Goal: Task Accomplishment & Management: Manage account settings

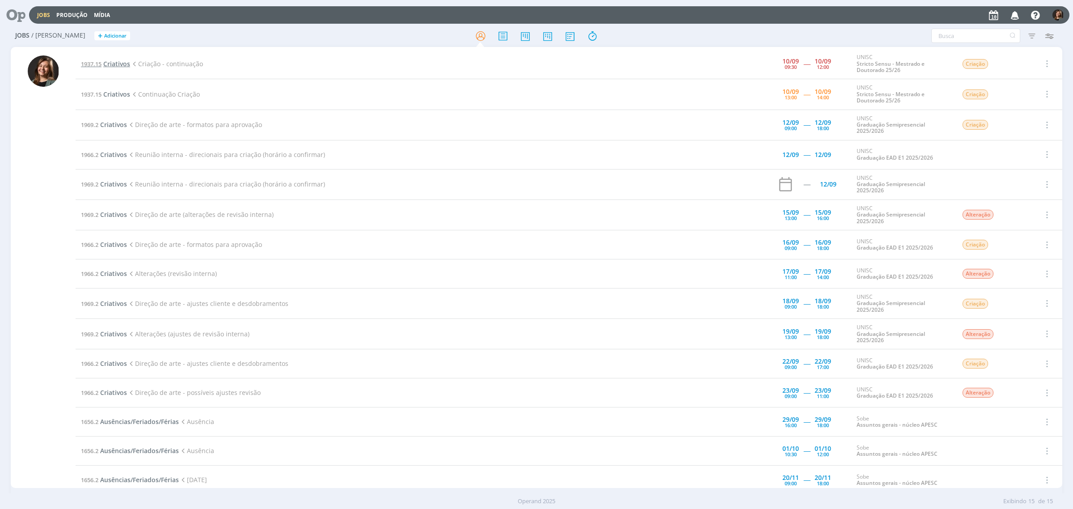
click at [112, 59] on span "Criativos" at bounding box center [116, 63] width 27 height 8
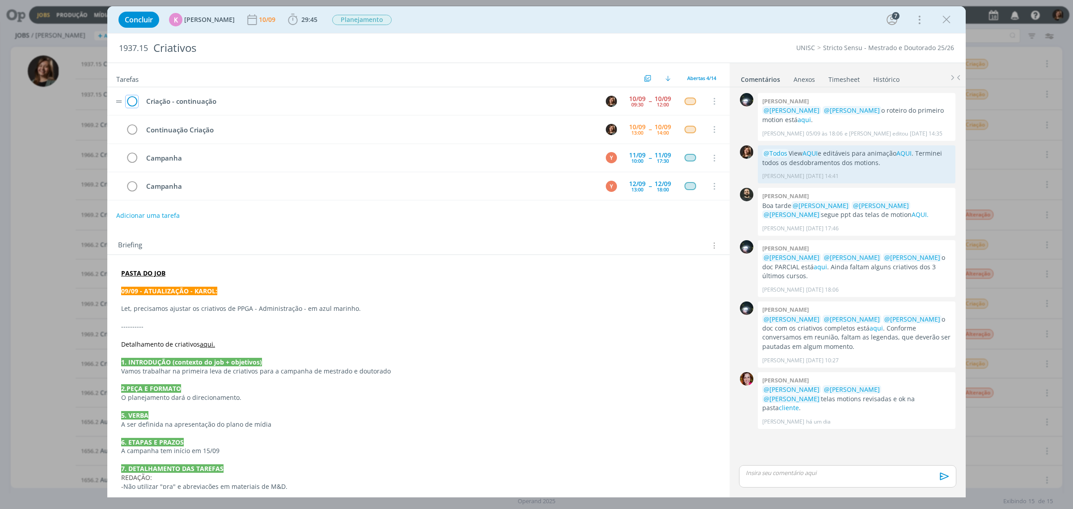
click at [131, 101] on icon "dialog" at bounding box center [132, 101] width 13 height 13
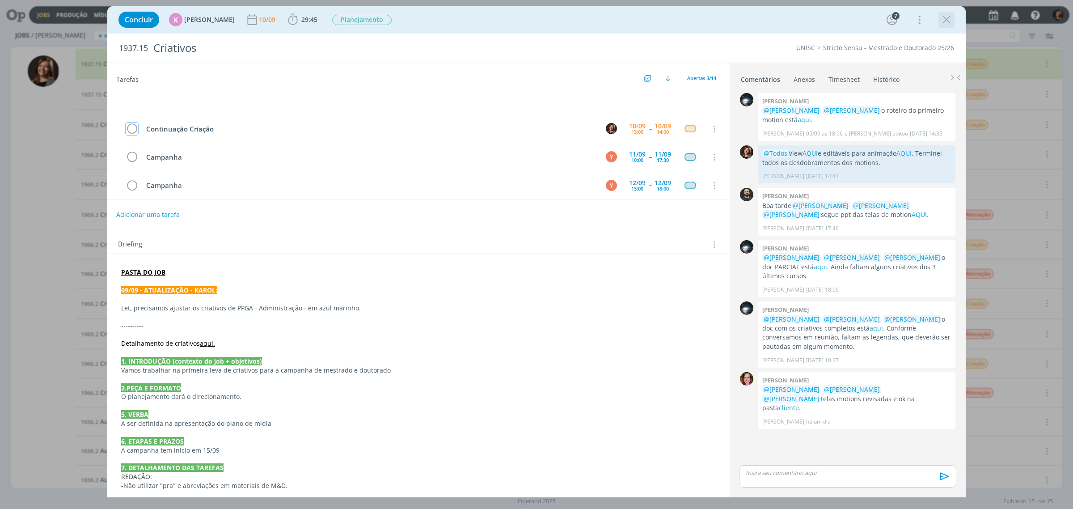
click at [950, 21] on icon "dialog" at bounding box center [946, 19] width 13 height 13
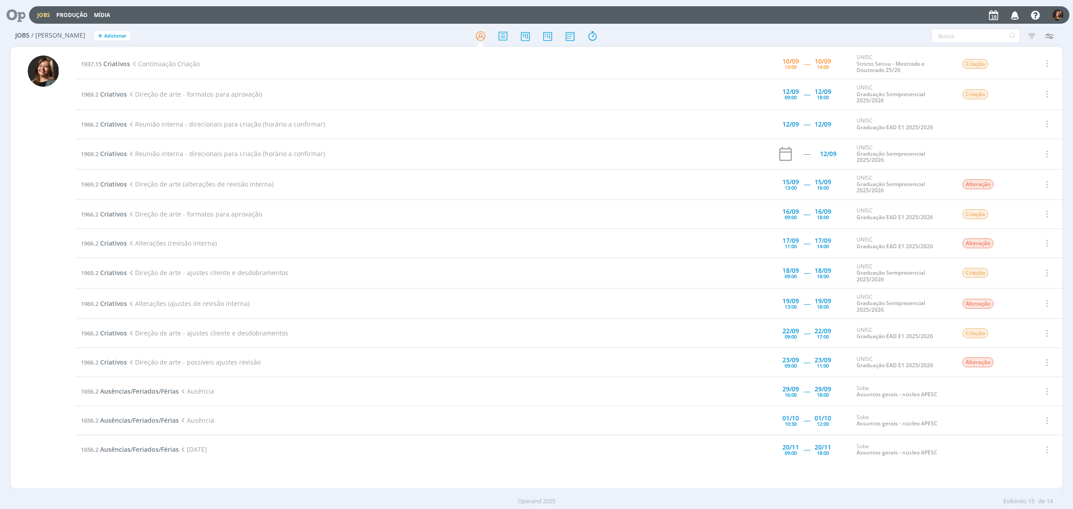
click at [1052, 483] on div "1937.15 Criativos Continuação Criação 10/09 13:00 ----- 10/09 14:00 UNISC Stric…" at bounding box center [569, 267] width 987 height 437
click at [1051, 507] on div "Operand 2025 Exibindo 15 de 14" at bounding box center [536, 501] width 1073 height 16
click at [112, 65] on span "Criativos" at bounding box center [116, 63] width 27 height 8
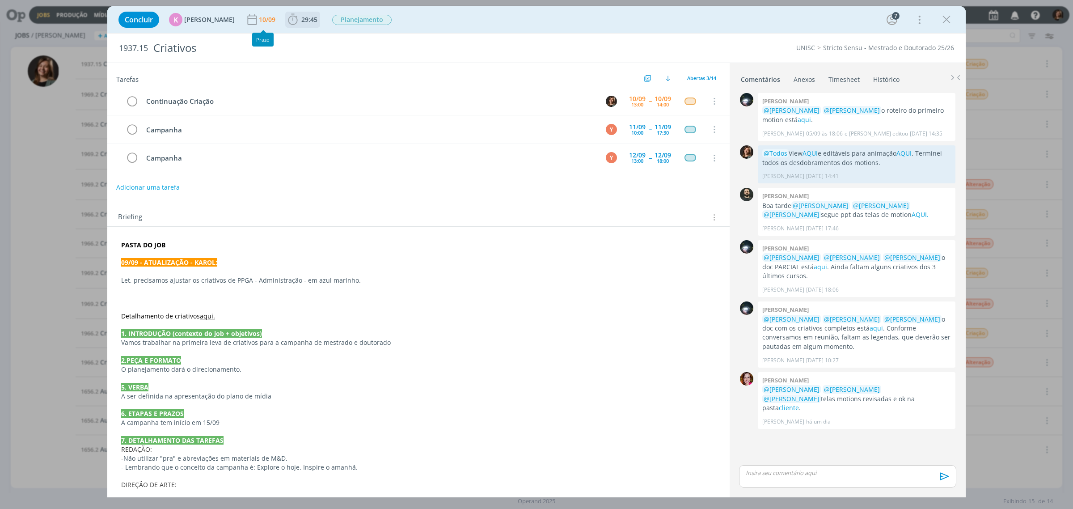
click at [301, 21] on span "29:45" at bounding box center [309, 19] width 16 height 8
drag, startPoint x: 325, startPoint y: 46, endPoint x: 320, endPoint y: 42, distance: 6.8
click at [324, 45] on div "Iniciar Apontar" at bounding box center [343, 39] width 115 height 22
click at [313, 36] on span "Iniciar" at bounding box center [322, 39] width 19 height 6
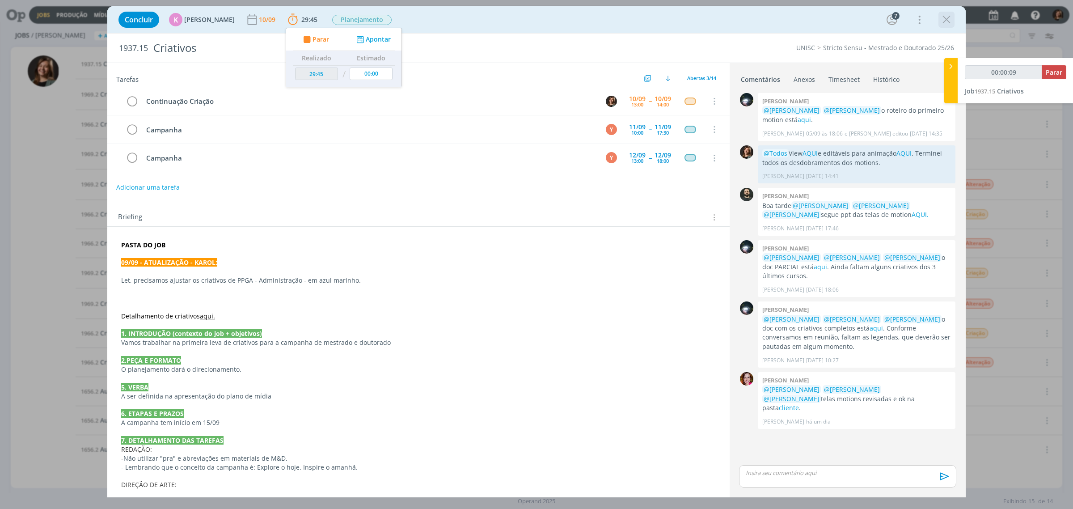
click at [945, 22] on icon "dialog" at bounding box center [946, 19] width 13 height 13
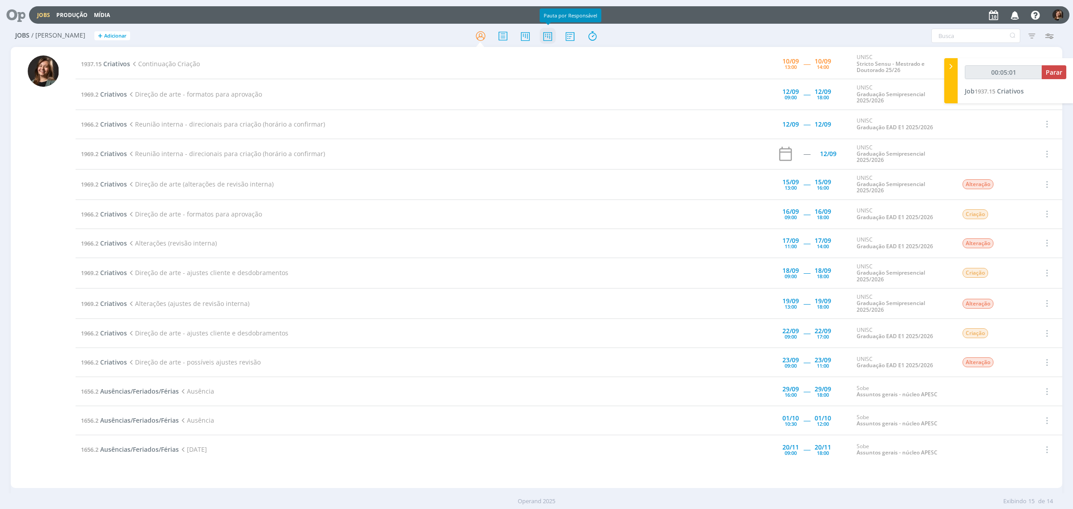
click at [553, 31] on icon at bounding box center [548, 35] width 16 height 17
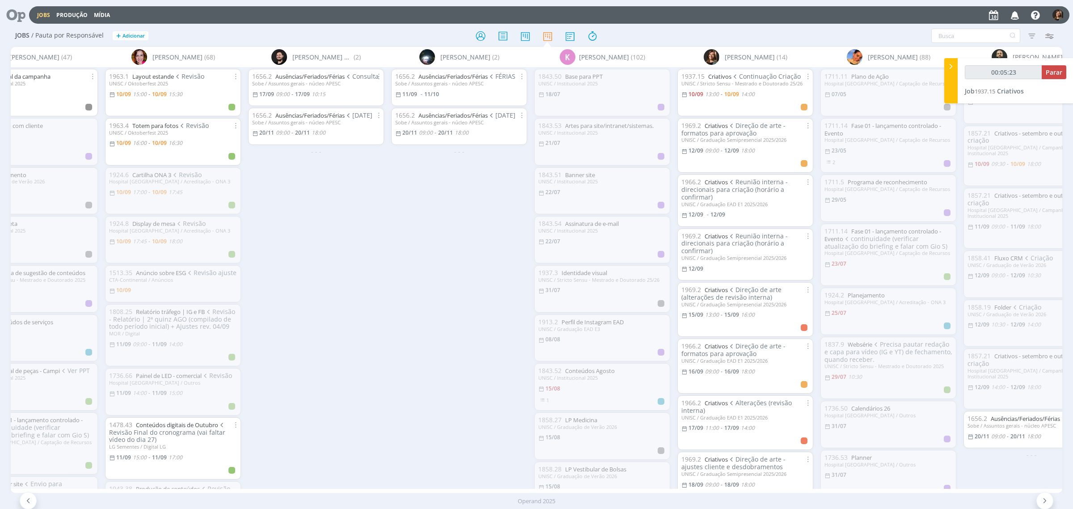
scroll to position [0, 243]
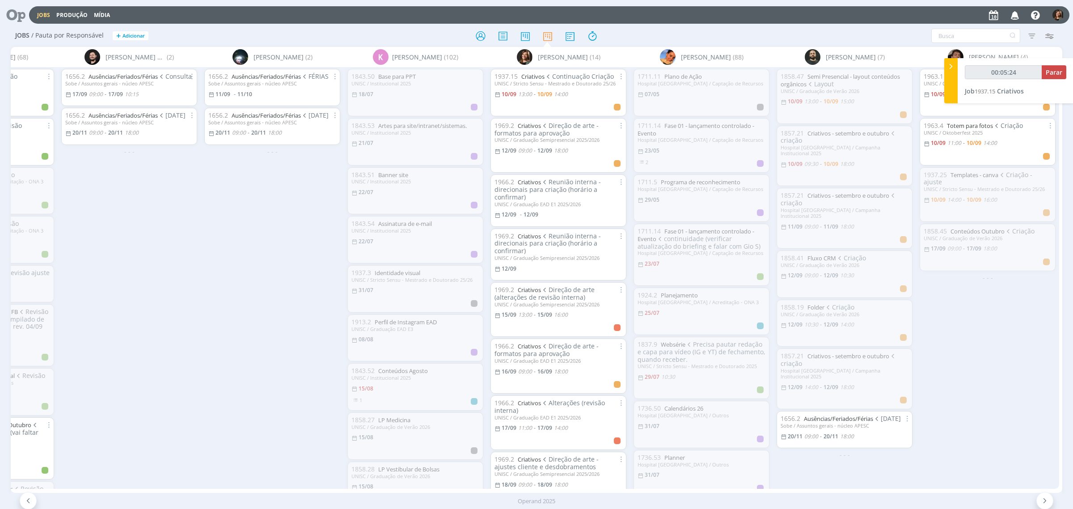
type input "00:05:25"
click at [953, 66] on icon at bounding box center [950, 66] width 9 height 9
click at [958, 83] on div "UNISC / Oktoberfest 2025" at bounding box center [988, 83] width 128 height 6
click at [958, 81] on div "UNISC / Oktoberfest 2025" at bounding box center [988, 83] width 128 height 6
click at [958, 75] on link "Layout estande" at bounding box center [968, 76] width 42 height 8
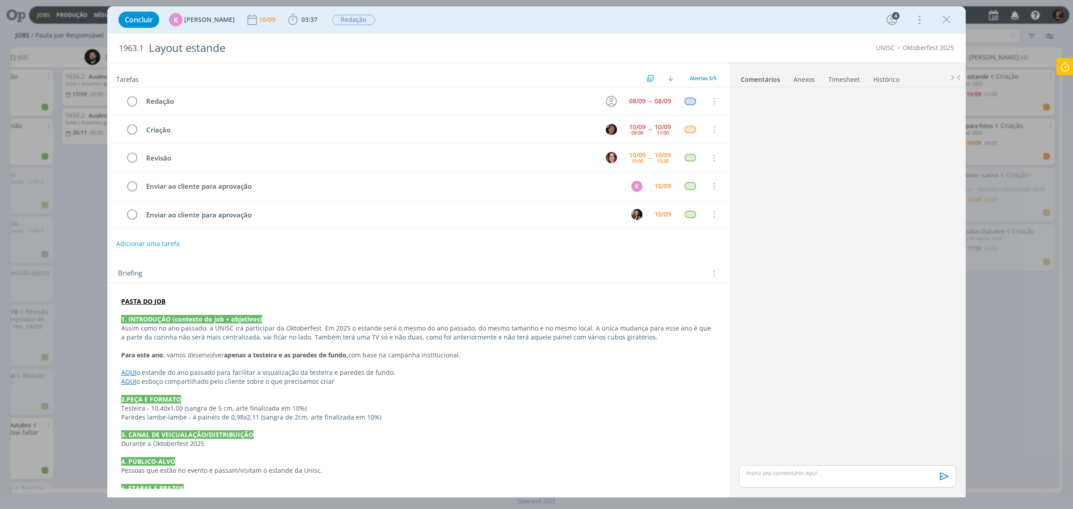
click at [839, 76] on link "Timesheet" at bounding box center [844, 77] width 32 height 13
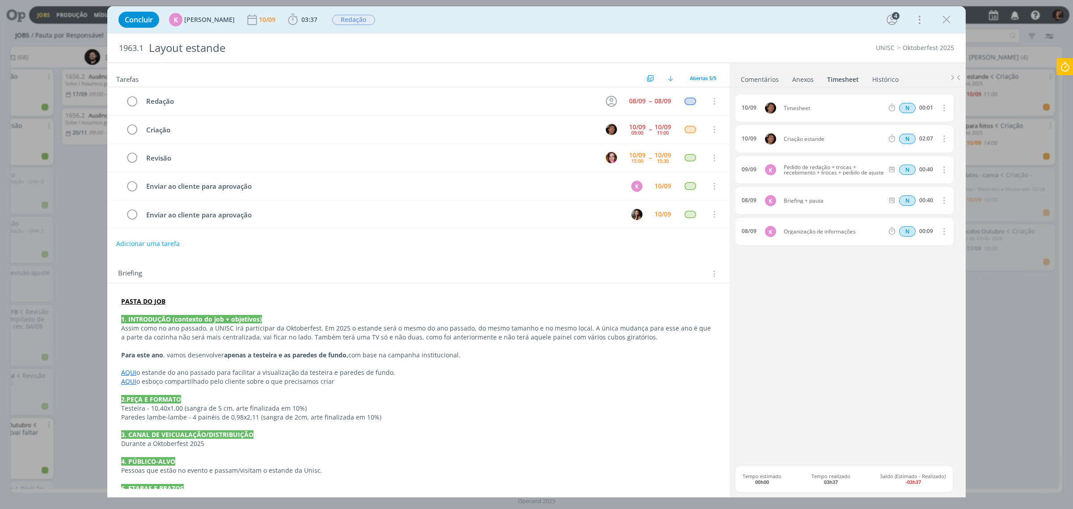
click at [767, 81] on link "Comentários" at bounding box center [759, 77] width 39 height 13
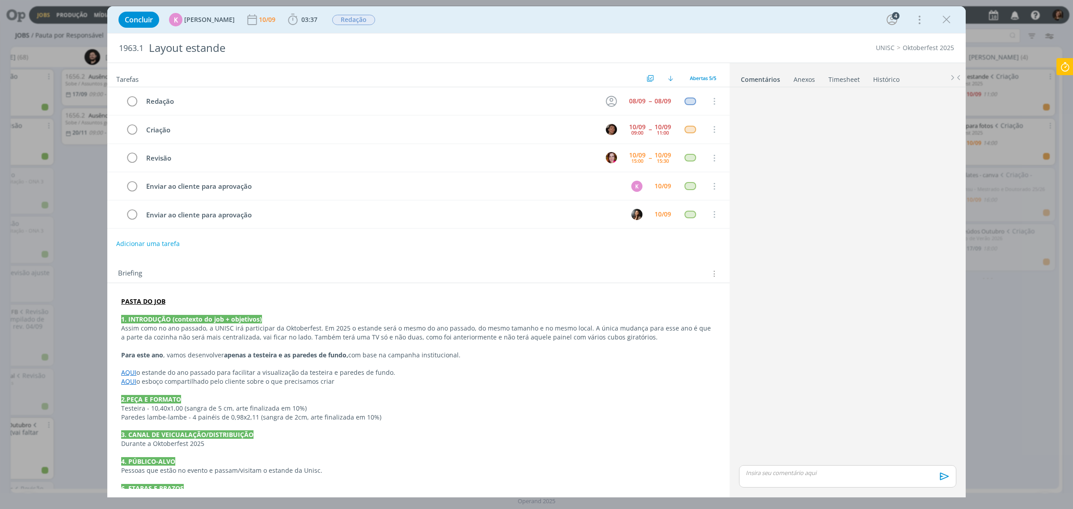
click at [944, 25] on icon "dialog" at bounding box center [946, 19] width 13 height 13
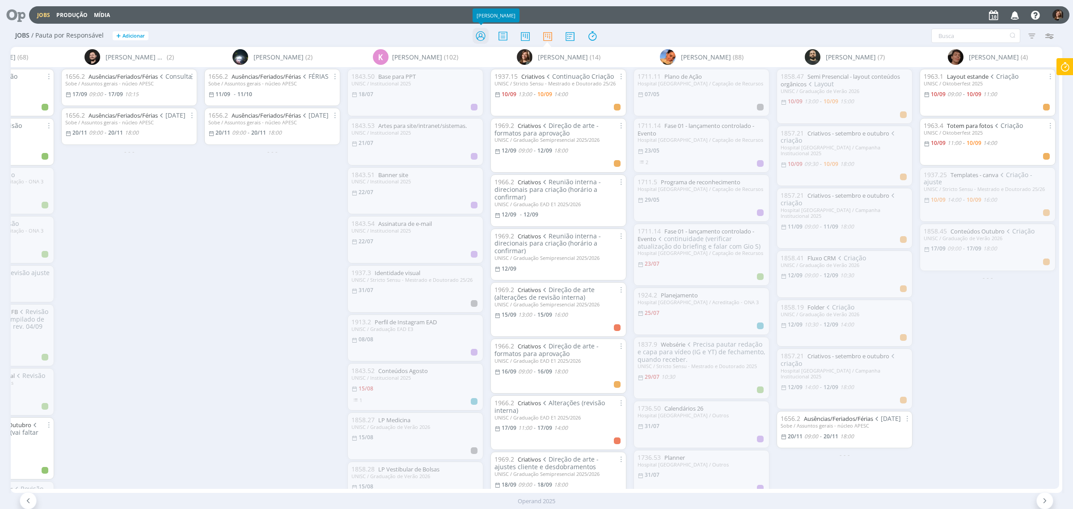
click at [486, 38] on icon at bounding box center [481, 35] width 16 height 17
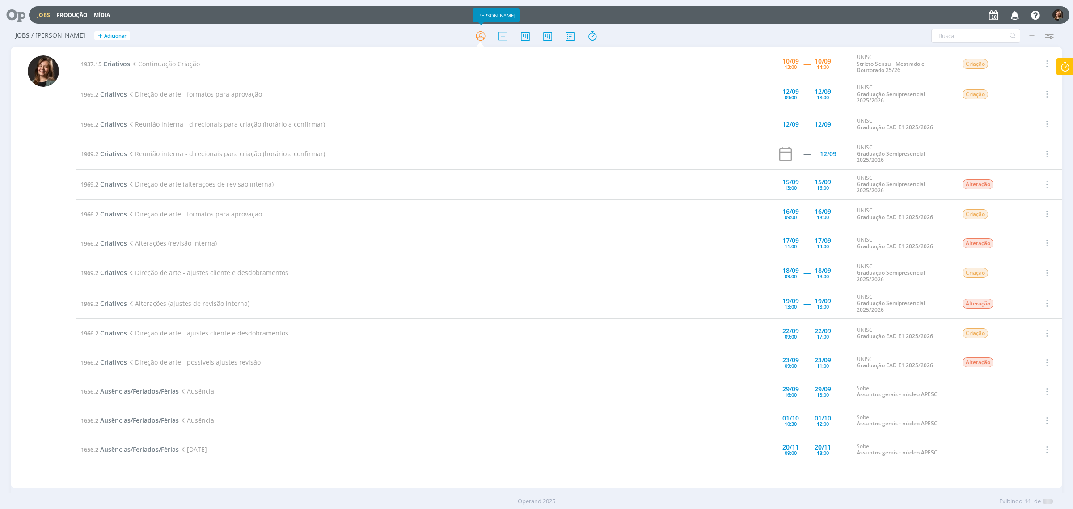
click at [115, 66] on span "Criativos" at bounding box center [116, 63] width 27 height 8
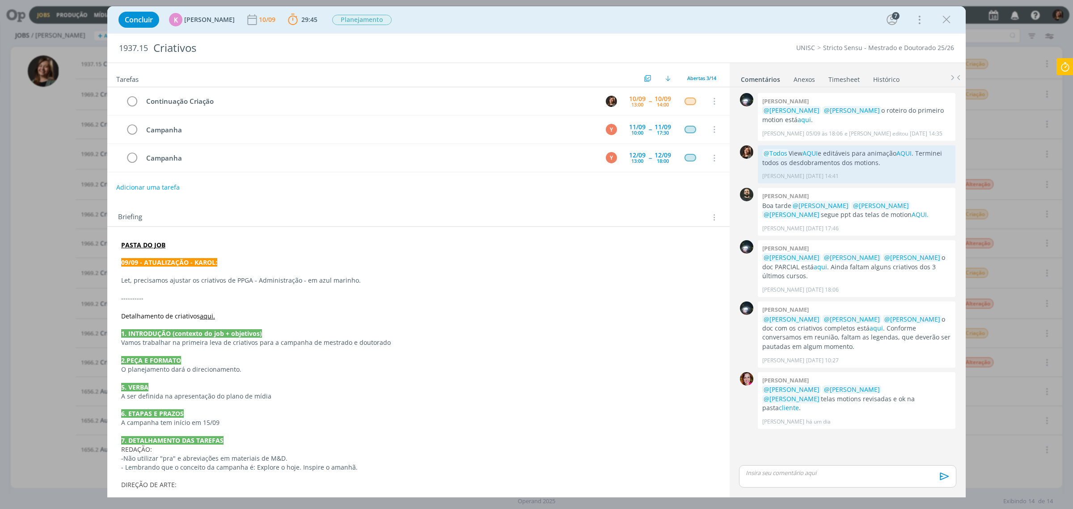
click at [135, 51] on span "1937.15" at bounding box center [133, 48] width 29 height 10
copy span "1937.15"
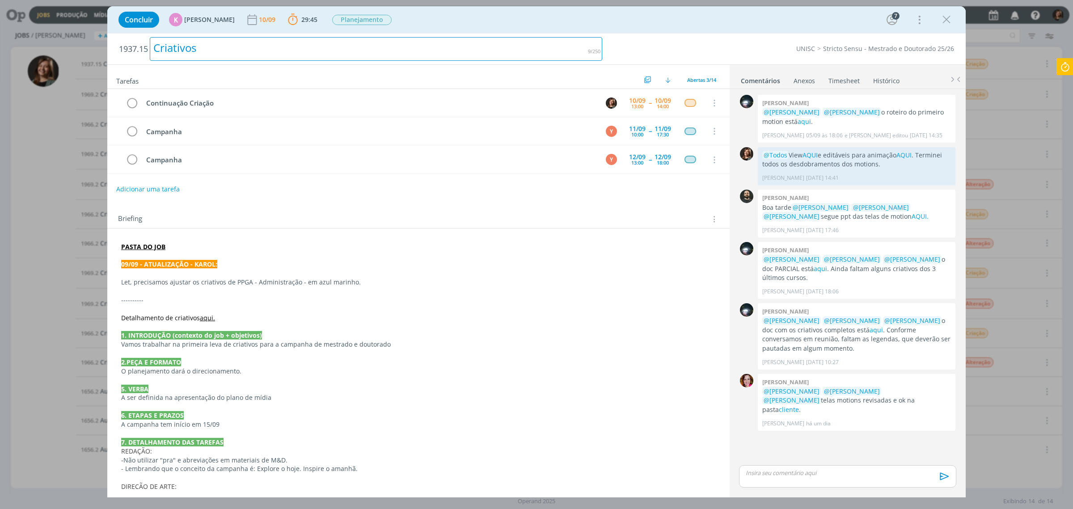
click at [211, 46] on div "Criativos" at bounding box center [376, 49] width 452 height 24
copy div "Criativos"
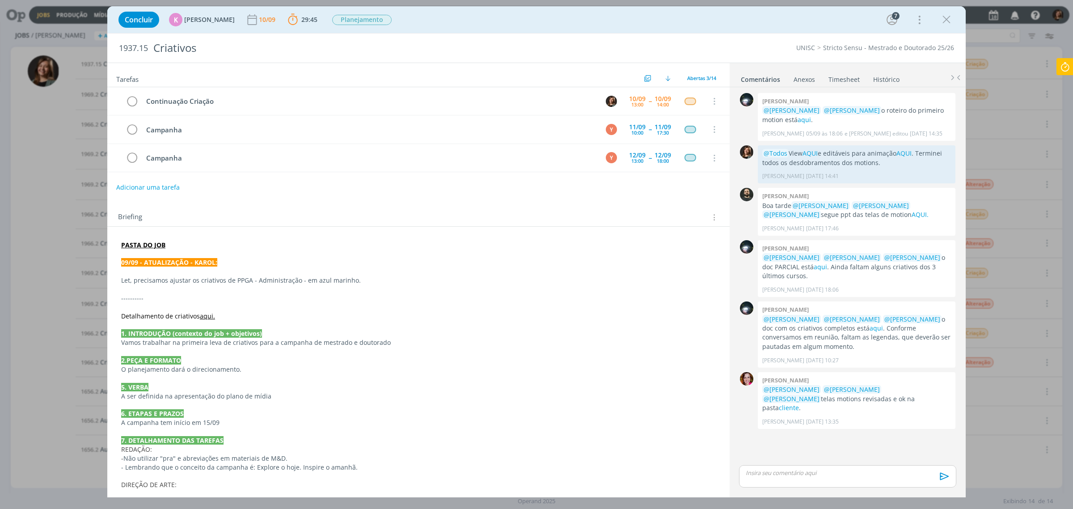
click at [1071, 64] on icon at bounding box center [1065, 66] width 16 height 17
type input "00:44:33"
click at [1067, 85] on div "00:44:33 Parar Job 1937.15 Criativos" at bounding box center [1016, 80] width 116 height 45
click at [1065, 77] on button "Parar" at bounding box center [1054, 72] width 25 height 14
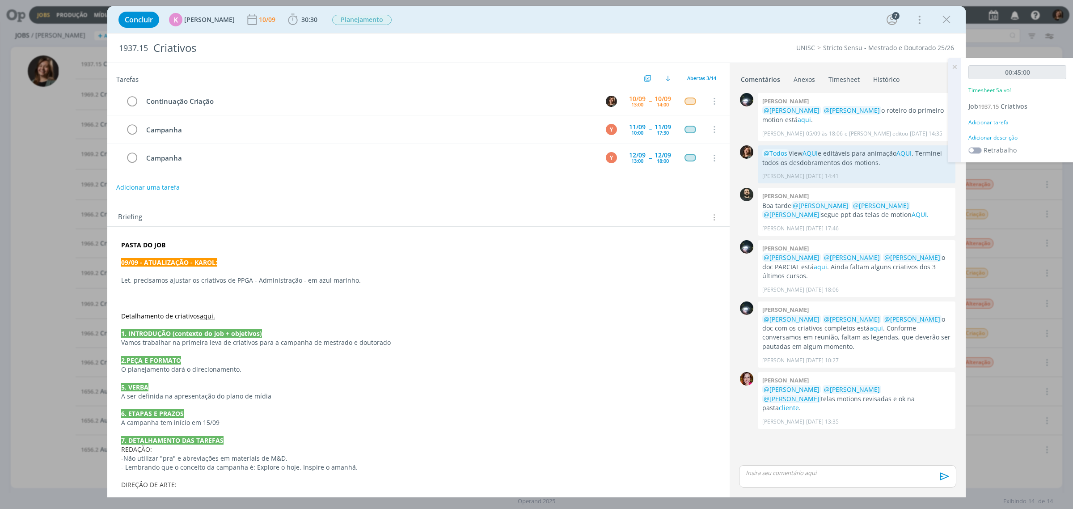
click at [1006, 121] on div "Adicionar tarefa" at bounding box center [1017, 122] width 98 height 8
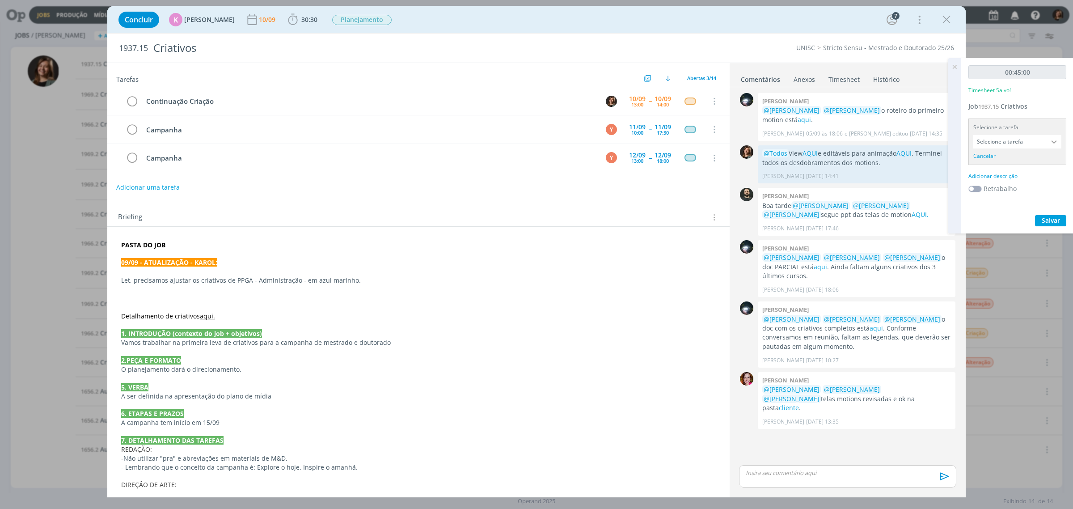
click at [1003, 141] on input "Selecione a tarefa" at bounding box center [1017, 141] width 88 height 13
click at [1007, 141] on input "Selecione a tarefa" at bounding box center [1017, 141] width 88 height 13
click at [1016, 214] on div "Continuação Criação - Letícia Frantz" at bounding box center [1017, 221] width 87 height 15
type input "Continuação Criação"
click at [1006, 164] on div "Adicionar descrição" at bounding box center [1017, 164] width 98 height 8
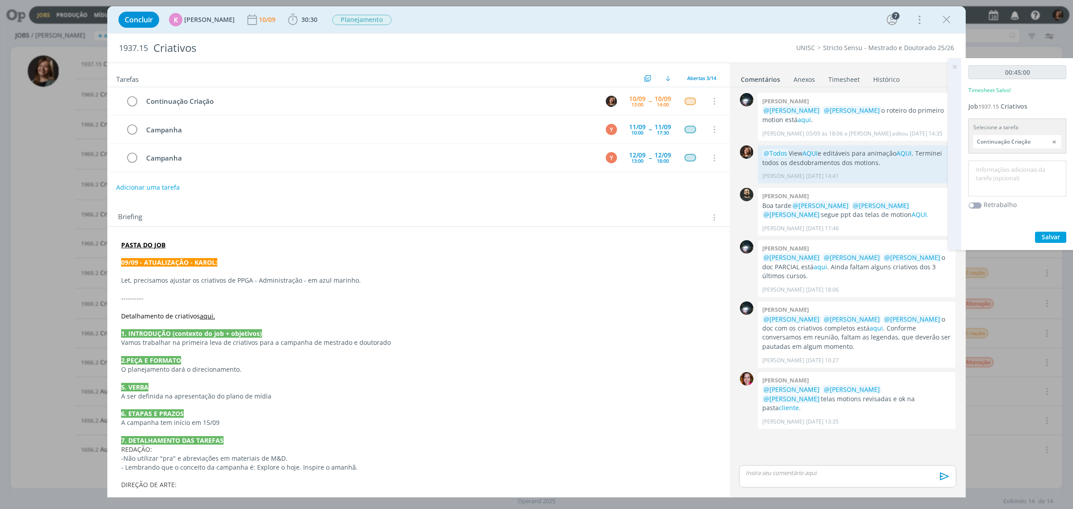
click at [1004, 171] on textarea at bounding box center [1017, 179] width 93 height 32
type textarea "Criação (PPT)"
click at [1049, 229] on div "00:45:00 Timesheet Salvo! Job 1937.15 Criativos Selecione a tarefa Continuação …" at bounding box center [1017, 154] width 112 height 192
click at [1052, 243] on div "00:45:00 Timesheet Salvo! Job 1937.15 Criativos Selecione a tarefa Continuação …" at bounding box center [1017, 154] width 112 height 192
click at [1051, 234] on span "Salvar" at bounding box center [1051, 236] width 18 height 8
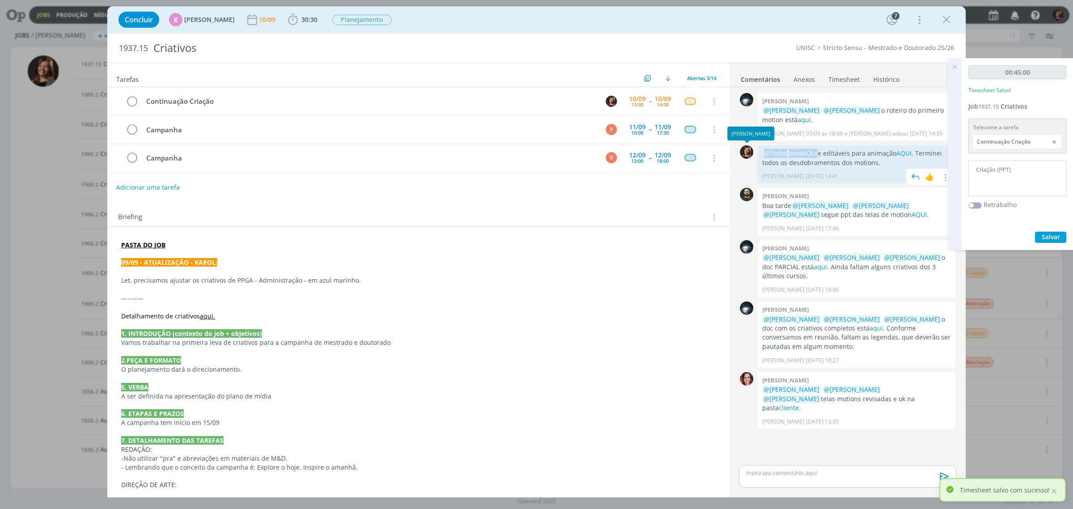
drag, startPoint x: 820, startPoint y: 152, endPoint x: 750, endPoint y: 157, distance: 70.8
click at [750, 157] on div "0 @Todos View AQUI e editáveis para animação AQUI . Terminei todos os desdobram…" at bounding box center [847, 164] width 224 height 43
copy div "0 @Todos View AQUI"
click at [804, 461] on div "0 Giovanni zacchini @Karoline Arend @Beatriz Luchese o roteiro do primeiro moti…" at bounding box center [847, 277] width 224 height 372
click at [806, 465] on div "🙂 Ctrl + ENTER para enviar" at bounding box center [847, 479] width 224 height 32
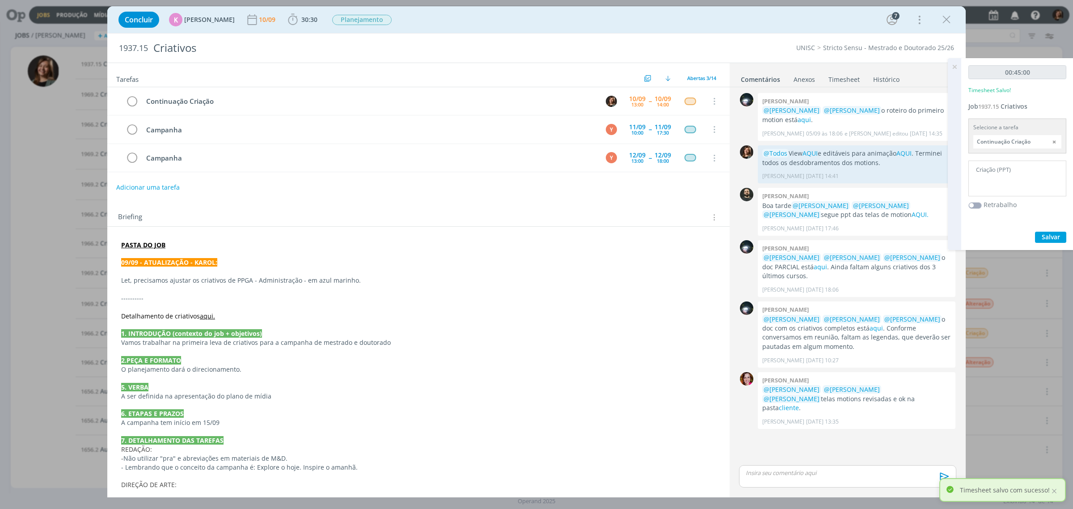
click at [808, 467] on div "dialog" at bounding box center [847, 476] width 217 height 22
drag, startPoint x: 769, startPoint y: 455, endPoint x: 602, endPoint y: 425, distance: 169.5
click at [606, 426] on div "Tarefas Usar Job de template Ordenar por: Prazo crescente Prazo decrescente Ord…" at bounding box center [536, 280] width 858 height 435
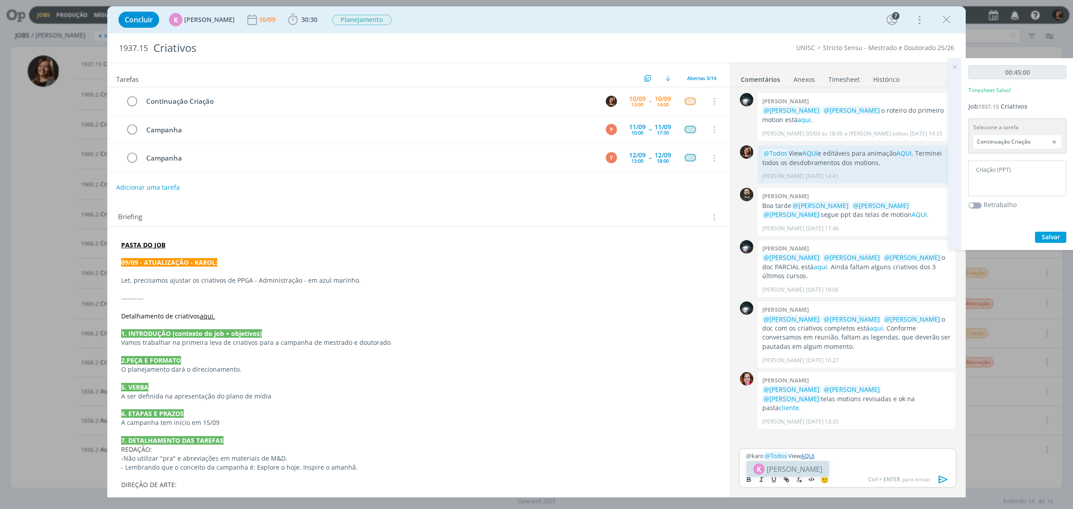
click at [783, 470] on span "[PERSON_NAME]" at bounding box center [794, 469] width 55 height 11
click at [834, 488] on span "[PERSON_NAME]" at bounding box center [843, 484] width 55 height 10
click at [866, 452] on link "AQUI" at bounding box center [873, 456] width 14 height 8
click at [911, 454] on link "AQUI" at bounding box center [918, 456] width 14 height 8
click at [866, 443] on link "https://sobeae.sharepoint.com/:f:/s/SOBEAE/EpMSHB5Es9NOqg9OPVis68wBAKIryaDOHcQf…" at bounding box center [835, 439] width 61 height 12
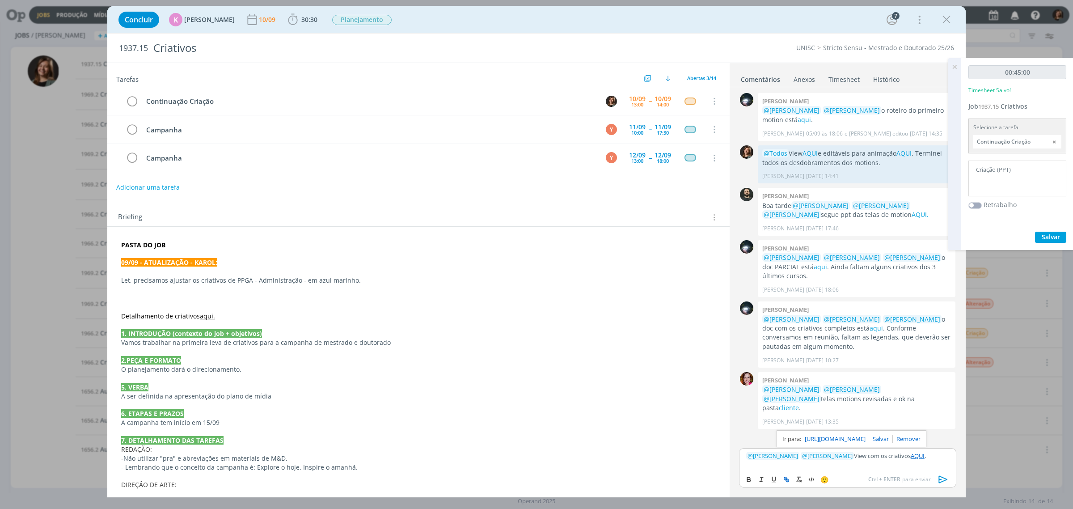
click at [937, 481] on icon "dialog" at bounding box center [943, 479] width 13 height 13
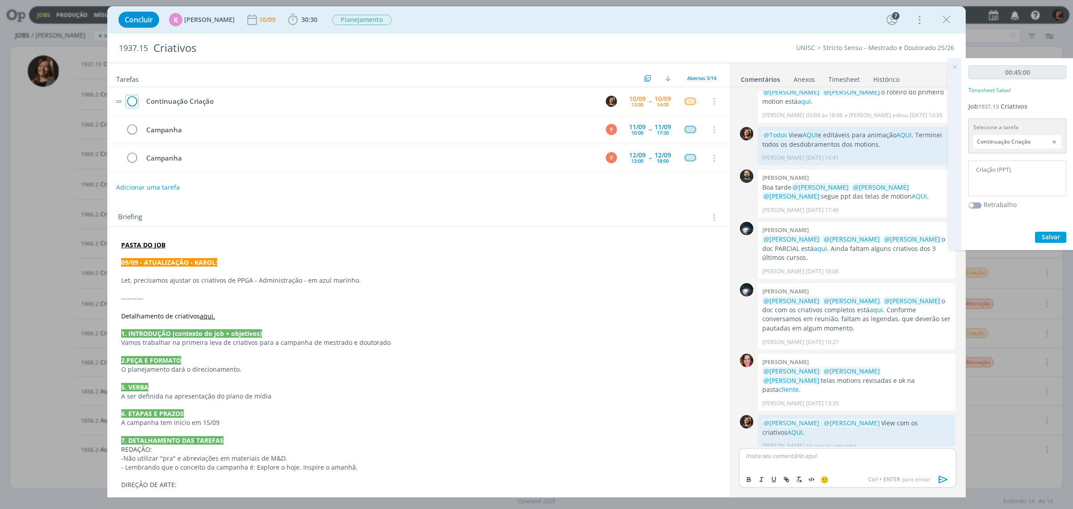
click at [134, 99] on icon "dialog" at bounding box center [132, 101] width 13 height 13
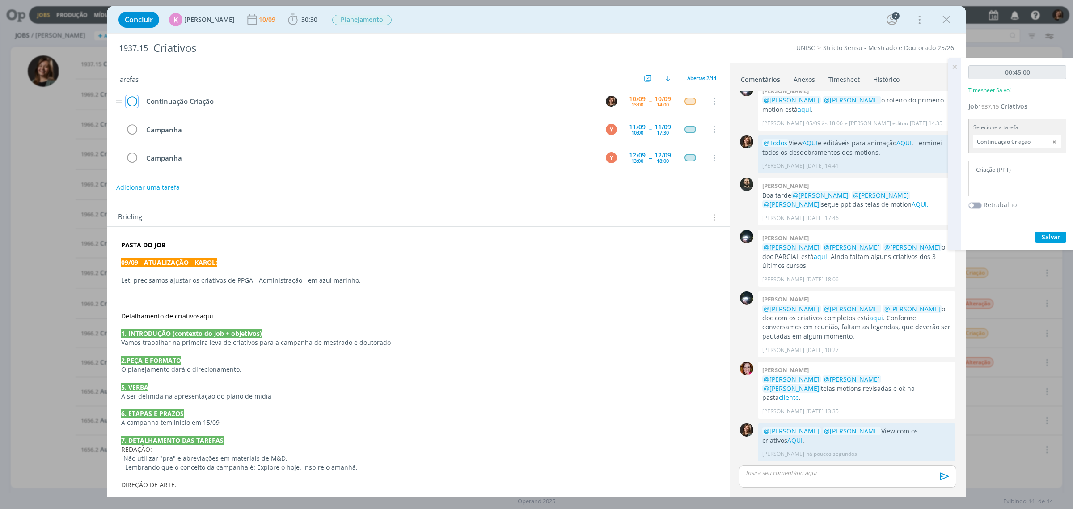
scroll to position [1, 0]
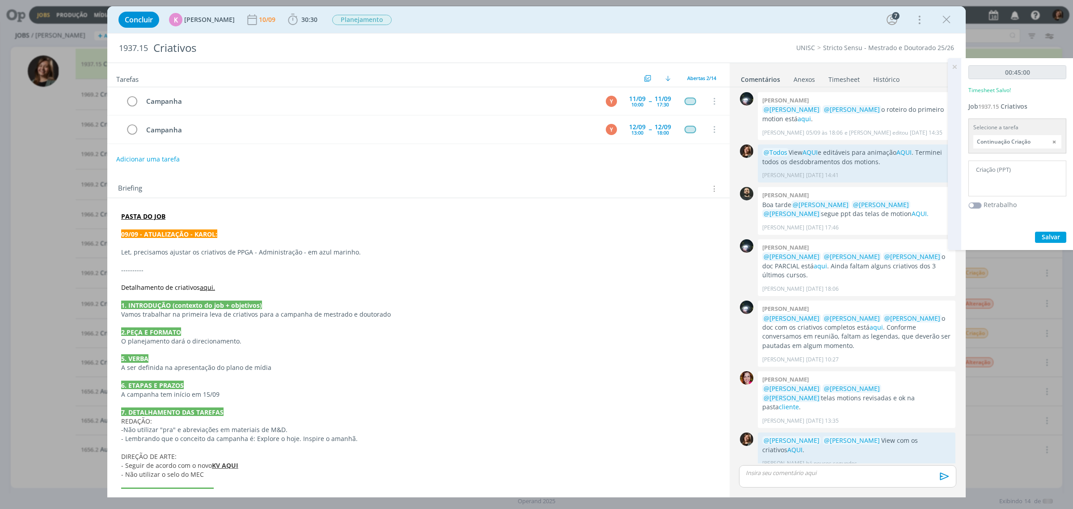
click at [937, 16] on div "Concluir K Karoline Arend 10/09 30:30 Iniciar Apontar Data * 10/09/2025 Horas *…" at bounding box center [536, 19] width 845 height 21
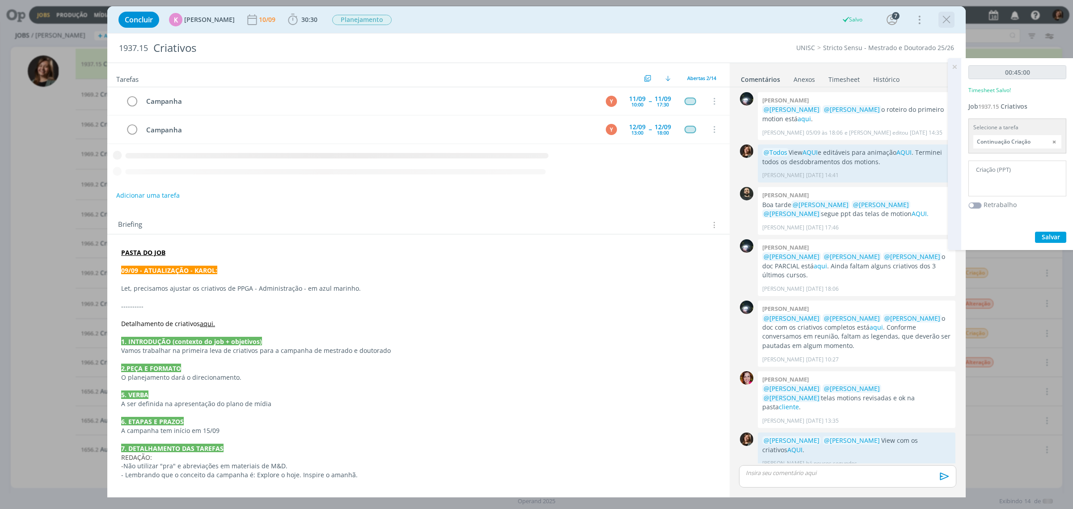
click at [942, 17] on icon "dialog" at bounding box center [946, 19] width 13 height 13
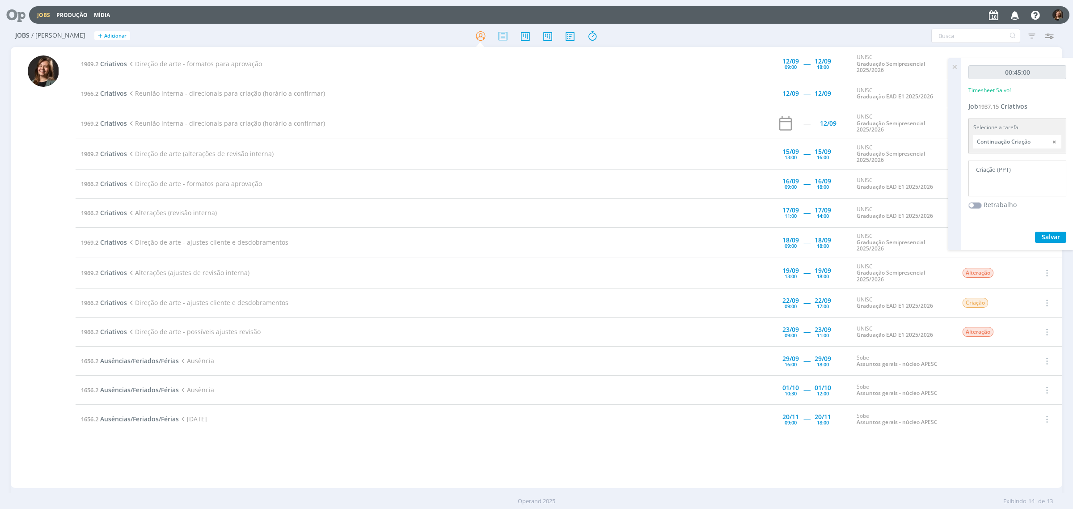
click at [957, 64] on icon at bounding box center [954, 66] width 16 height 17
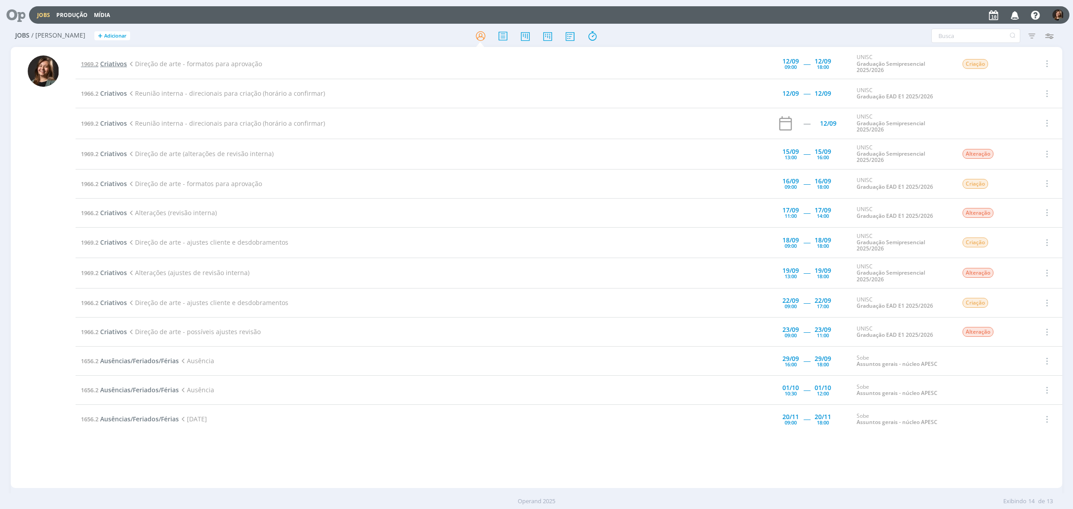
click at [112, 61] on span "Criativos" at bounding box center [113, 63] width 27 height 8
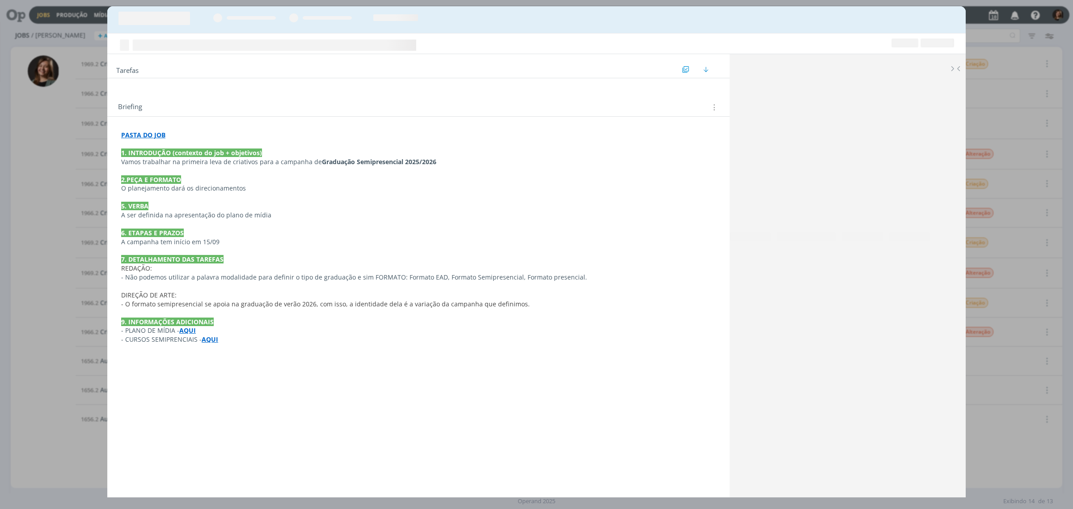
click at [993, 36] on div "Tarefas Usar Job de template Ordenar por: Prazo crescente Prazo decrescente Ord…" at bounding box center [536, 254] width 1073 height 509
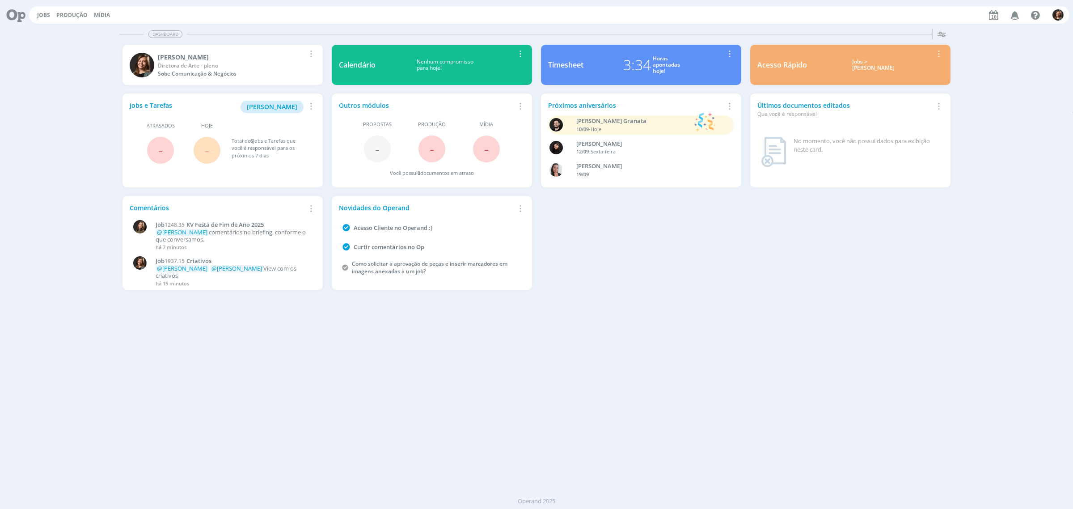
click at [875, 66] on div "Jobs > [PERSON_NAME]" at bounding box center [873, 65] width 119 height 13
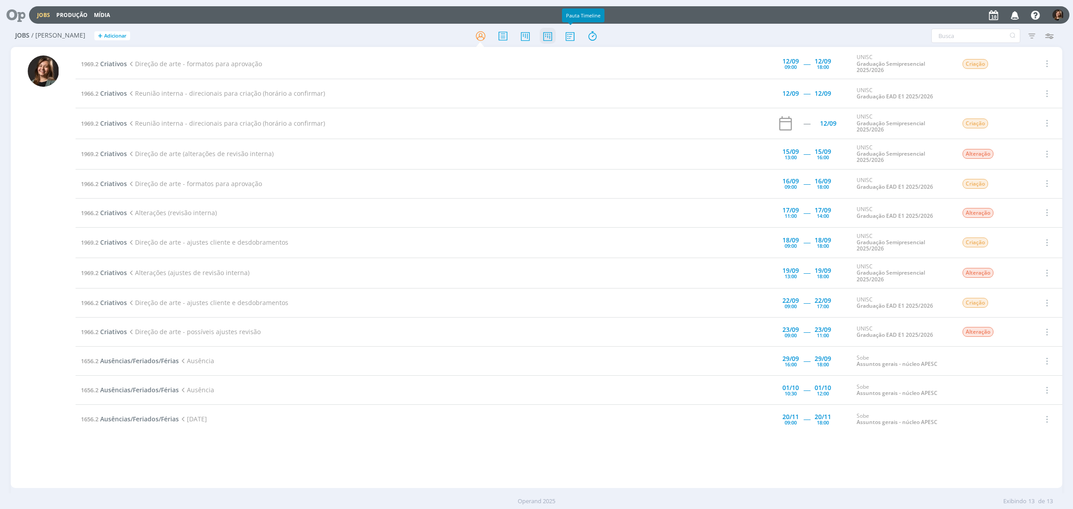
click at [553, 32] on icon at bounding box center [548, 35] width 16 height 17
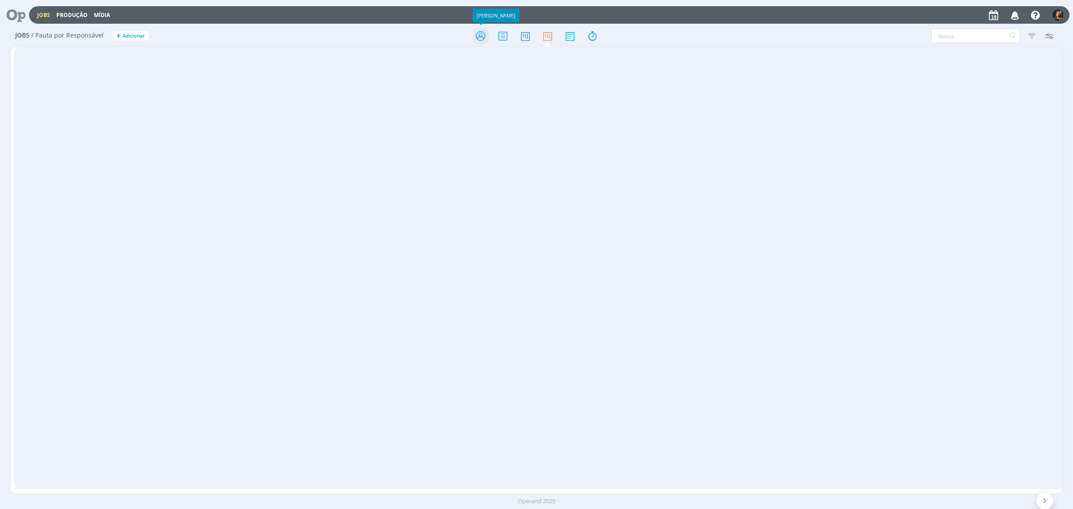
click at [481, 32] on icon at bounding box center [481, 35] width 16 height 17
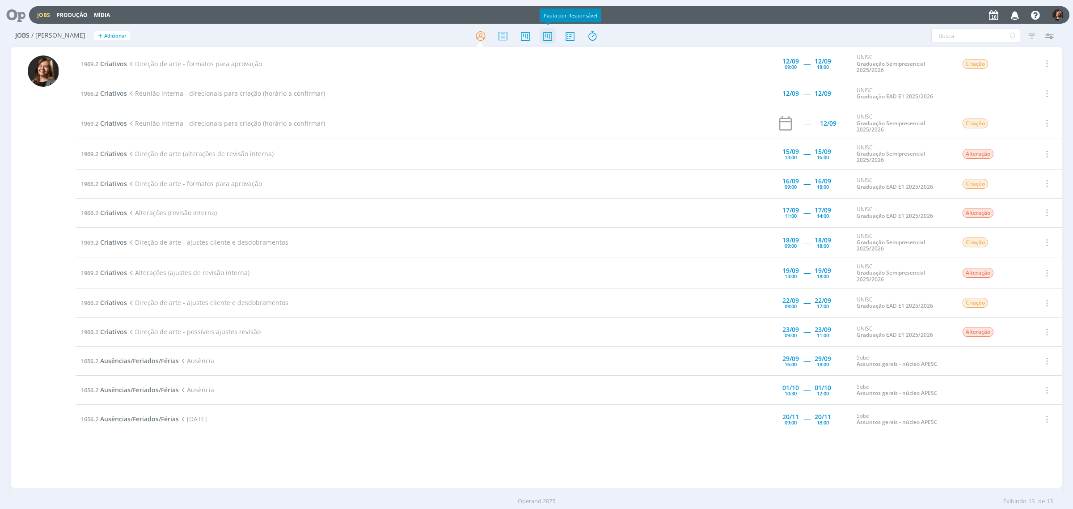
click at [549, 38] on icon at bounding box center [548, 35] width 16 height 17
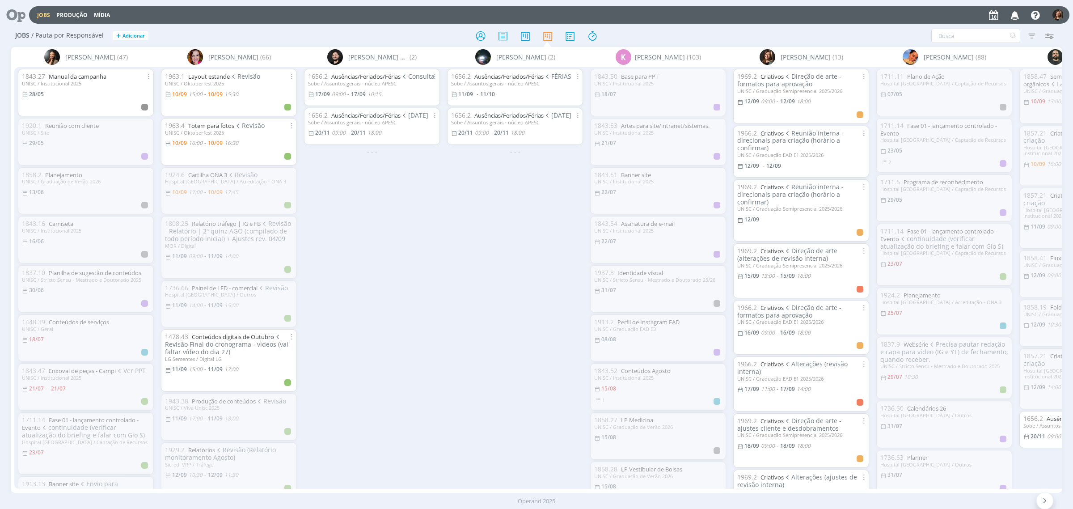
scroll to position [0, 243]
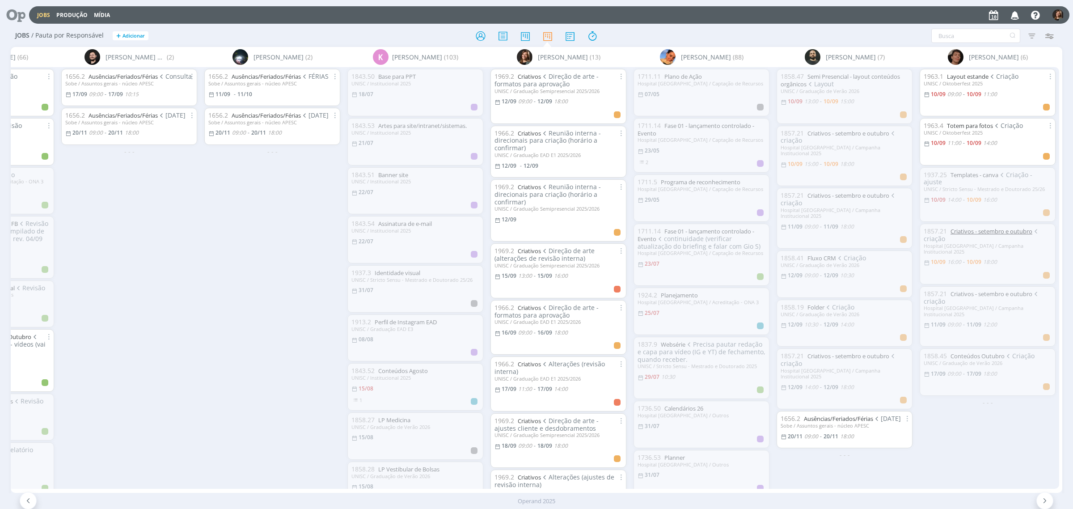
click at [1008, 233] on link "Criativos - setembro e outubro" at bounding box center [991, 231] width 82 height 8
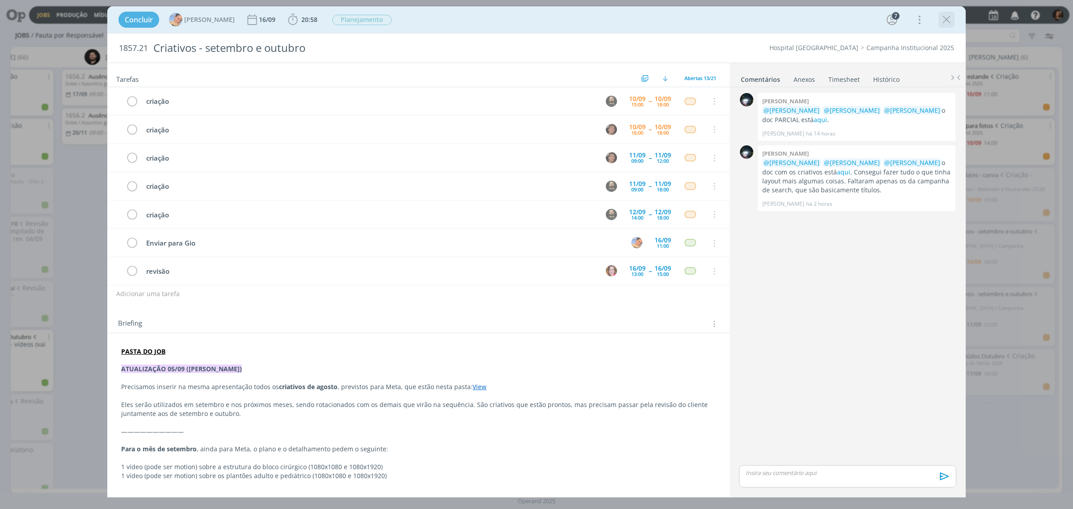
click at [945, 17] on icon "dialog" at bounding box center [946, 19] width 13 height 13
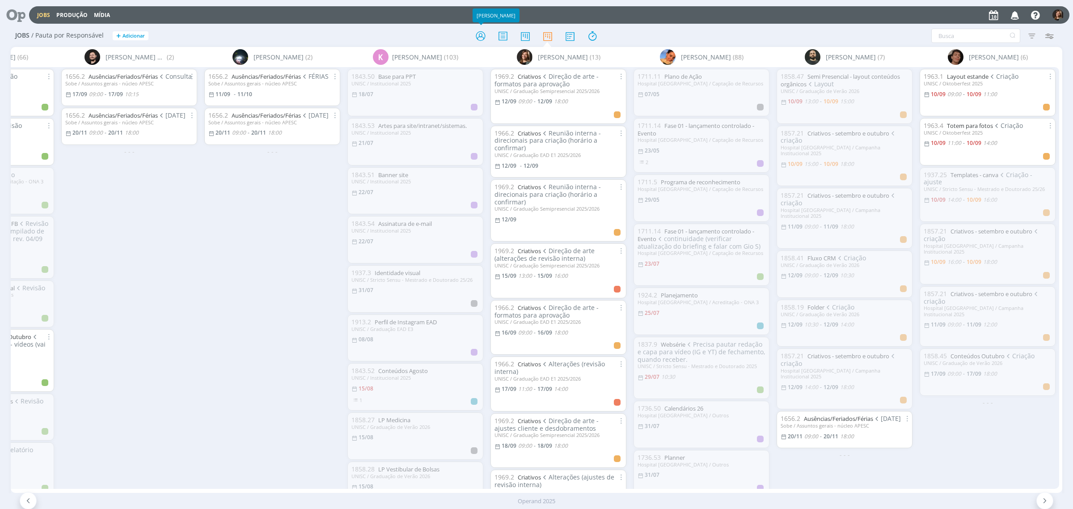
drag, startPoint x: 488, startPoint y: 34, endPoint x: 492, endPoint y: 37, distance: 4.8
click at [488, 34] on icon at bounding box center [481, 35] width 16 height 17
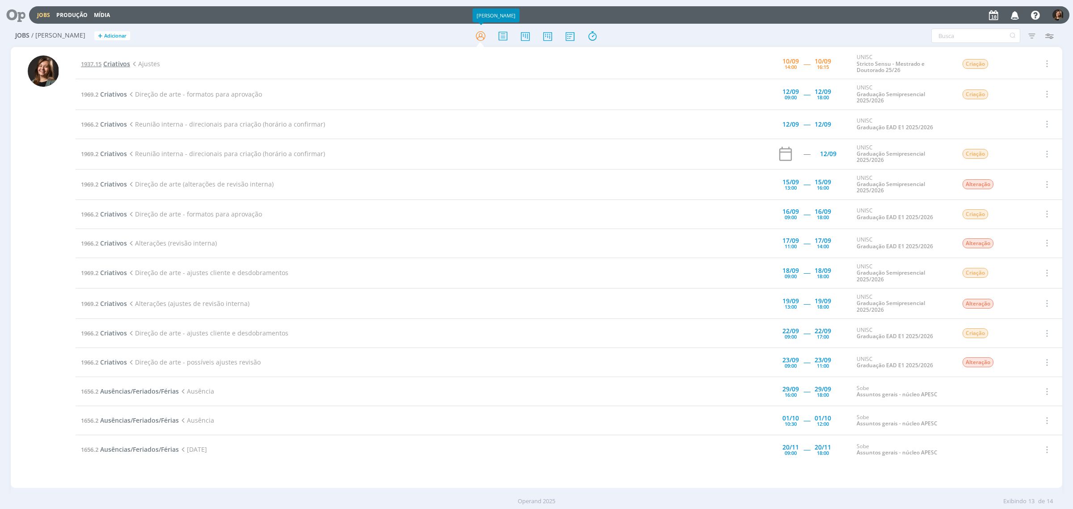
click at [121, 65] on span "Criativos" at bounding box center [116, 63] width 27 height 8
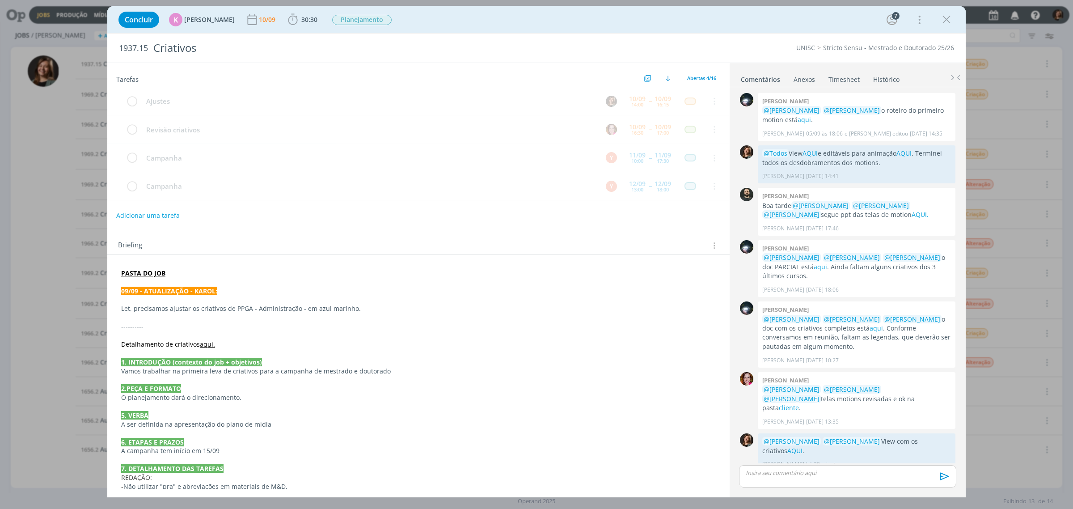
scroll to position [1, 0]
click at [944, 16] on icon "dialog" at bounding box center [946, 19] width 13 height 13
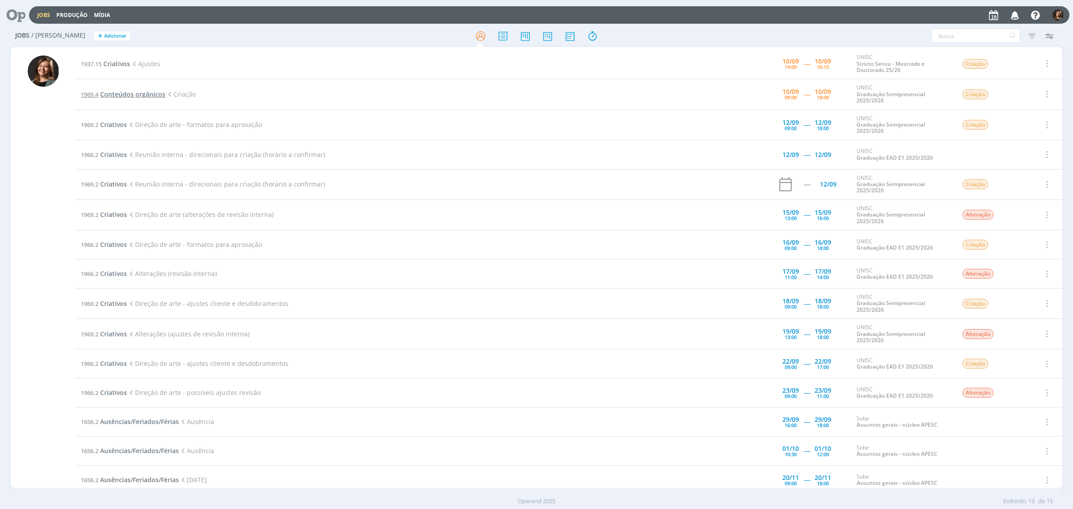
click at [136, 90] on span "Conteúdos orgânicos" at bounding box center [132, 94] width 65 height 8
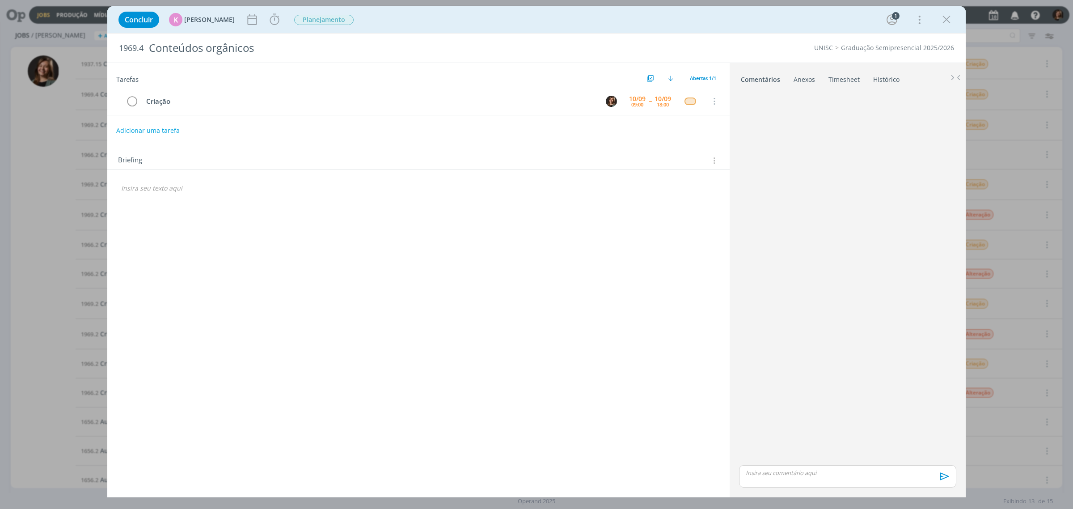
click at [888, 80] on link "Histórico" at bounding box center [886, 77] width 27 height 13
click at [941, 17] on icon "dialog" at bounding box center [946, 19] width 13 height 13
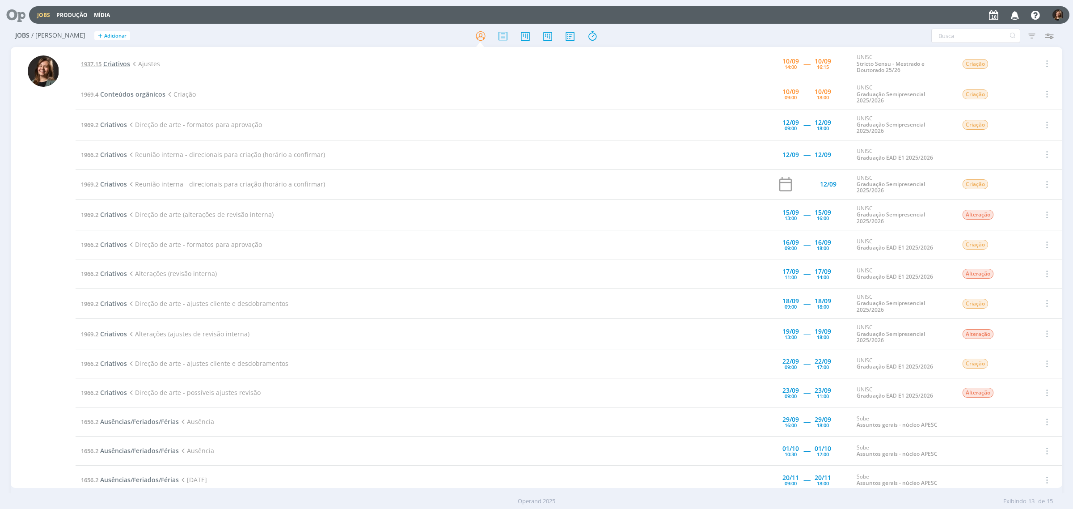
click at [100, 63] on span "1937.15" at bounding box center [91, 64] width 21 height 8
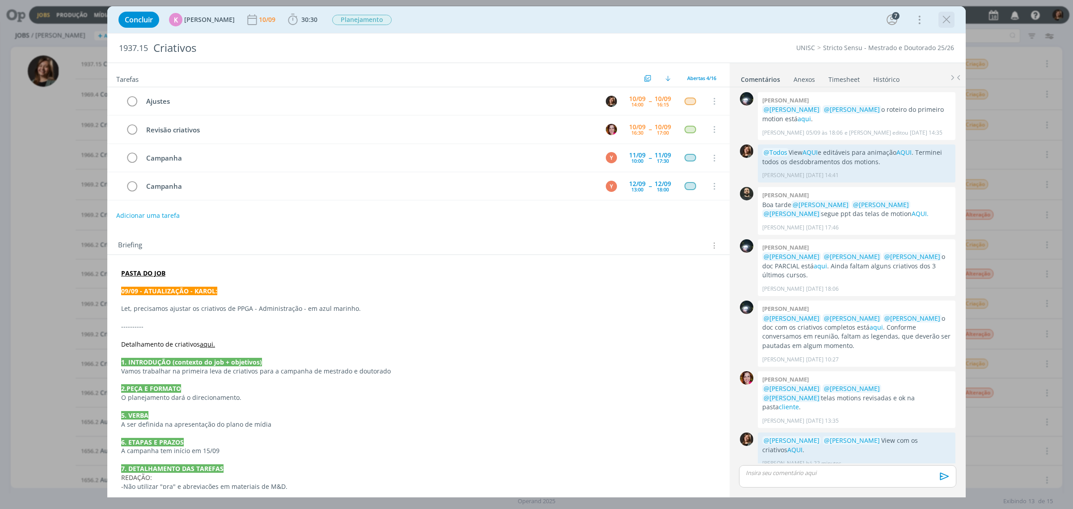
click at [946, 21] on icon "dialog" at bounding box center [946, 19] width 13 height 13
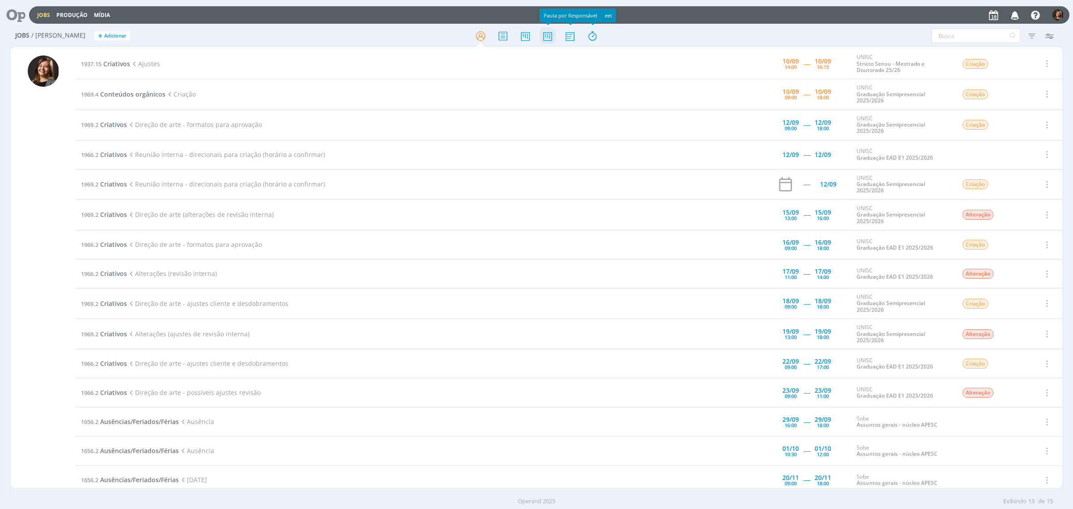
click at [555, 36] on icon at bounding box center [548, 35] width 16 height 17
click at [562, 35] on icon at bounding box center [570, 35] width 16 height 17
click at [117, 89] on td "1969.4 Conteúdos orgânicos Criação" at bounding box center [392, 94] width 633 height 30
click at [119, 92] on span "Conteúdos orgânicos" at bounding box center [132, 94] width 65 height 8
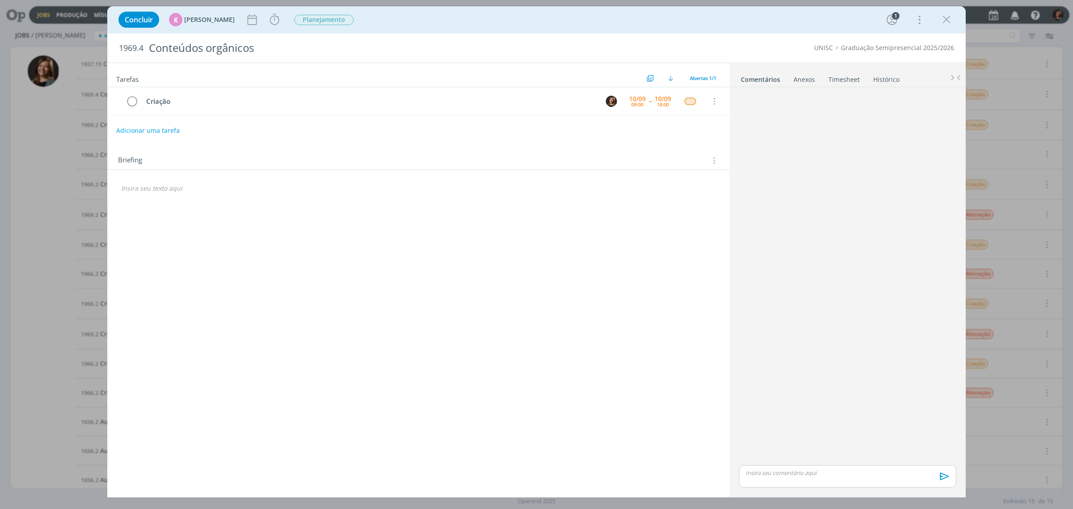
click at [899, 74] on link "Histórico" at bounding box center [886, 77] width 27 height 13
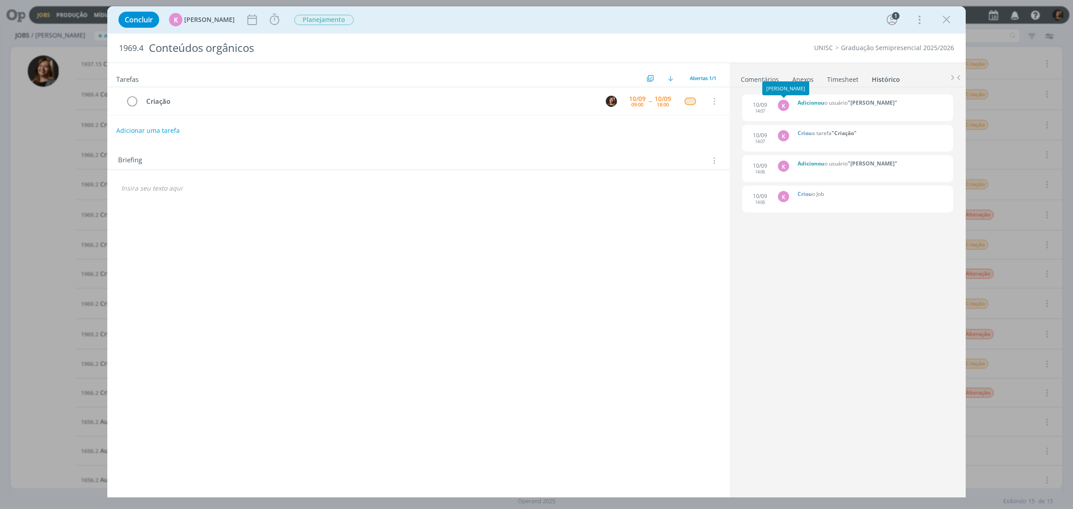
click at [765, 81] on div "[PERSON_NAME]" at bounding box center [785, 88] width 47 height 14
click at [767, 76] on link "Comentários" at bounding box center [759, 77] width 39 height 13
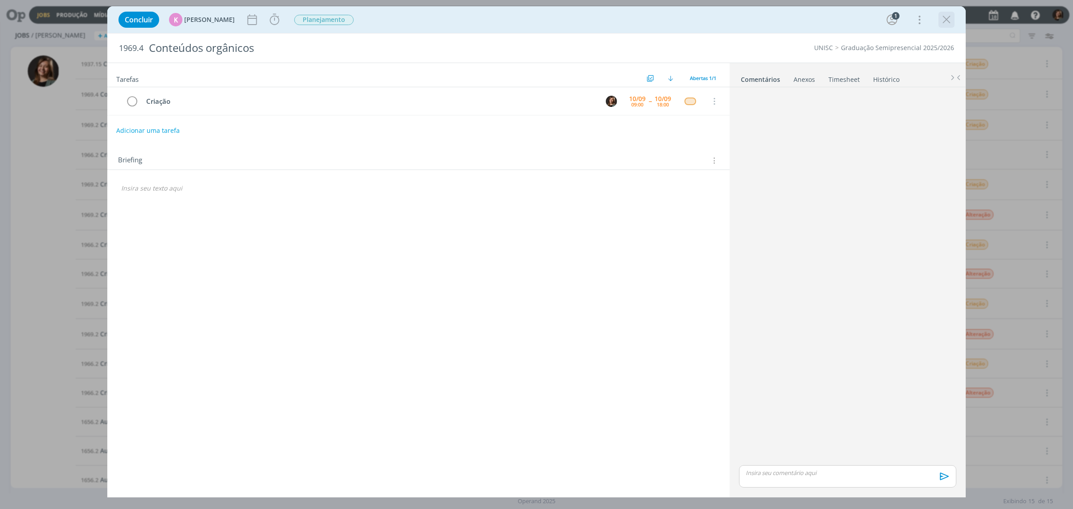
click at [948, 24] on icon "dialog" at bounding box center [946, 19] width 13 height 13
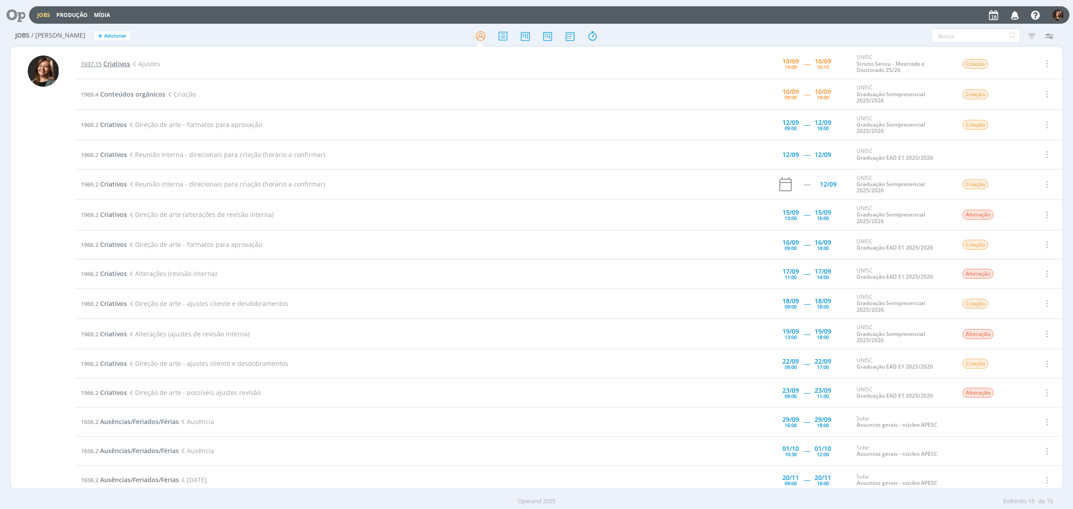
click at [127, 65] on span "Criativos" at bounding box center [116, 63] width 27 height 8
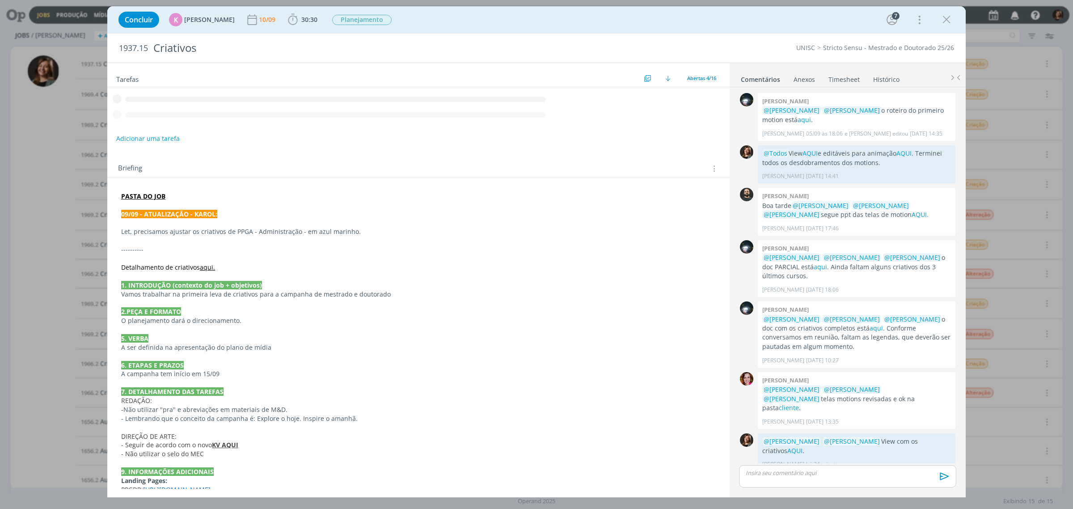
scroll to position [1, 0]
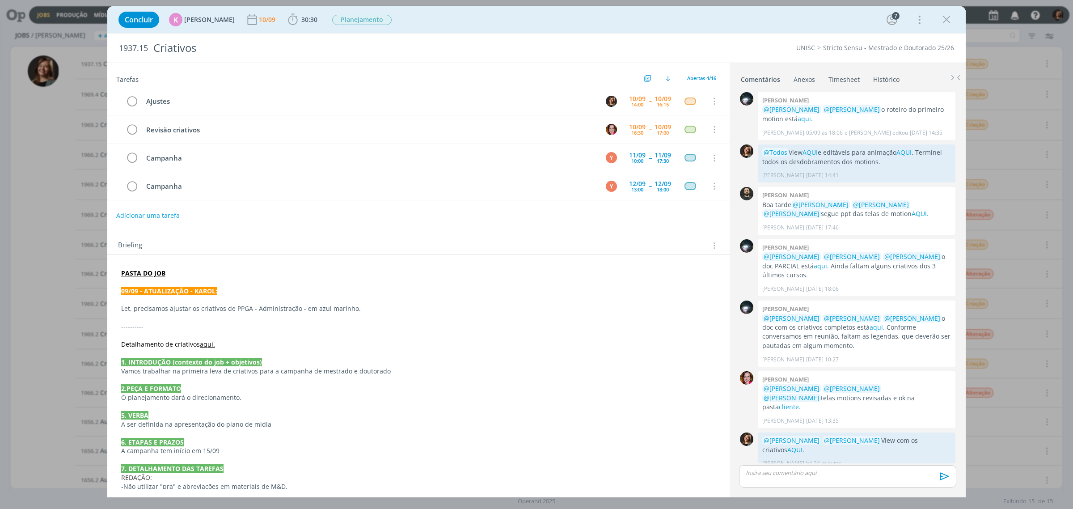
click at [886, 76] on link "Histórico" at bounding box center [886, 77] width 27 height 13
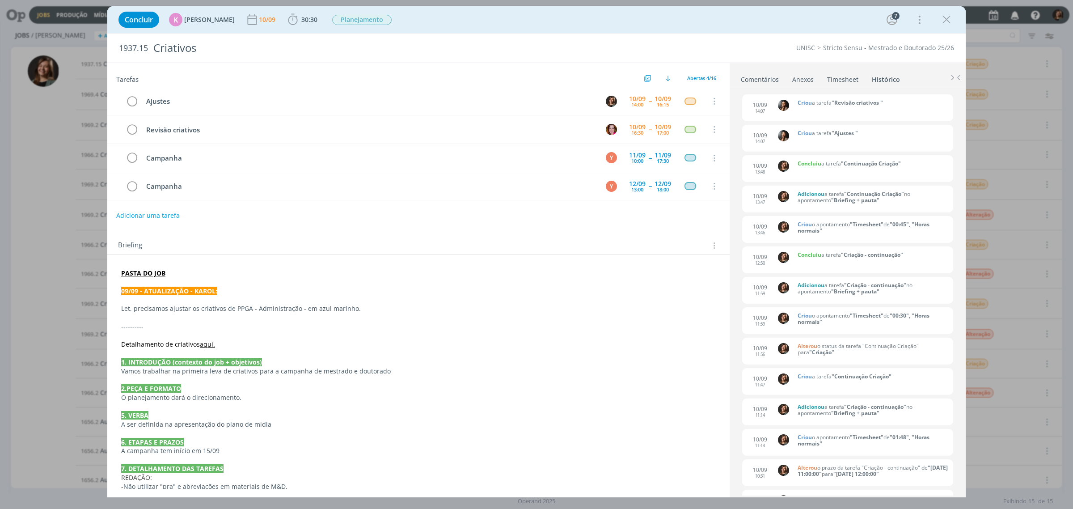
click at [752, 77] on link "Comentários" at bounding box center [759, 77] width 39 height 13
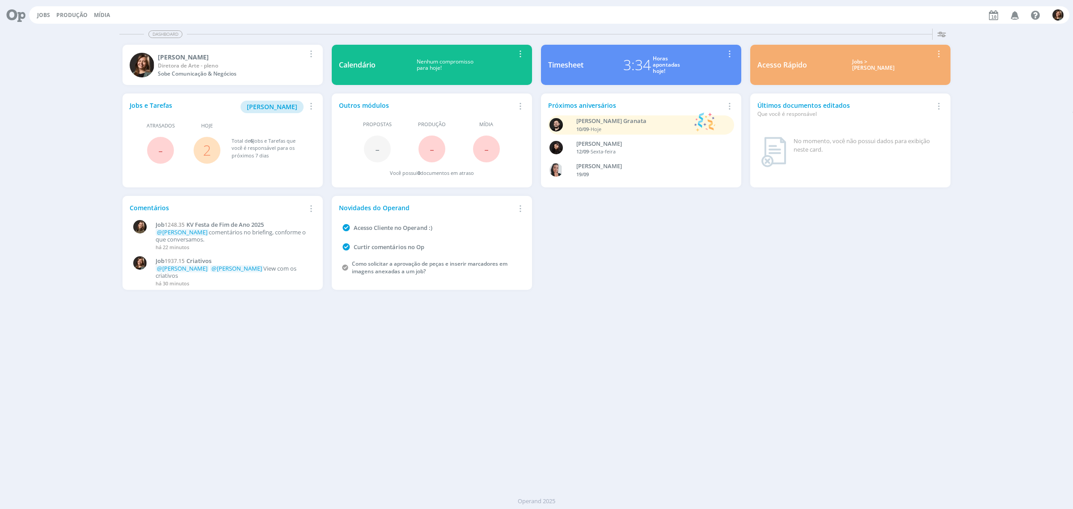
click at [883, 62] on div "Jobs > Minha pauta" at bounding box center [873, 65] width 119 height 13
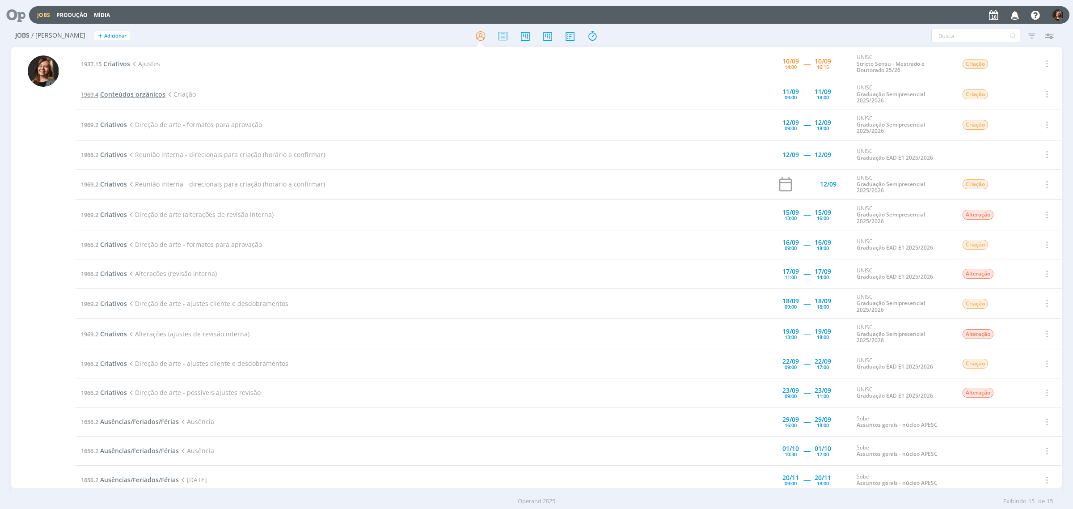
click at [137, 94] on span "Conteúdos orgânicos" at bounding box center [132, 94] width 65 height 8
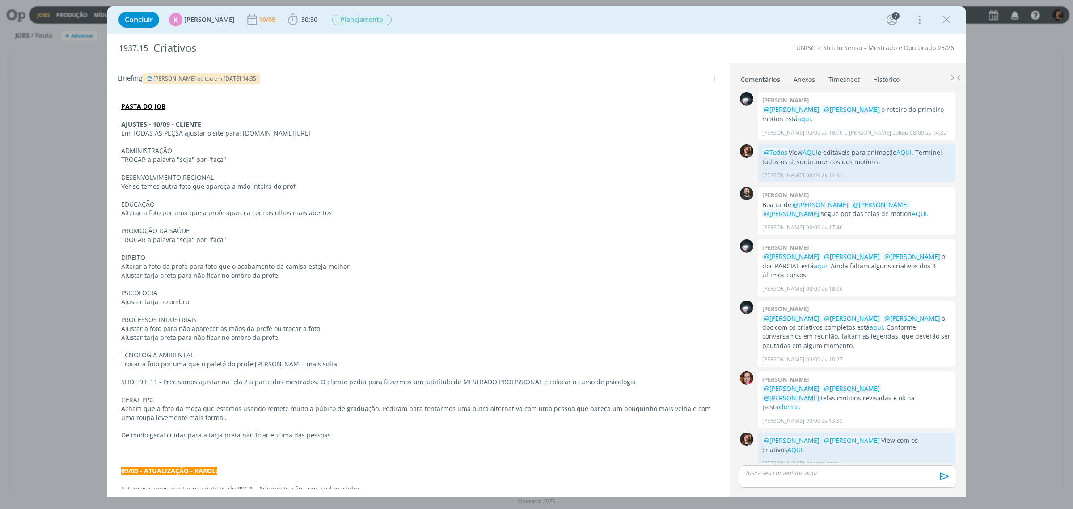
scroll to position [168, 0]
click at [152, 81] on button "[PERSON_NAME] editou em [DATE] 14:35" at bounding box center [201, 78] width 111 height 6
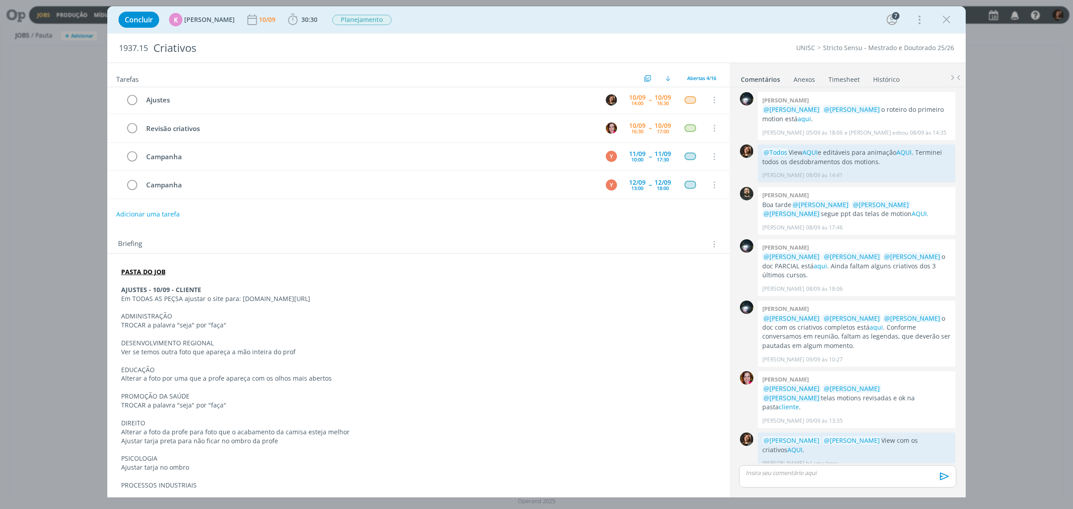
scroll to position [0, 0]
click at [297, 9] on div "Concluir K [PERSON_NAME] 10/09 30:30 Iniciar Apontar Data * [DATE] Horas * 00:0…" at bounding box center [536, 19] width 845 height 21
click at [300, 13] on span "30:30" at bounding box center [302, 19] width 33 height 13
click at [302, 30] on div "Iniciar Apontar" at bounding box center [343, 39] width 115 height 22
click at [312, 43] on button "Iniciar" at bounding box center [314, 39] width 35 height 13
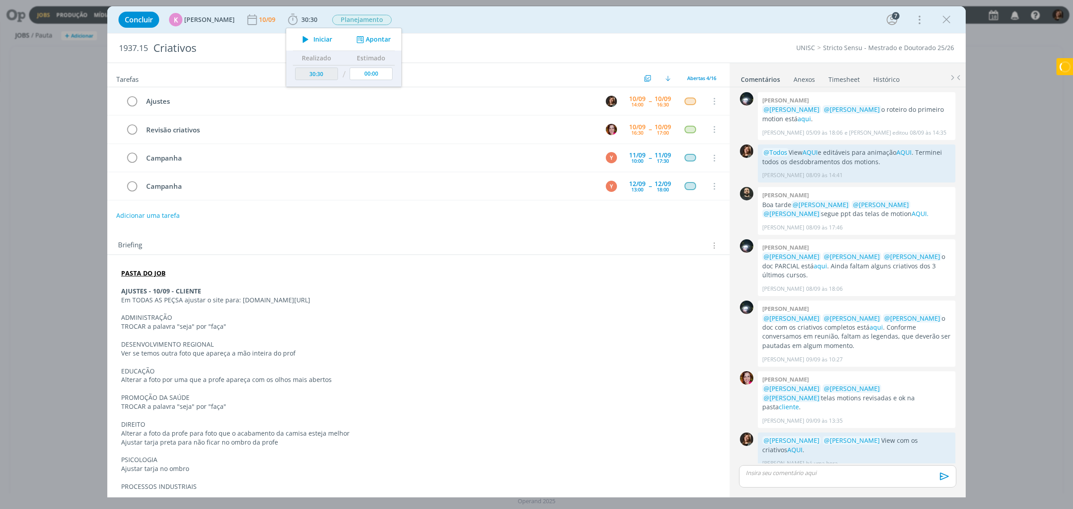
scroll to position [112, 0]
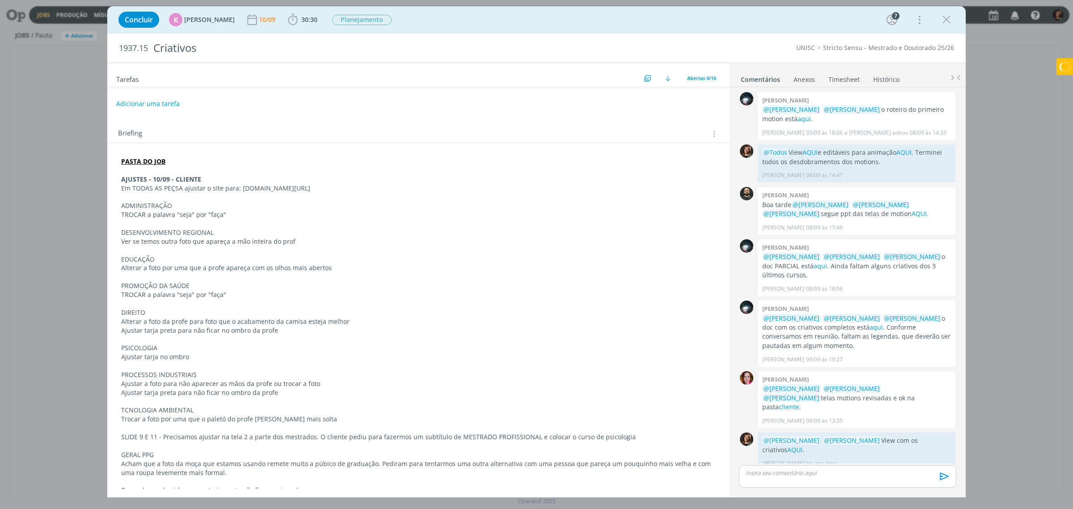
click at [189, 264] on p "EDUCAÇÃO" at bounding box center [418, 259] width 595 height 9
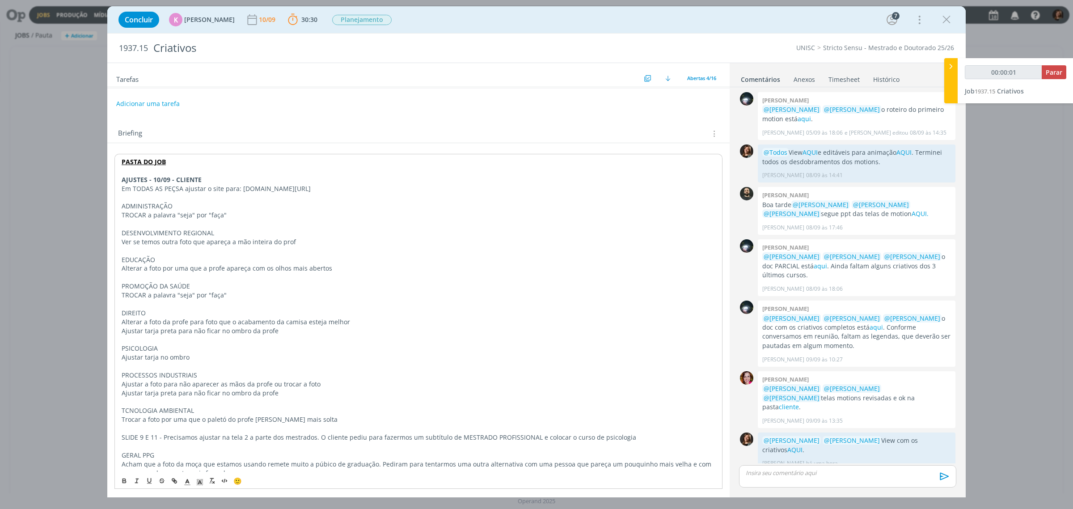
click at [123, 190] on p "Em TODAS AS PEÇSA ajustar o site para: [DOMAIN_NAME][URL]" at bounding box center [419, 188] width 594 height 9
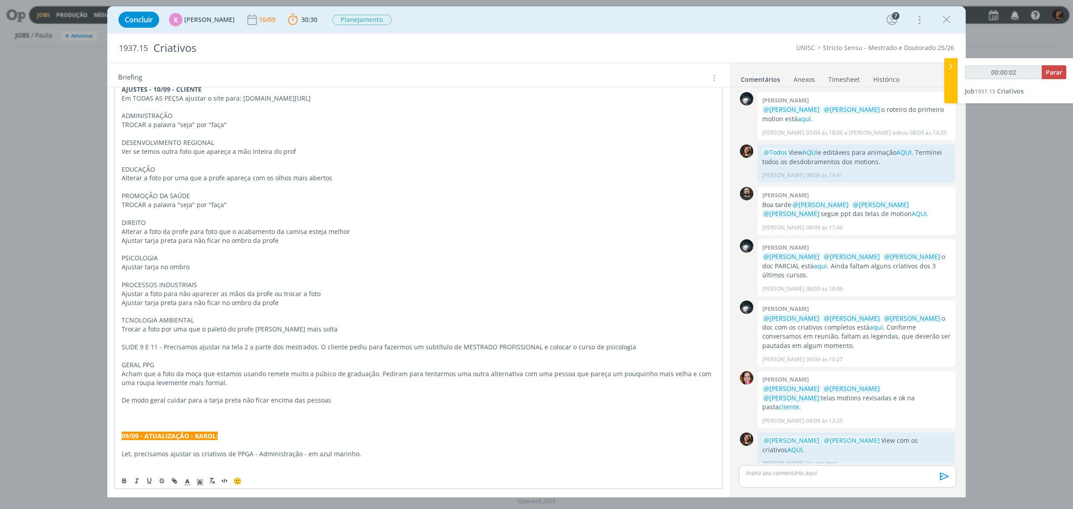
scroll to position [168, 0]
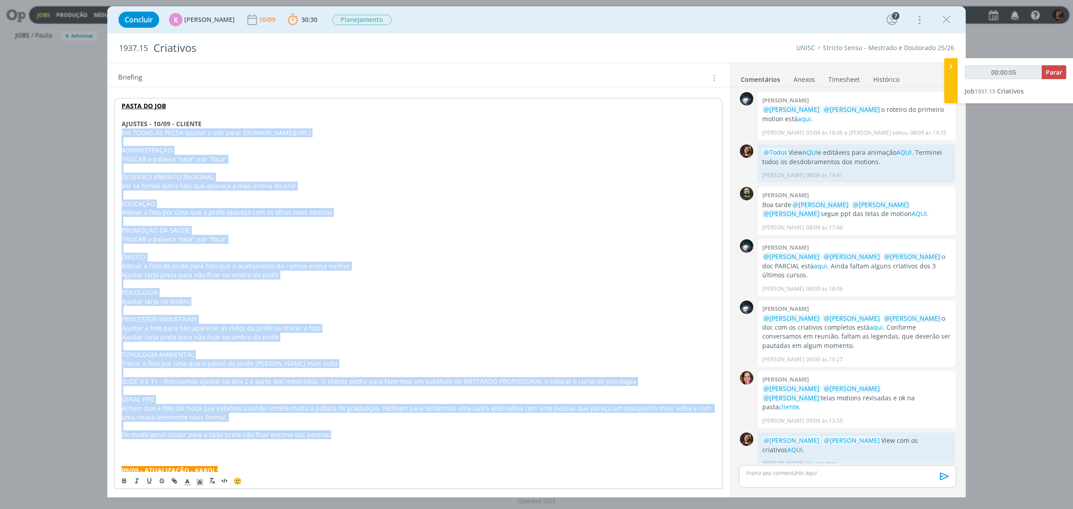
drag, startPoint x: 340, startPoint y: 437, endPoint x: 110, endPoint y: 137, distance: 378.5
click at [110, 137] on div "PASTA DO JOB AJUSTES - 10/09 - CLIENTE Em TODAS AS PEÇSA ajustar o site para: […" at bounding box center [418, 470] width 622 height 767
copy div "Lo IPSUM DO SITAM consect a elit sedd: EIUSM.TE/INCIDIDUNTUTLABORE ETDOLOREMAGN…"
click at [426, 229] on p "PROMOÇÃO DA SAÚDE" at bounding box center [418, 229] width 595 height 9
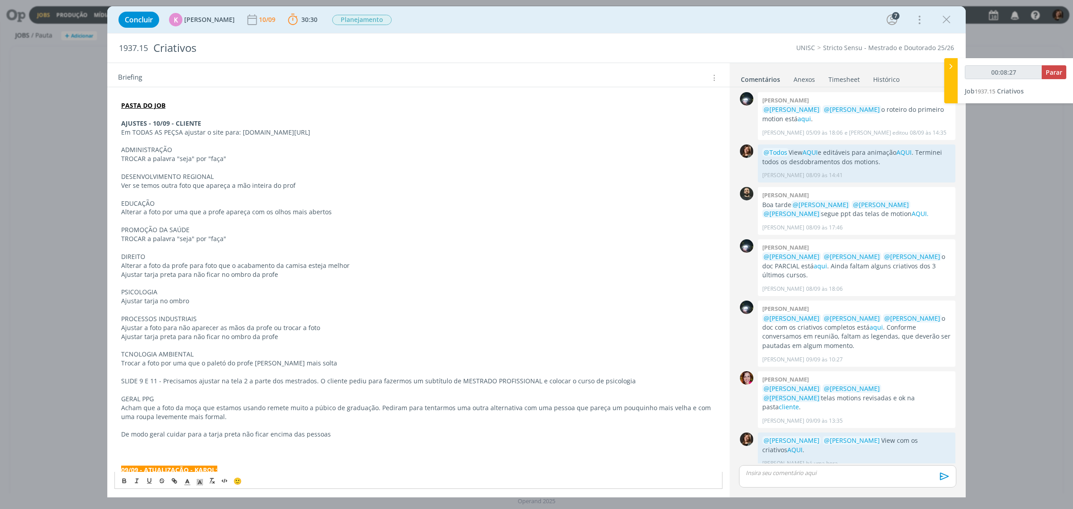
click at [243, 219] on p "dialog" at bounding box center [418, 220] width 595 height 9
click at [190, 479] on icon "dialog" at bounding box center [187, 482] width 8 height 8
click at [238, 427] on span "dialog" at bounding box center [241, 423] width 7 height 7
type input "00:08:33"
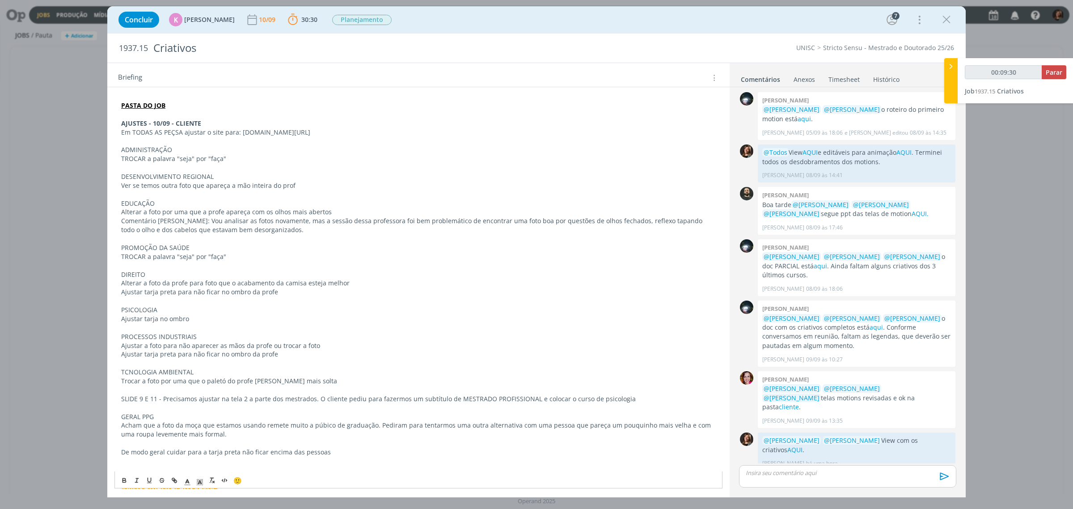
click at [181, 481] on div "PASTA DO JOB AJUSTES - 10/09 - CLIENTE Em TODAS AS PEÇSA ajustar o site para: U…" at bounding box center [418, 483] width 608 height 770
click at [175, 163] on p "TROCAR a palavra "seja" por "faça"" at bounding box center [418, 158] width 595 height 9
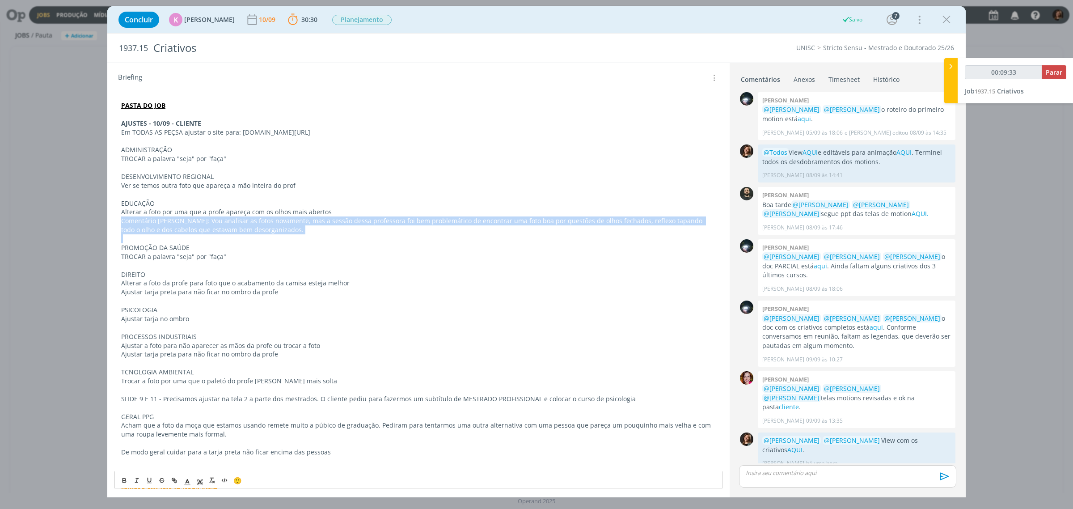
drag, startPoint x: 246, startPoint y: 237, endPoint x: 113, endPoint y: 226, distance: 133.3
click at [113, 226] on div "PASTA DO JOB AJUSTES - 10/09 - CLIENTE Em TODAS AS PEÇSA ajustar o site para: U…" at bounding box center [418, 479] width 622 height 784
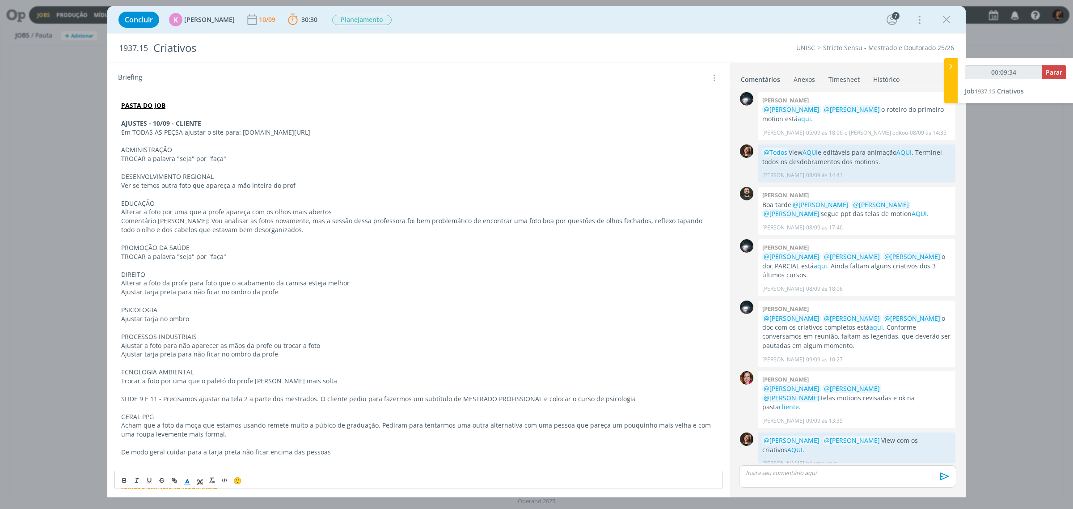
click at [181, 477] on span "dialog" at bounding box center [187, 480] width 13 height 11
click at [238, 427] on span "dialog" at bounding box center [241, 423] width 7 height 7
click at [177, 242] on p "dialog" at bounding box center [418, 238] width 595 height 9
click at [191, 215] on p "Alterar a foto por uma que a profe apareça com os olhos mais abertos" at bounding box center [418, 211] width 595 height 9
click at [251, 198] on p "dialog" at bounding box center [418, 194] width 595 height 9
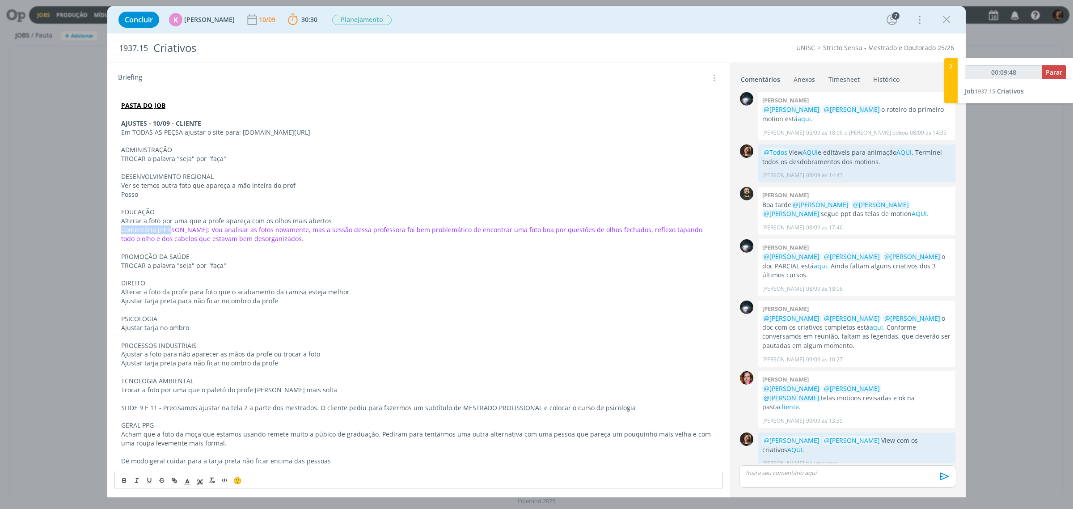
drag, startPoint x: 169, startPoint y: 232, endPoint x: 97, endPoint y: 233, distance: 71.5
click at [97, 233] on div "Concluir K Karoline Arend 10/09 30:30 Parar Apontar Data * 10/09/2025 Horas * 0…" at bounding box center [536, 254] width 1073 height 509
click at [122, 484] on icon "dialog" at bounding box center [124, 480] width 7 height 7
click at [182, 243] on span "Vou analisar as fotos novamente, mas a sessão dessa professora foi bem problemá…" at bounding box center [417, 233] width 593 height 17
drag, startPoint x: 271, startPoint y: 228, endPoint x: 117, endPoint y: 231, distance: 154.3
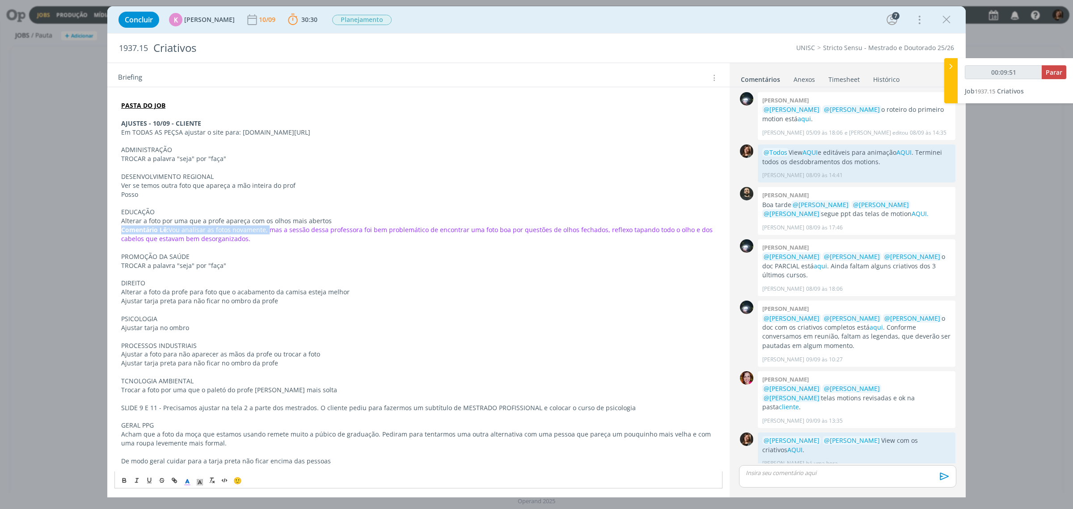
click at [117, 231] on div "PASTA DO JOB AJUSTES - 10/09 - CLIENTE Em TODAS AS PEÇSA ajustar o site para: U…" at bounding box center [418, 478] width 608 height 761
copy p "Comentário Lê: Vou analisar as fotos novamente,"
click at [144, 199] on p "Posso" at bounding box center [418, 194] width 595 height 9
drag, startPoint x: 146, startPoint y: 196, endPoint x: 106, endPoint y: 199, distance: 40.8
click at [106, 199] on div "Concluir K Karoline Arend 10/09 30:30 Parar Apontar Data * 10/09/2025 Horas * 0…" at bounding box center [536, 254] width 1073 height 509
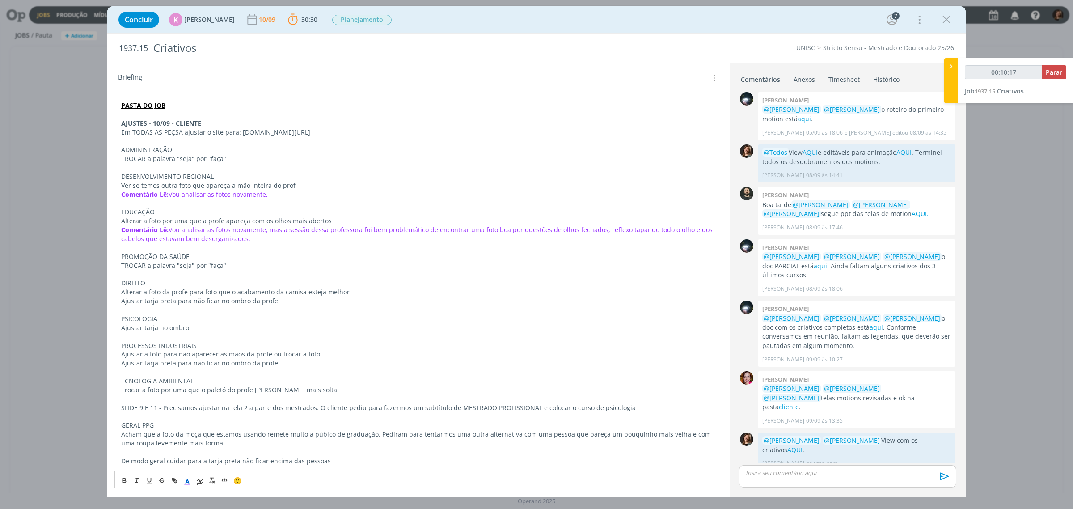
click at [302, 202] on p "dialog" at bounding box center [418, 203] width 595 height 9
click at [296, 198] on p "Comentário Lê: Vou analisar as fotos novamente," at bounding box center [418, 194] width 595 height 9
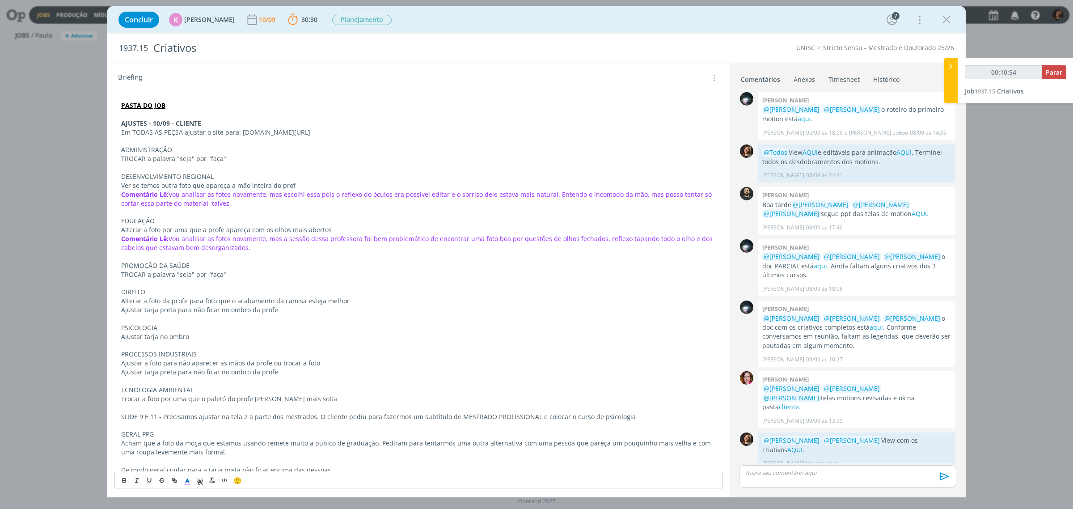
click at [296, 197] on span "Vou analisar as fotos novamente, mas escolhi essa pois o reflexo do óculos era …" at bounding box center [417, 198] width 592 height 17
click at [270, 392] on p "TCNOLOGIA AMBIENTAL" at bounding box center [418, 389] width 595 height 9
click at [294, 332] on p "PSICOLOGIA" at bounding box center [418, 327] width 595 height 9
drag, startPoint x: 262, startPoint y: 238, endPoint x: 253, endPoint y: 245, distance: 10.9
click at [262, 238] on span "Vou analisar as fotos novamente, mas a sessão dessa professora foi bem problemá…" at bounding box center [417, 242] width 593 height 17
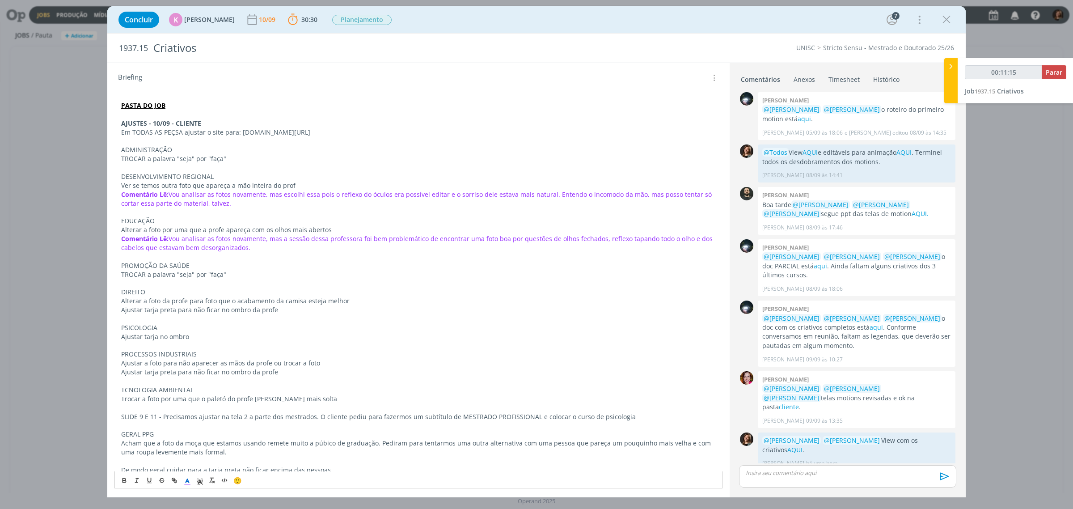
click at [235, 267] on p "PROMOÇÃO DA SAÚDE" at bounding box center [418, 265] width 595 height 9
click at [294, 305] on p "Alterar a foto da profe para foto que o acabamento da camisa esteja melhor" at bounding box center [418, 300] width 595 height 9
drag, startPoint x: 266, startPoint y: 241, endPoint x: 91, endPoint y: 240, distance: 175.7
click at [91, 240] on div "Concluir K Karoline Arend 10/09 30:30 Parar Apontar Data * 10/09/2025 Horas * 0…" at bounding box center [536, 254] width 1073 height 509
copy p "Comentário Lê: Vou analisar as fotos novamente,"
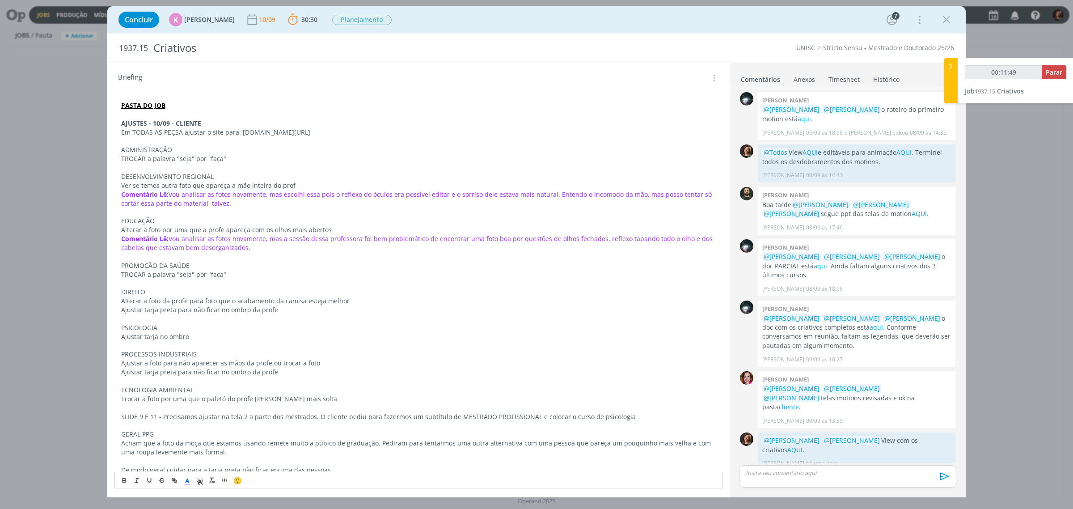
click at [165, 321] on p "dialog" at bounding box center [418, 318] width 595 height 9
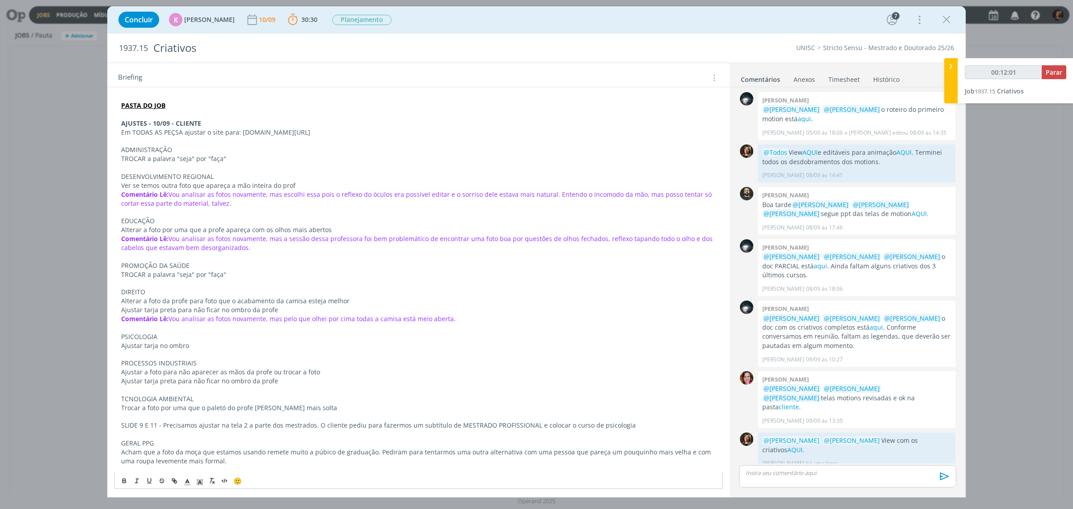
click at [294, 332] on p "﻿" at bounding box center [418, 327] width 595 height 9
click at [220, 376] on p "Ajustar a foto para não aparecer as mãos da profe ou trocar a foto" at bounding box center [418, 371] width 595 height 9
click at [315, 376] on p "Ajustar a foto para não aparecer as mãos da profe ou trocar a foto" at bounding box center [418, 371] width 595 height 9
click at [186, 372] on p "Ajustar a foto para não aparecer as mãos da profe ou trocar a foto" at bounding box center [418, 371] width 595 height 9
click at [208, 385] on p "Ajustar tarja preta para não ficar no ombro da profe" at bounding box center [418, 380] width 595 height 9
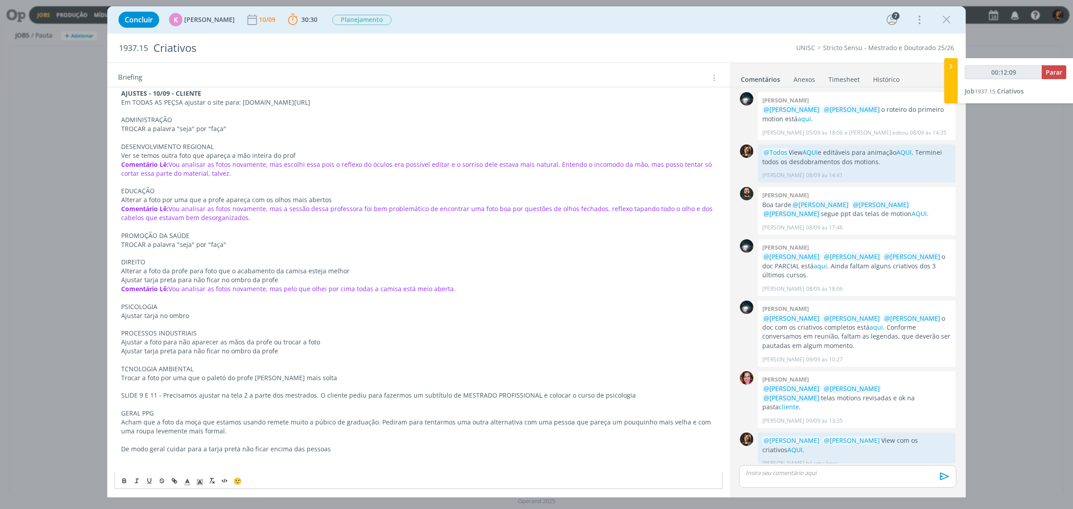
scroll to position [224, 0]
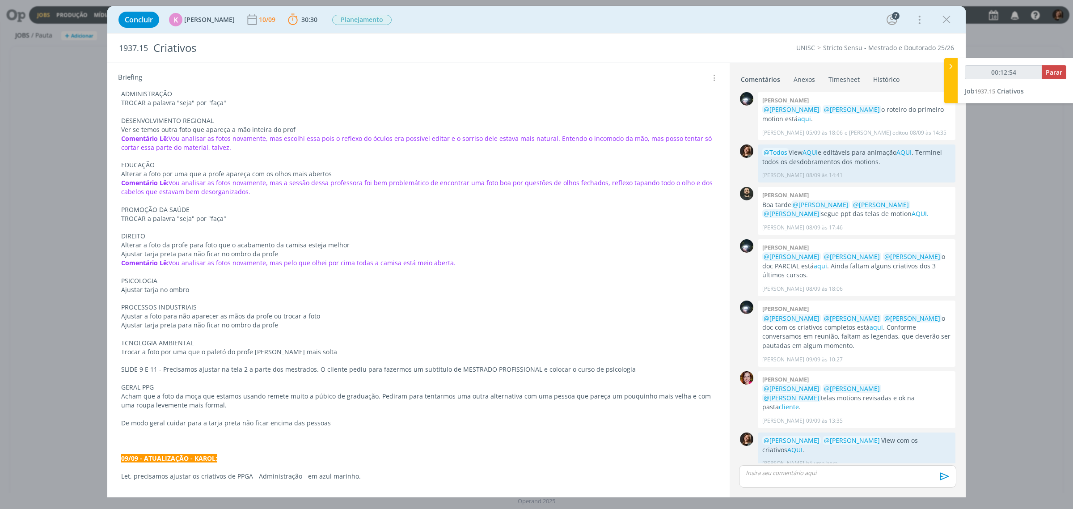
click at [260, 374] on p "SLIDE 9 E 11 - Precisamos ajustar na tela 2 a parte dos mestrados. O cliente pe…" at bounding box center [418, 369] width 595 height 9
click at [331, 314] on p "Ajustar a foto para não aparecer as mãos da profe ou trocar a foto" at bounding box center [418, 316] width 595 height 9
click at [286, 326] on p "Ajustar tarja preta para não ficar no ombro da profe" at bounding box center [418, 325] width 595 height 9
click at [320, 320] on p "Ajustar a foto para não aparecer as mãos da profe ou trocar a foto" at bounding box center [418, 316] width 595 height 9
click at [222, 266] on span "Vou analisar as fotos novamente, mas pelo que olhei por cima todas a camisa est…" at bounding box center [312, 262] width 287 height 8
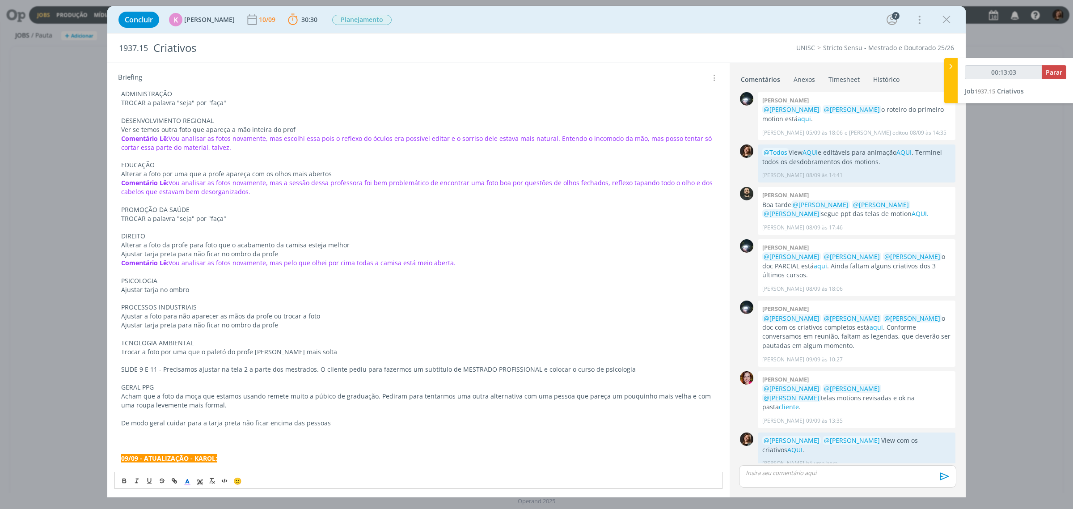
click at [323, 323] on p "Ajustar tarja preta para não ficar no ombro da profe" at bounding box center [418, 325] width 595 height 9
click at [330, 317] on p "Ajustar a foto para não aparecer as mãos da profe ou trocar a foto" at bounding box center [418, 316] width 595 height 9
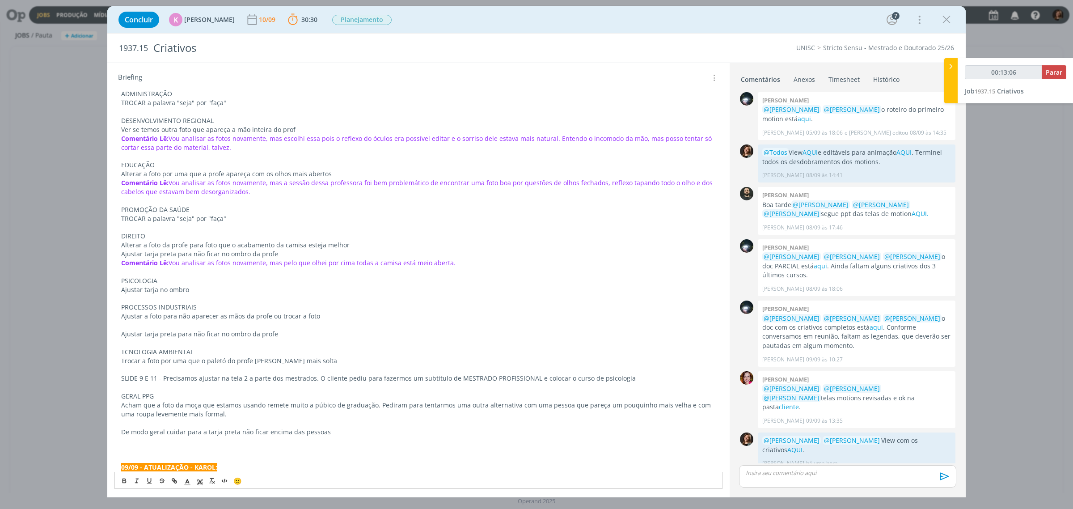
click at [168, 263] on strong "Comentário Lê:" at bounding box center [144, 262] width 47 height 8
drag, startPoint x: 170, startPoint y: 264, endPoint x: 106, endPoint y: 264, distance: 64.8
click at [106, 264] on div "Concluir K Karoline Arend 10/09 30:30 Parar Apontar Data * 10/09/2025 Horas * 0…" at bounding box center [536, 254] width 1073 height 509
copy strong "Comentário Lê:"
click at [138, 326] on p "dialog" at bounding box center [418, 325] width 595 height 9
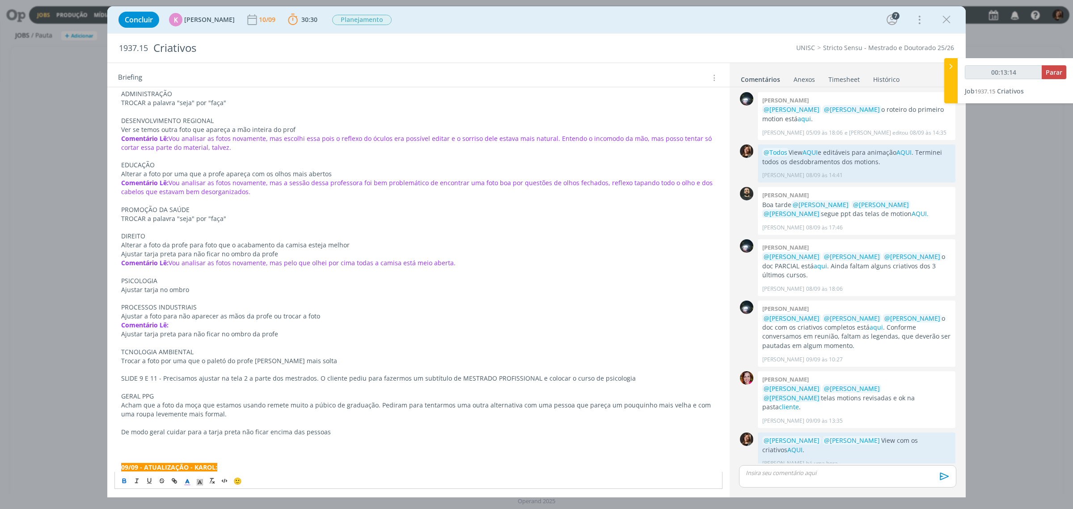
click at [124, 476] on button "dialog" at bounding box center [124, 480] width 13 height 11
click at [442, 338] on p "Ajustar tarja preta para não ficar no ombro da profe" at bounding box center [418, 333] width 595 height 9
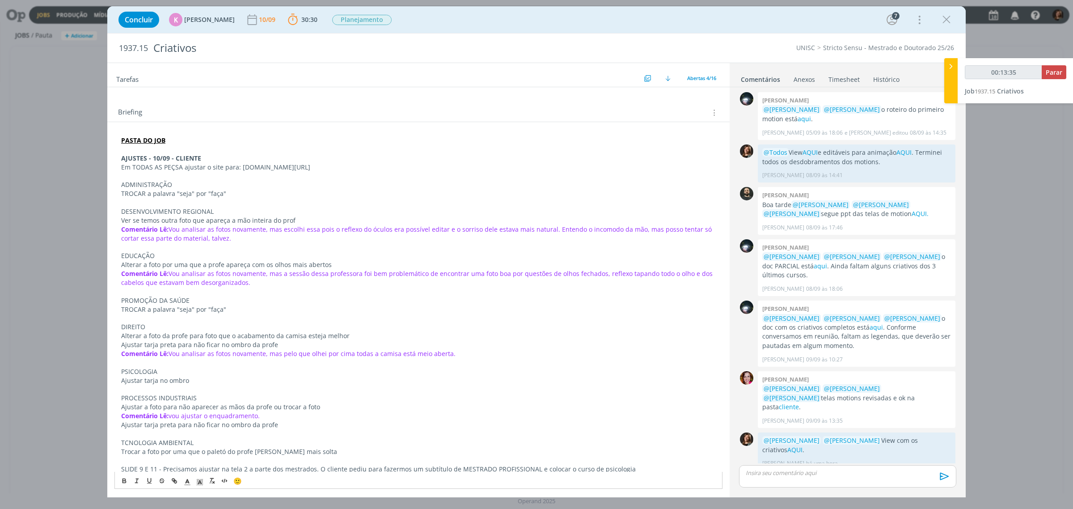
scroll to position [168, 0]
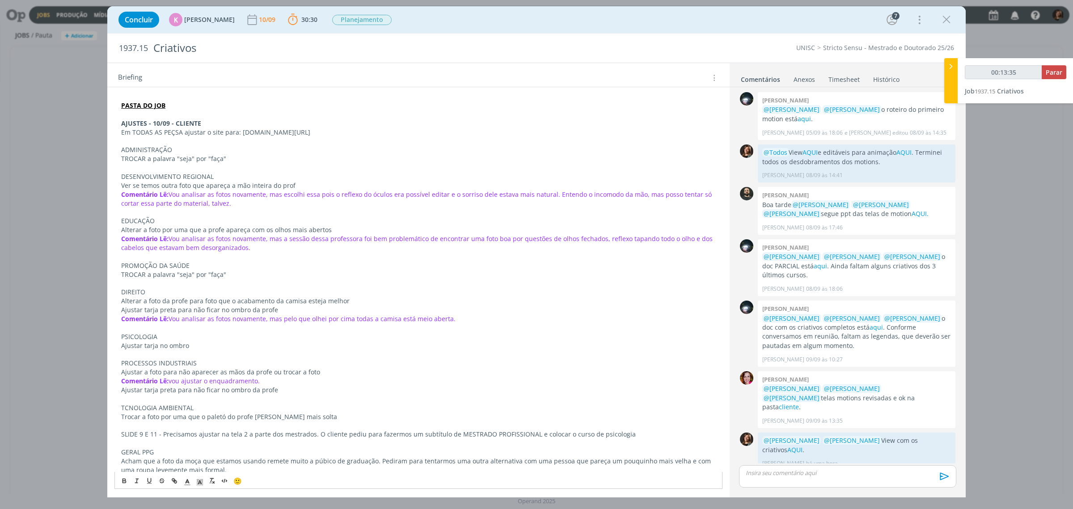
click at [240, 272] on p "TROCAR a palavra "seja" por "faça"" at bounding box center [418, 274] width 595 height 9
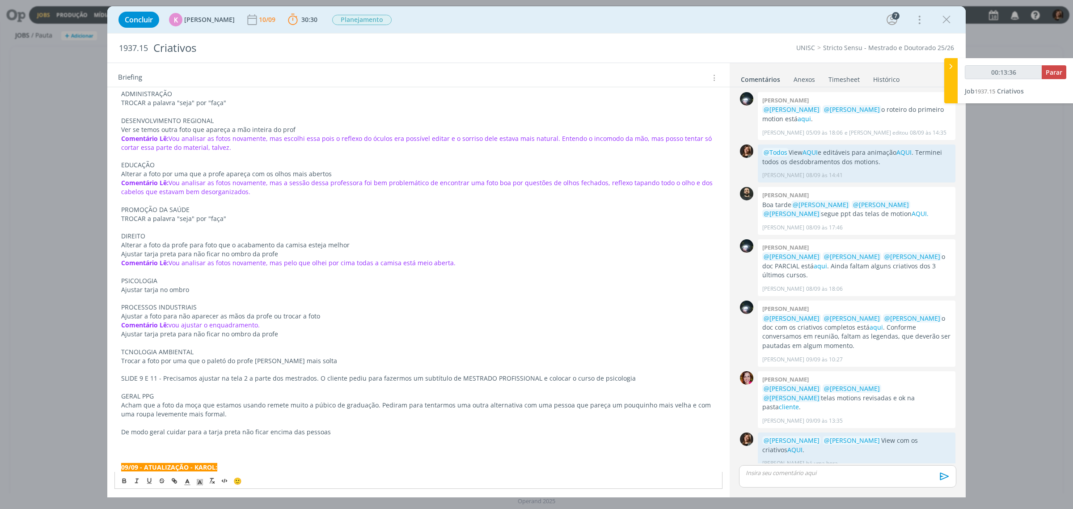
click at [219, 301] on p "dialog" at bounding box center [418, 298] width 595 height 9
click at [307, 363] on p "Trocar a foto por uma que o paletó do profe [PERSON_NAME] mais solta" at bounding box center [418, 360] width 595 height 9
click at [566, 76] on div "Briefing Briefings Predefinidos Versões do Briefing Ver Briefing do Projeto" at bounding box center [419, 78] width 603 height 12
click at [942, 28] on div "Concluir K Karoline Arend 10/09 30:30 Parar Apontar Data * 10/09/2025 Horas * 0…" at bounding box center [536, 19] width 845 height 21
click at [944, 16] on icon "dialog" at bounding box center [946, 19] width 13 height 13
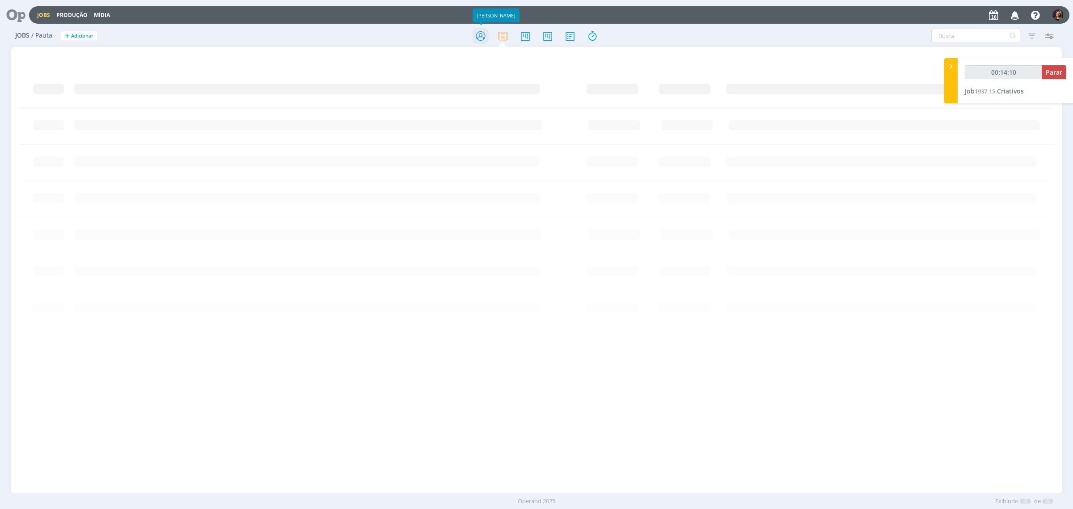
click at [474, 42] on icon at bounding box center [481, 35] width 16 height 17
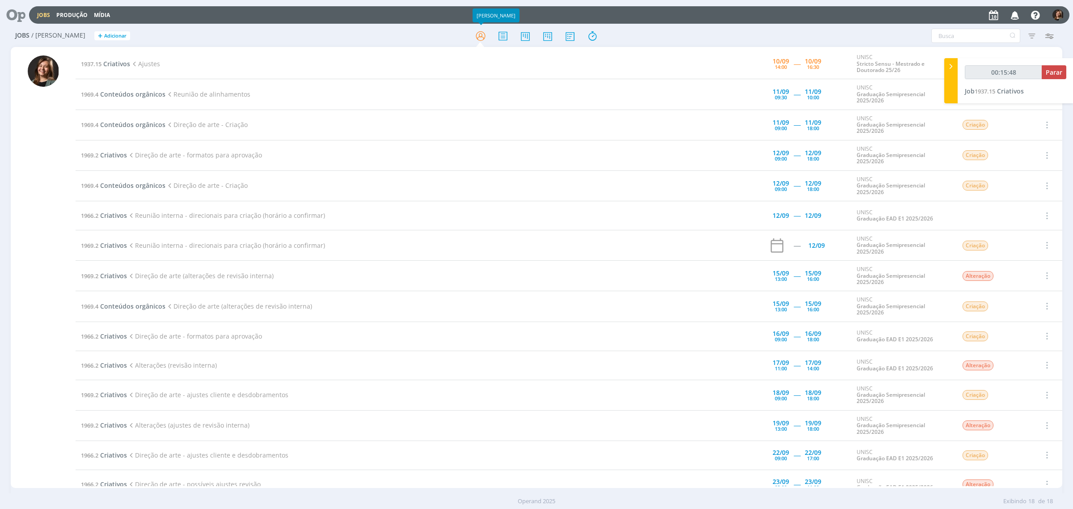
type input "00:15:49"
click at [952, 68] on icon at bounding box center [950, 66] width 9 height 9
click at [127, 91] on span "Conteúdos orgânicos" at bounding box center [132, 94] width 65 height 8
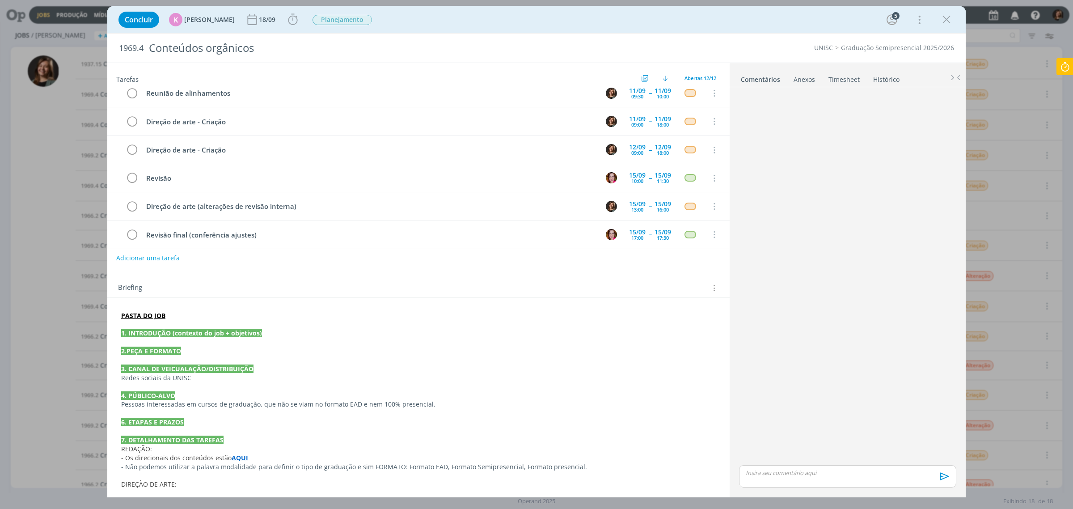
scroll to position [79, 0]
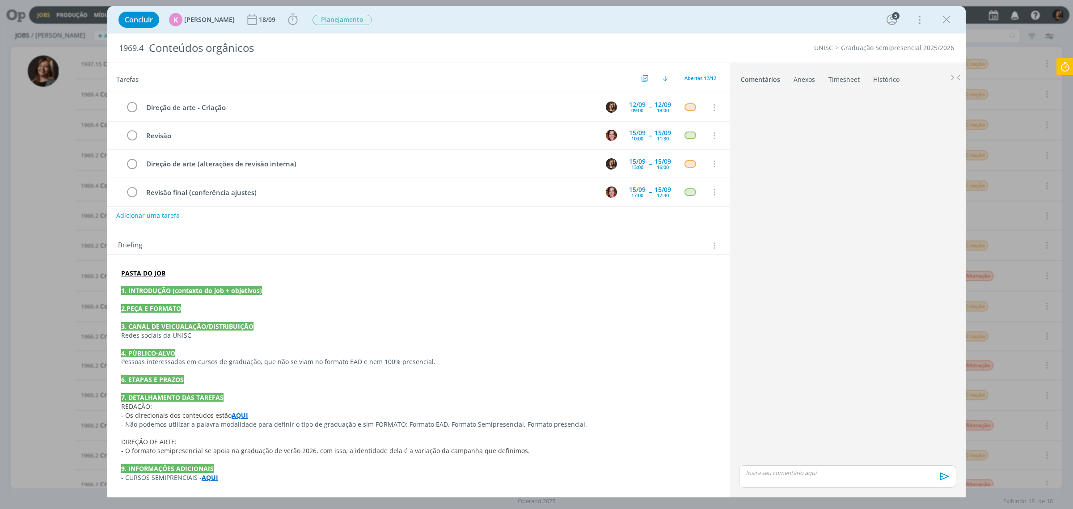
click at [241, 417] on strong "AQUI" at bounding box center [240, 415] width 17 height 8
click at [315, 313] on p "2.PEÇA E FORMATO" at bounding box center [419, 308] width 594 height 9
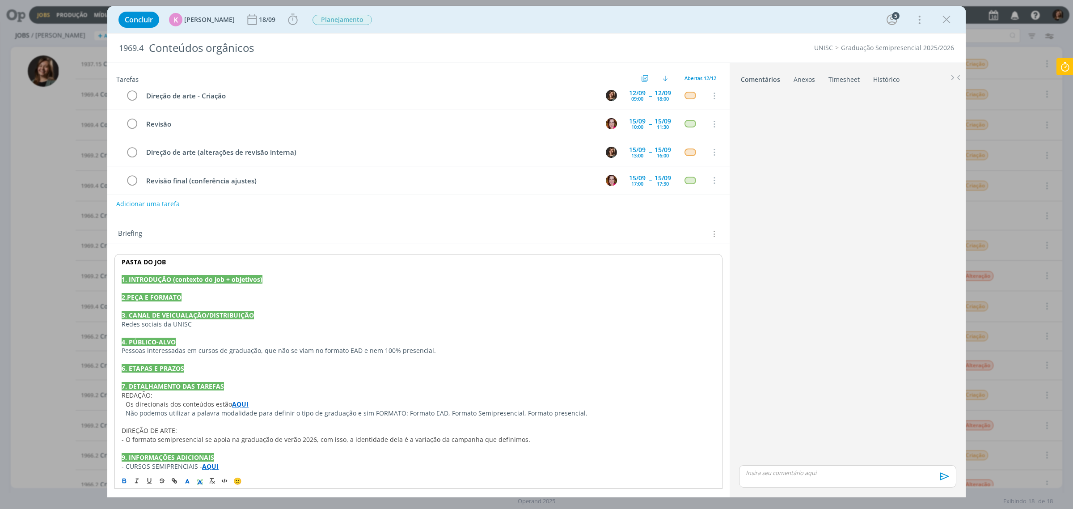
scroll to position [96, 0]
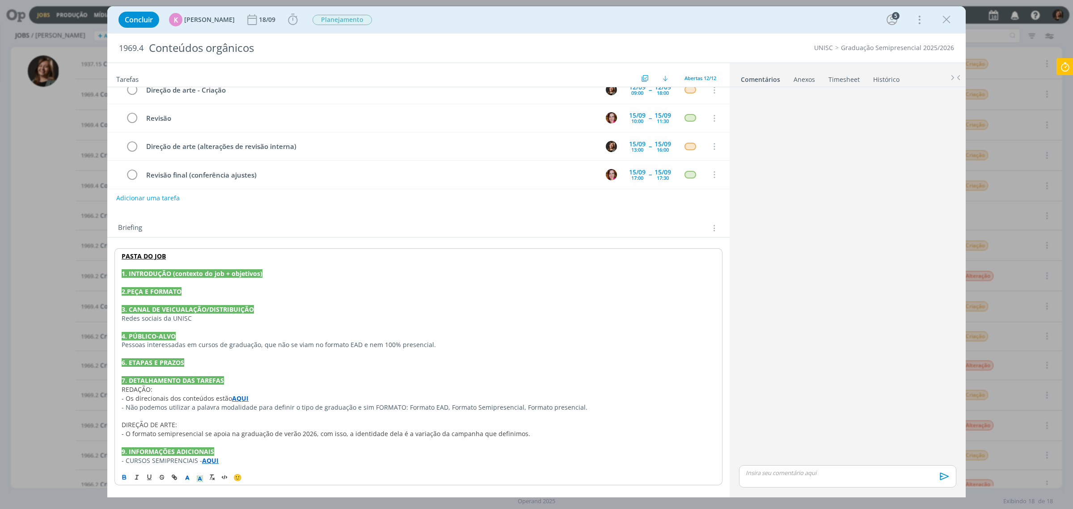
click at [211, 461] on strong "AQUI" at bounding box center [210, 460] width 17 height 8
click at [206, 443] on link "https://sobeae.sharepoint.com/:i:/s/SOBEAE/Eaph8bYZzAJBrHv1JKxZ-swBaI2j2gpv9oBx…" at bounding box center [182, 443] width 68 height 12
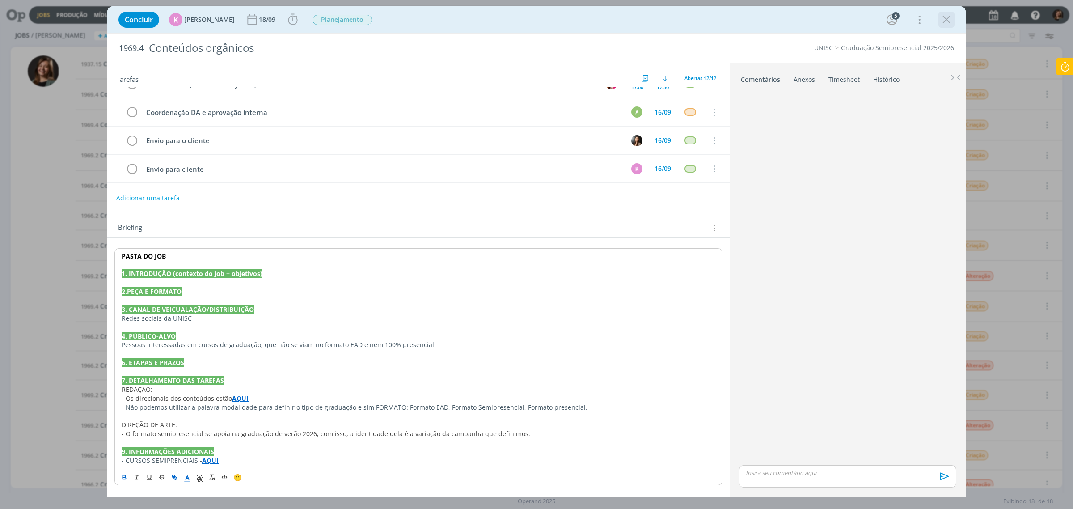
click at [953, 25] on div "dialog" at bounding box center [946, 20] width 16 height 16
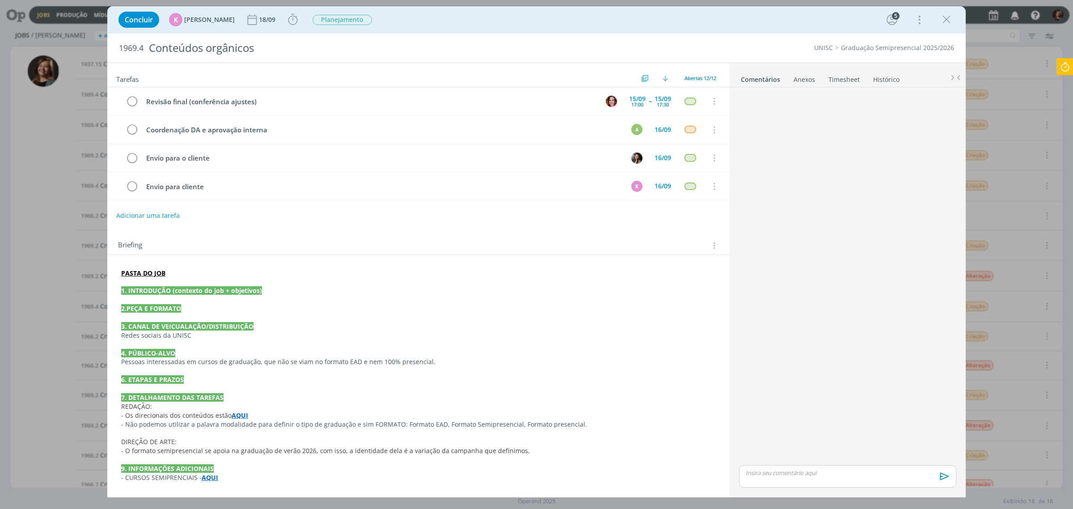
click at [942, 18] on icon "dialog" at bounding box center [946, 19] width 13 height 13
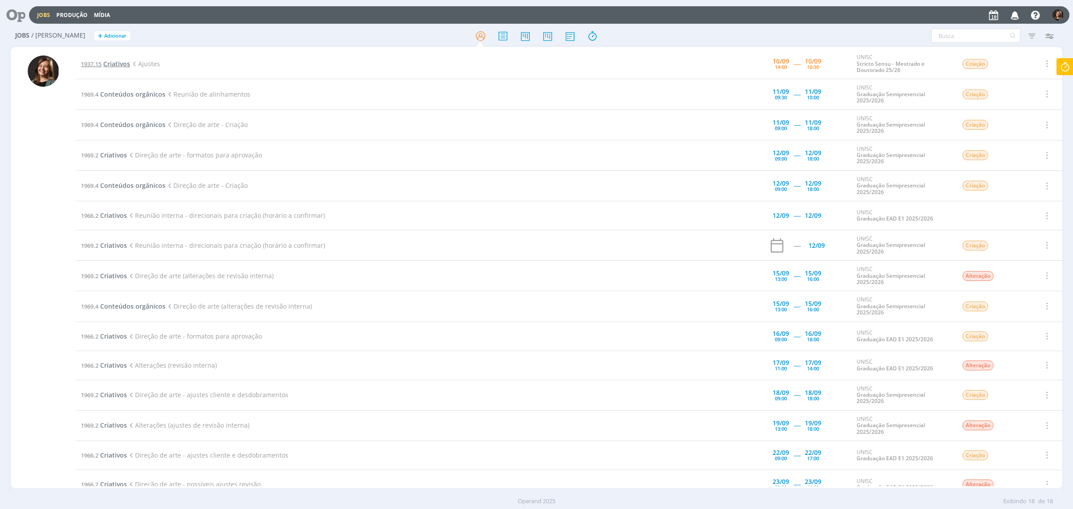
click at [122, 62] on span "Criativos" at bounding box center [116, 63] width 27 height 8
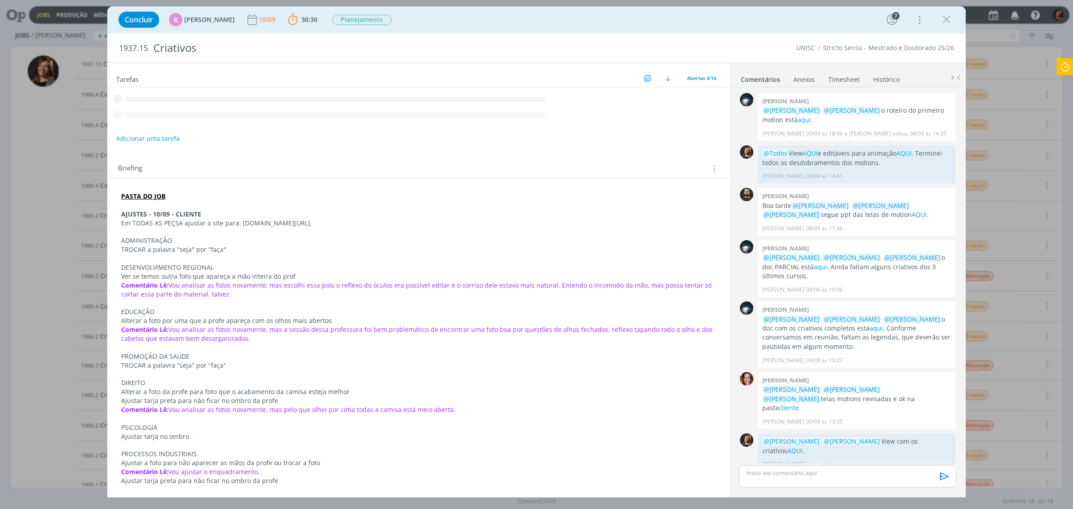
scroll to position [1, 0]
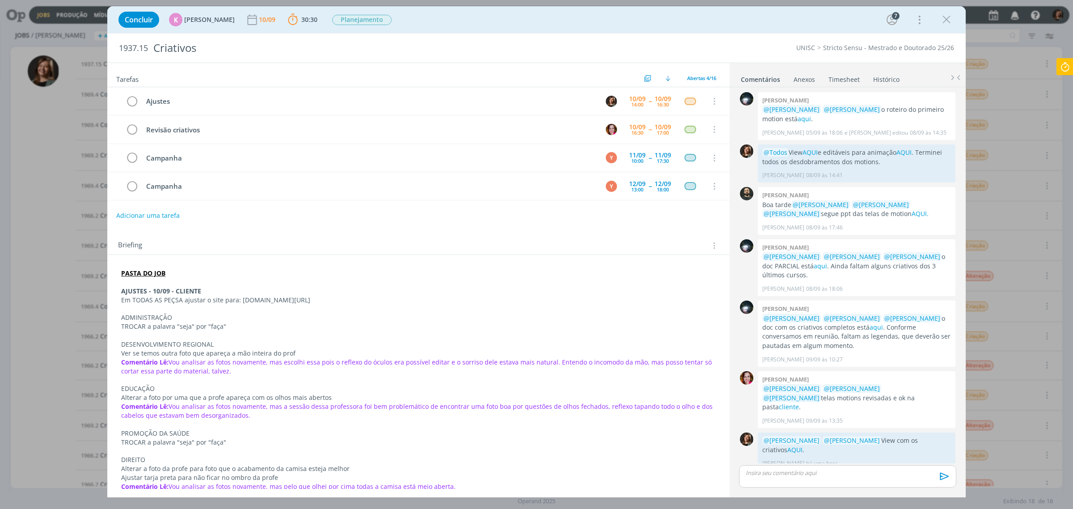
drag, startPoint x: 349, startPoint y: 300, endPoint x: 239, endPoint y: 300, distance: 110.0
click at [239, 300] on p "Em TODAS AS PEÇSA ajustar o site para: [DOMAIN_NAME][URL]" at bounding box center [418, 300] width 595 height 9
copy p "UNISC.BR/MESTRADOEDOUTORADO"
click at [235, 320] on p "ADMINISTRAÇÃO" at bounding box center [418, 317] width 595 height 9
click at [273, 220] on div "Adicionar uma tarefa" at bounding box center [418, 215] width 622 height 16
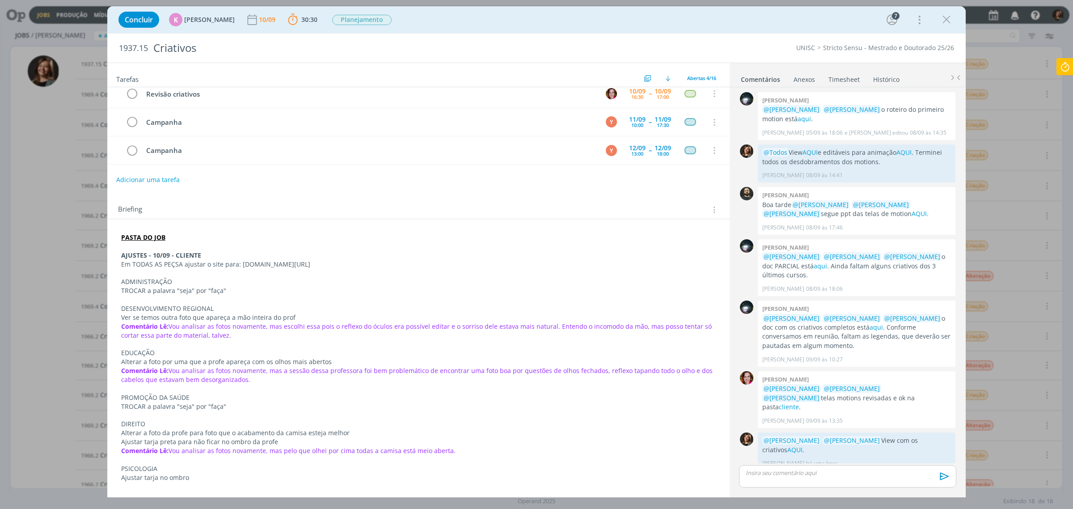
scroll to position [56, 0]
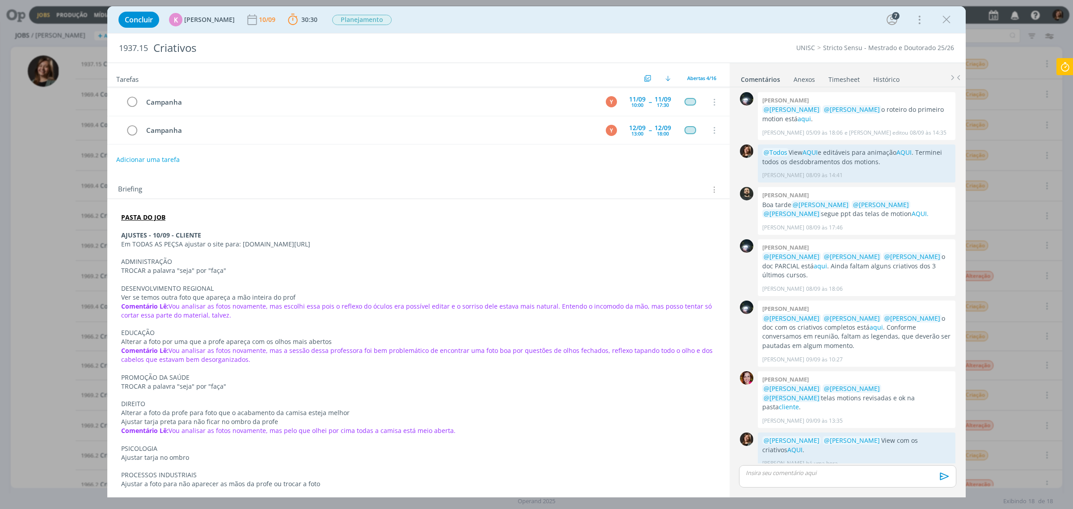
drag, startPoint x: 372, startPoint y: 105, endPoint x: 269, endPoint y: 148, distance: 111.8
click at [269, 148] on div "Ajustes 10/09 14:00 -- 10/09 16:30 Cancelar Revisão criativos 10/09 16:30 -- 10…" at bounding box center [418, 91] width 622 height 120
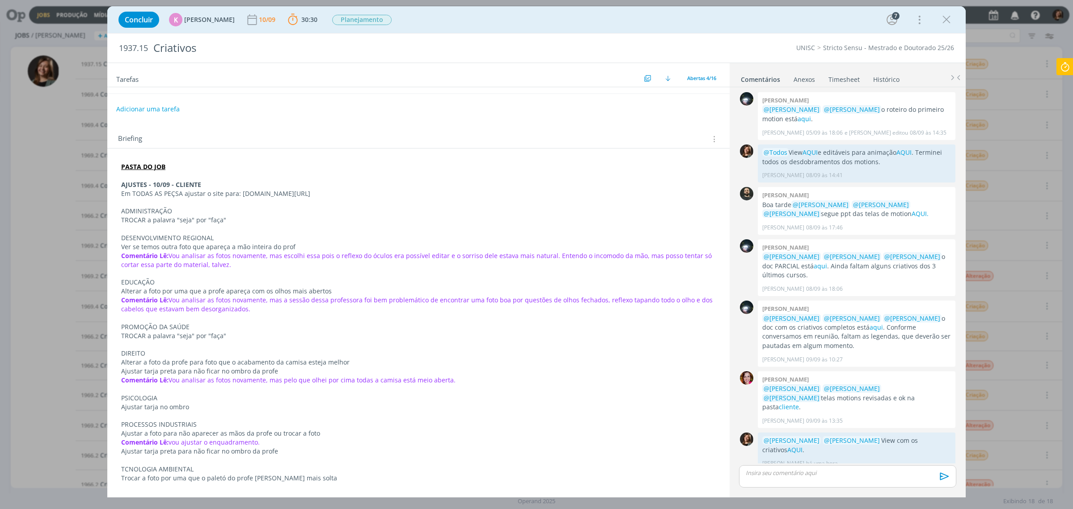
scroll to position [112, 0]
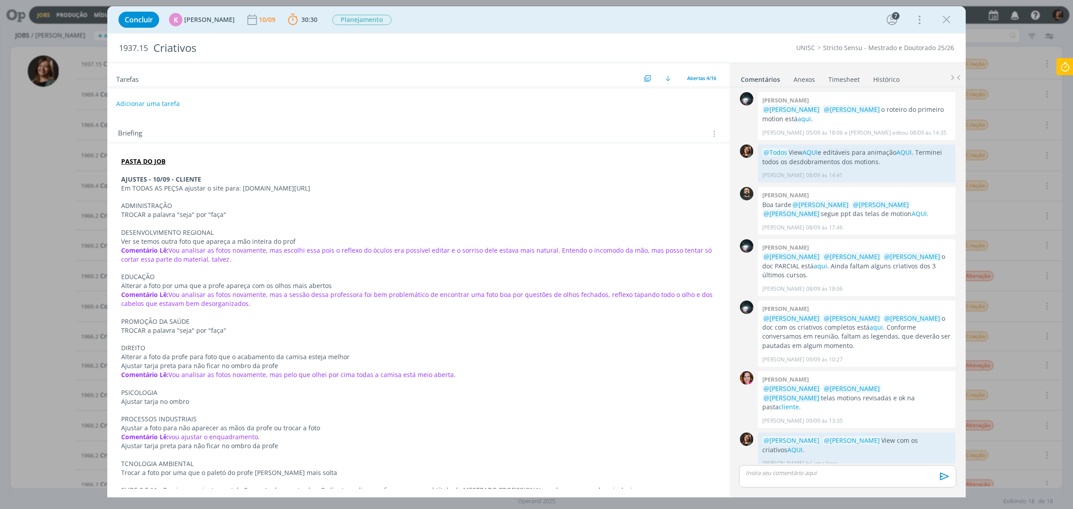
drag, startPoint x: 463, startPoint y: 1, endPoint x: 457, endPoint y: 0, distance: 5.8
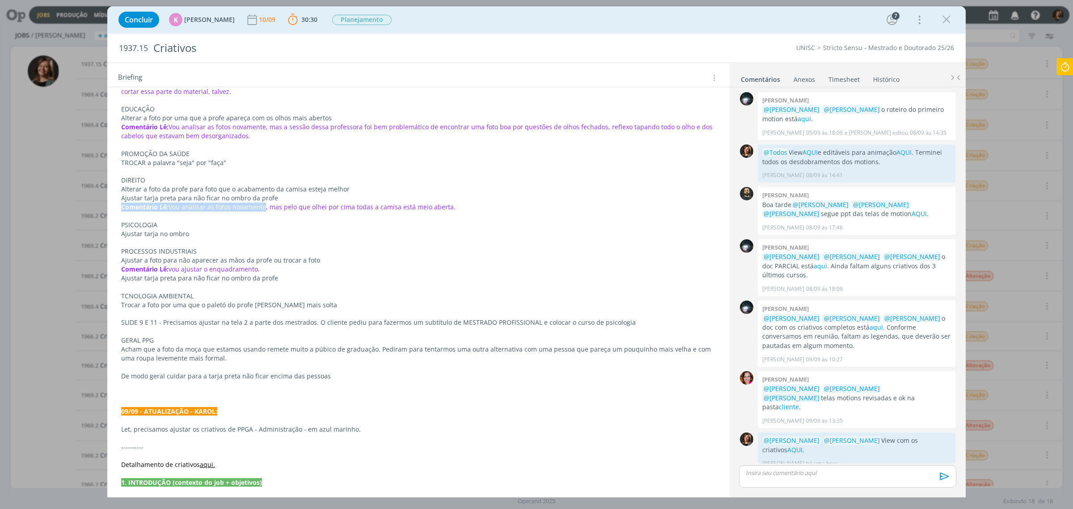
drag, startPoint x: 265, startPoint y: 209, endPoint x: 116, endPoint y: 212, distance: 148.9
click at [116, 212] on div "PASTA DO JOB AJUSTES - 10/09 - CLIENTE Em TODAS AS PEÇSA ajustar o site para: U…" at bounding box center [418, 380] width 608 height 788
copy p "Comentário Lê: Vou analisar as fotos novamente"
click at [159, 308] on p "Trocar a foto por uma que o paletó do profe [PERSON_NAME] mais solta" at bounding box center [419, 305] width 594 height 9
click at [144, 316] on p "dialog" at bounding box center [419, 313] width 594 height 9
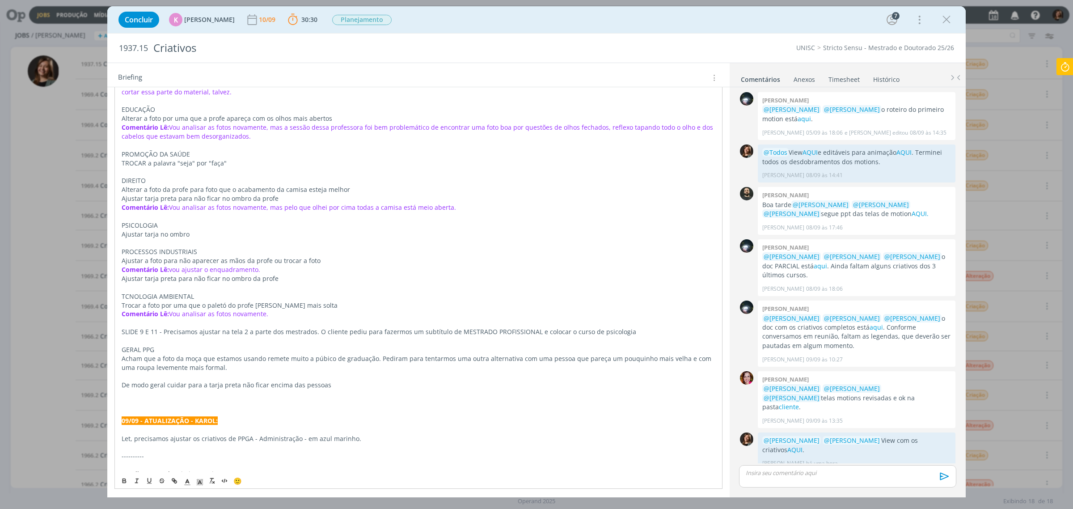
click at [325, 316] on p "Comentário Lê: Vou analisar as fotos novamente." at bounding box center [419, 313] width 594 height 9
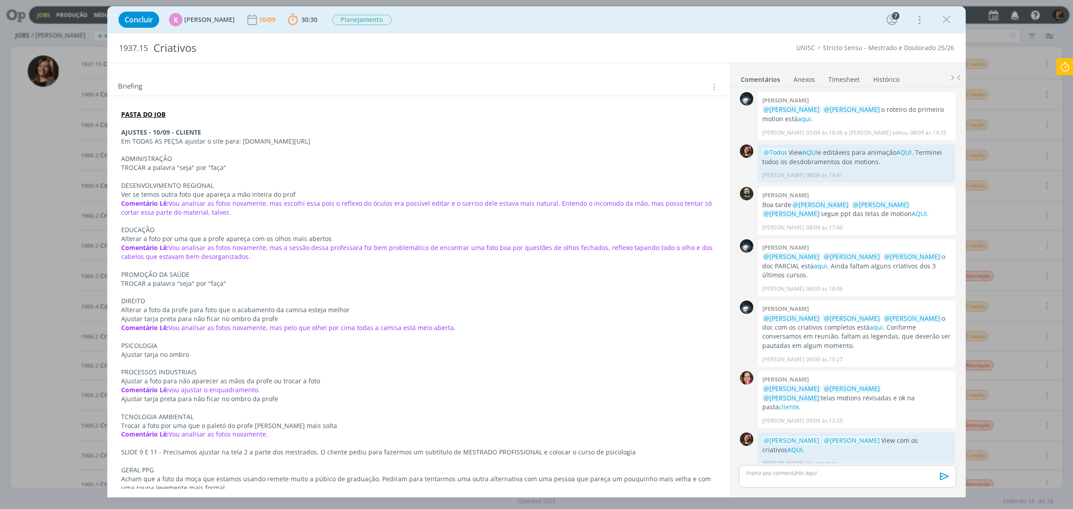
scroll to position [56, 0]
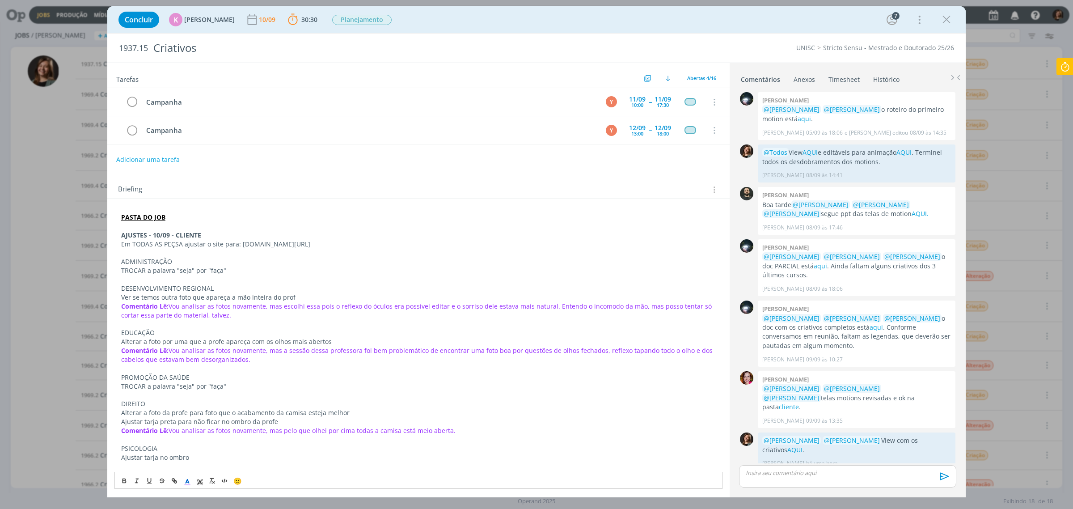
drag, startPoint x: 306, startPoint y: 245, endPoint x: 241, endPoint y: 246, distance: 65.7
click at [241, 246] on p "Em TODAS AS PEÇSA ajustar o site para: [DOMAIN_NAME][URL]" at bounding box center [418, 244] width 595 height 9
copy p "UNISC.BR/MESTRADOEDOUTORADO"
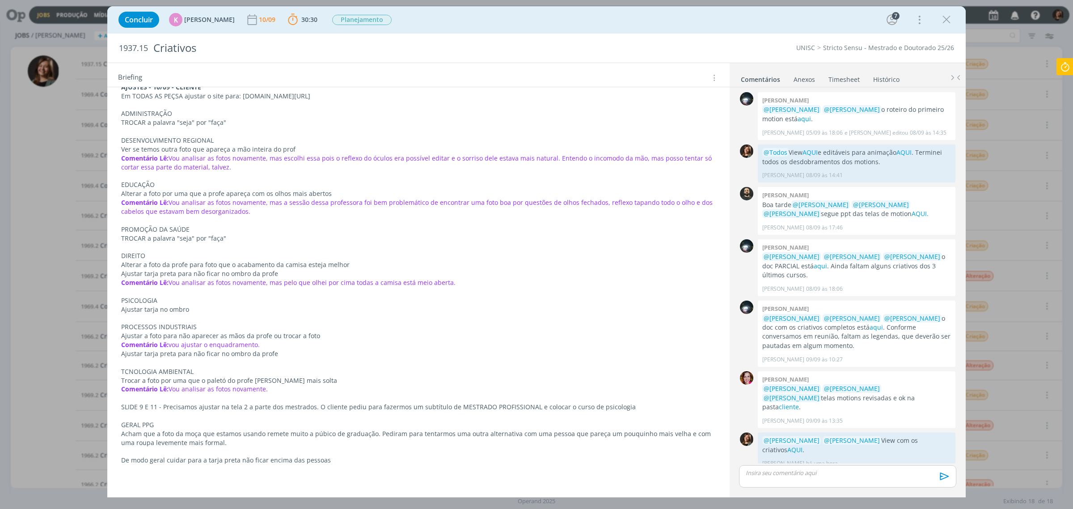
scroll to position [224, 0]
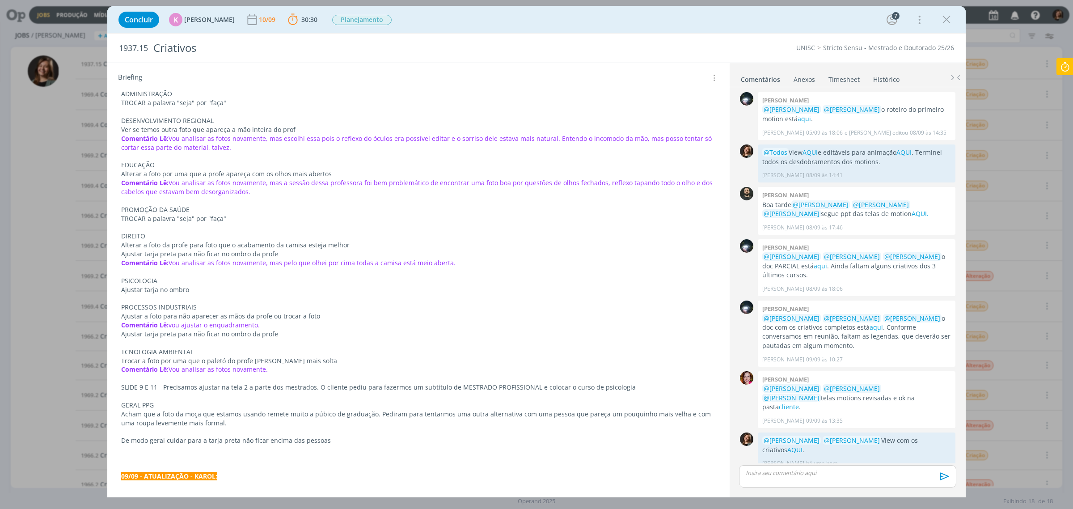
click at [212, 326] on span "vou ajustar o enquadramento." at bounding box center [214, 325] width 91 height 8
click at [197, 164] on p "EDUCAÇÃO" at bounding box center [418, 164] width 595 height 9
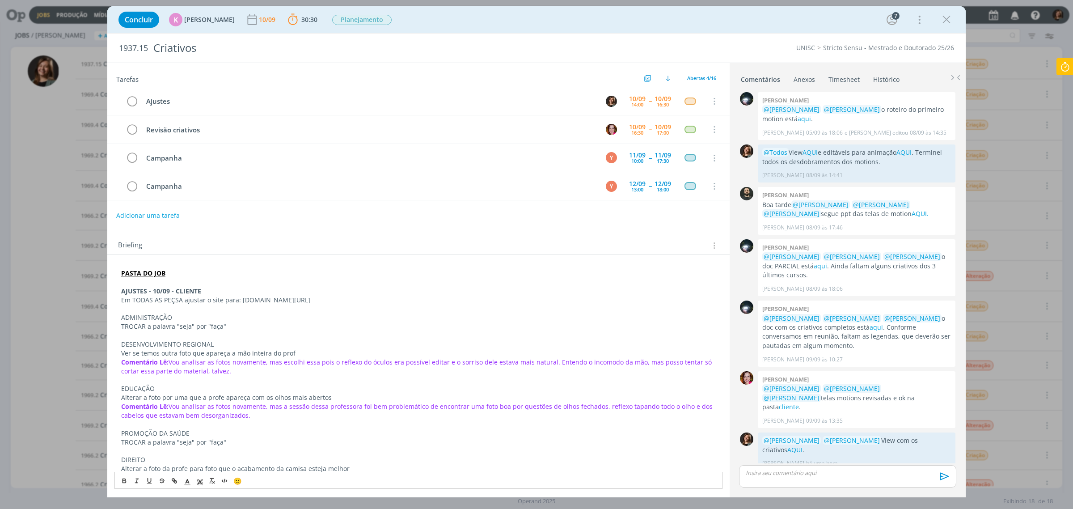
drag, startPoint x: 353, startPoint y: 304, endPoint x: 241, endPoint y: 302, distance: 112.7
click at [241, 302] on p "Em TODAS AS PEÇSA ajustar o site para: [DOMAIN_NAME][URL]" at bounding box center [418, 300] width 595 height 9
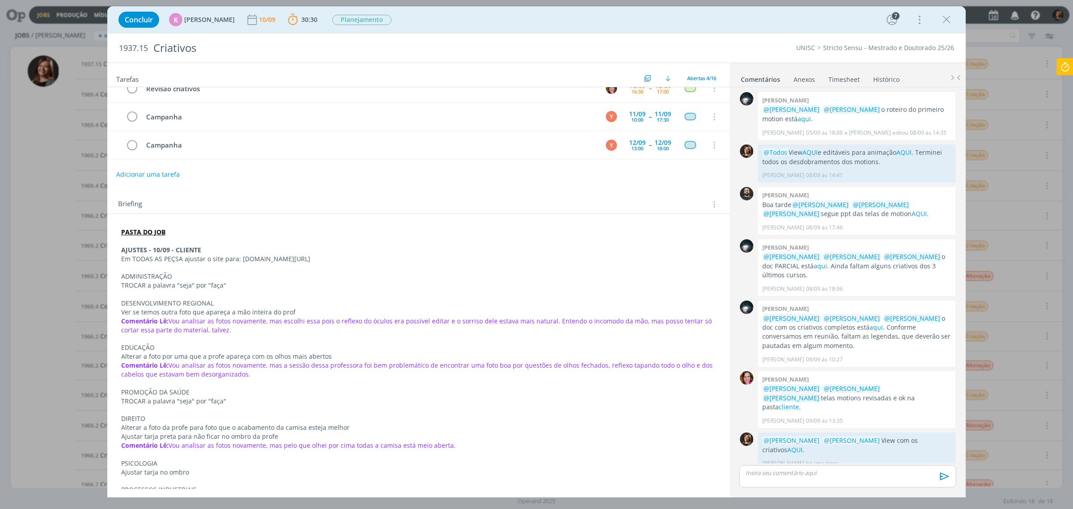
scroll to position [38, 0]
copy p "UNISC.BR/MESTRADOEDOUTORADO"
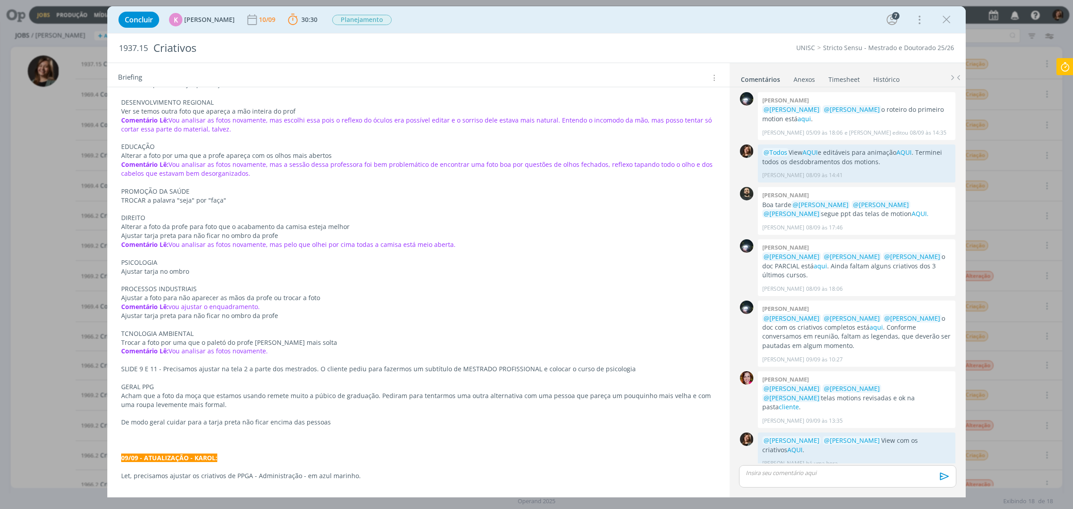
scroll to position [262, 0]
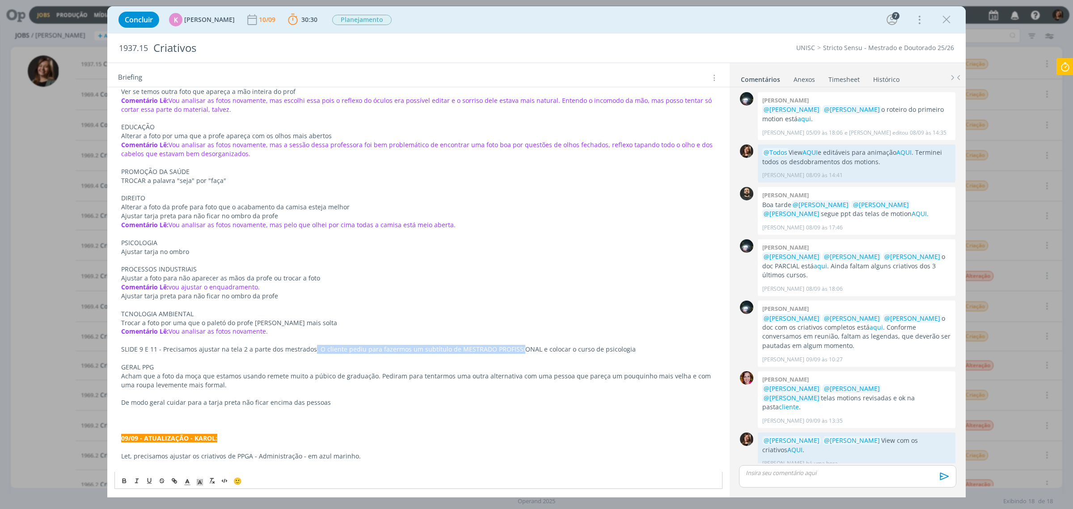
drag, startPoint x: 311, startPoint y: 348, endPoint x: 513, endPoint y: 348, distance: 201.6
click at [513, 348] on p "SLIDE 9 E 11 - Precisamos ajustar na tela 2 a parte dos mestrados. O cliente pe…" at bounding box center [418, 349] width 595 height 9
click at [607, 354] on p "SLIDE 9 E 11 - Precisamos ajustar na tela 2 a parte dos mestrados. O cliente pe…" at bounding box center [418, 349] width 595 height 9
copy p "psicologia"
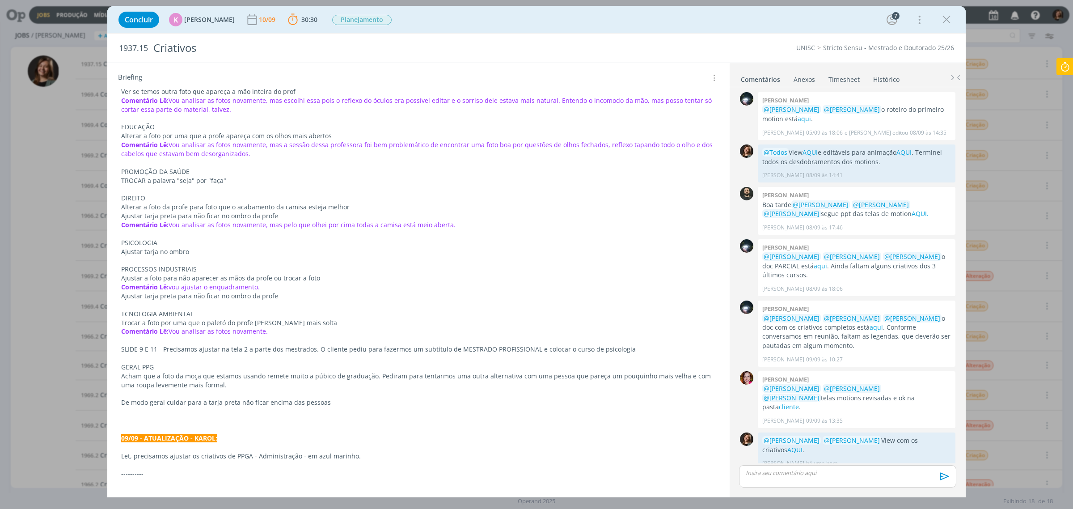
click at [186, 361] on p "dialog" at bounding box center [418, 358] width 595 height 9
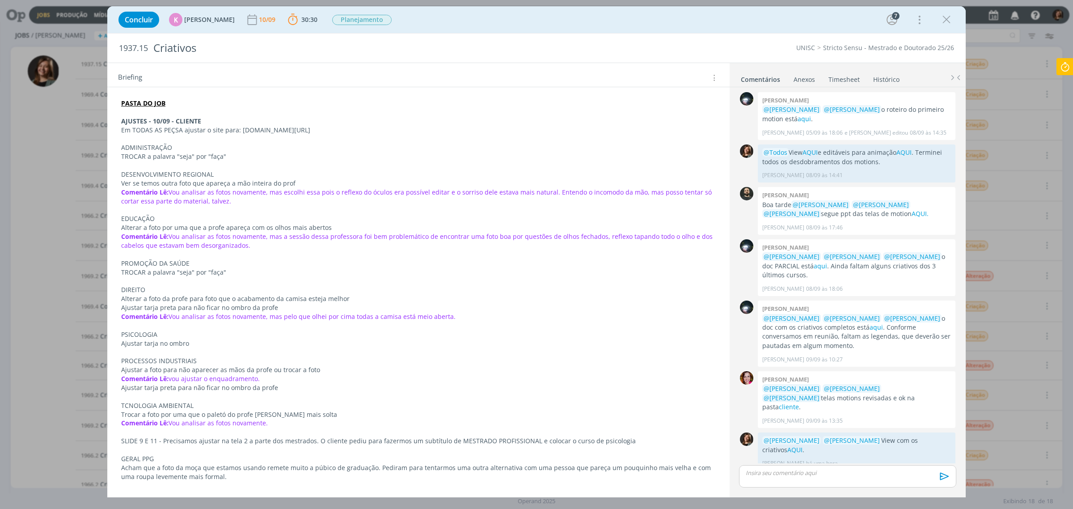
scroll to position [206, 0]
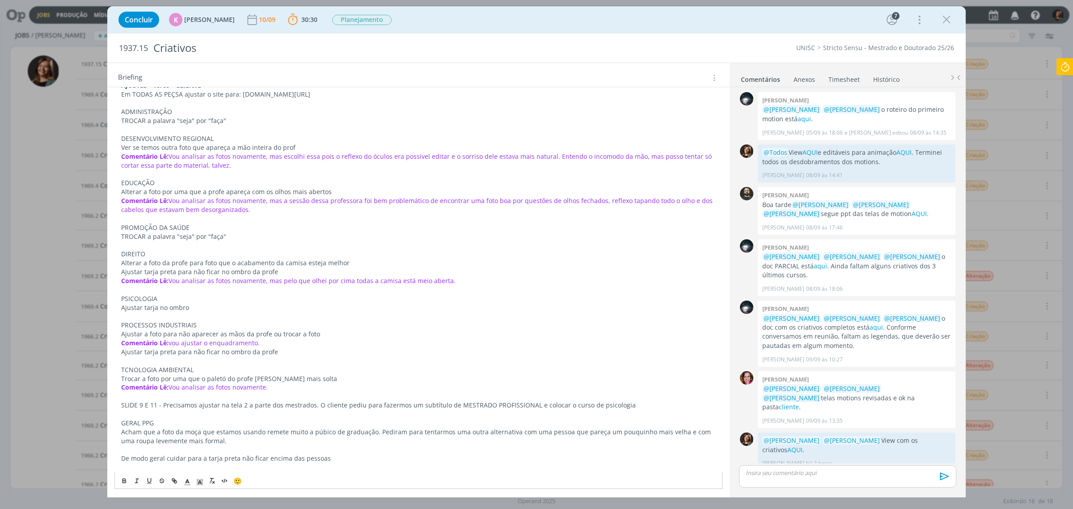
click at [217, 238] on p "TROCAR a palavra "seja" por "faça"" at bounding box center [418, 236] width 595 height 9
copy p "faça"
click at [282, 294] on p "dialog" at bounding box center [418, 289] width 595 height 9
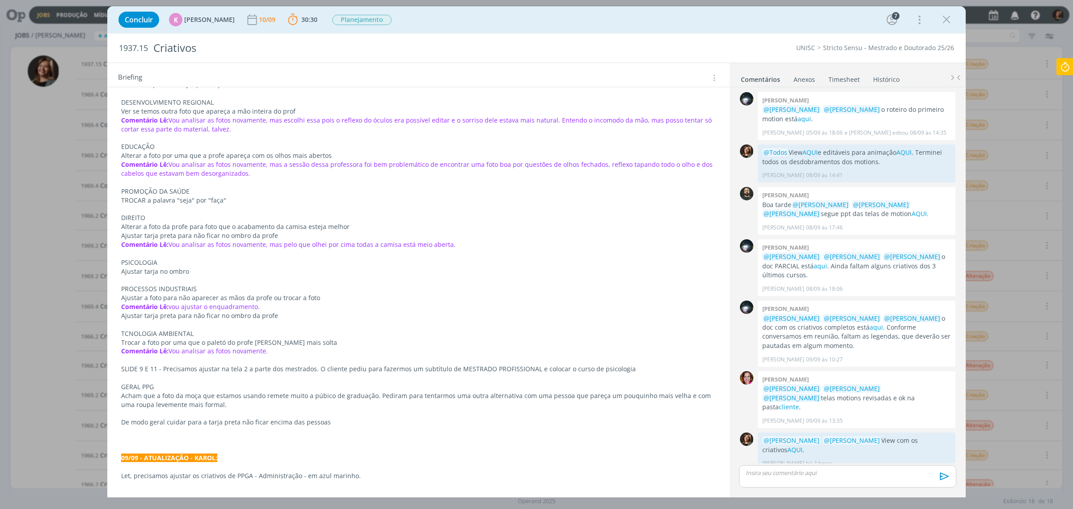
scroll to position [262, 0]
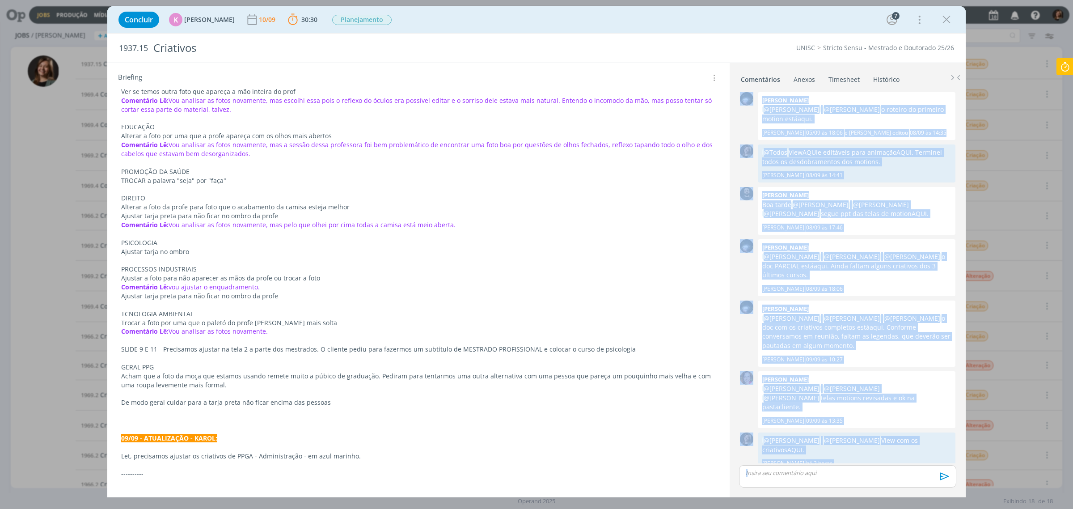
click at [1056, 66] on div "Jobs Produção Mídia Notificações Central de Ajuda Área de Membros Implantação o…" at bounding box center [536, 254] width 1073 height 509
click at [1061, 64] on icon at bounding box center [1065, 66] width 16 height 17
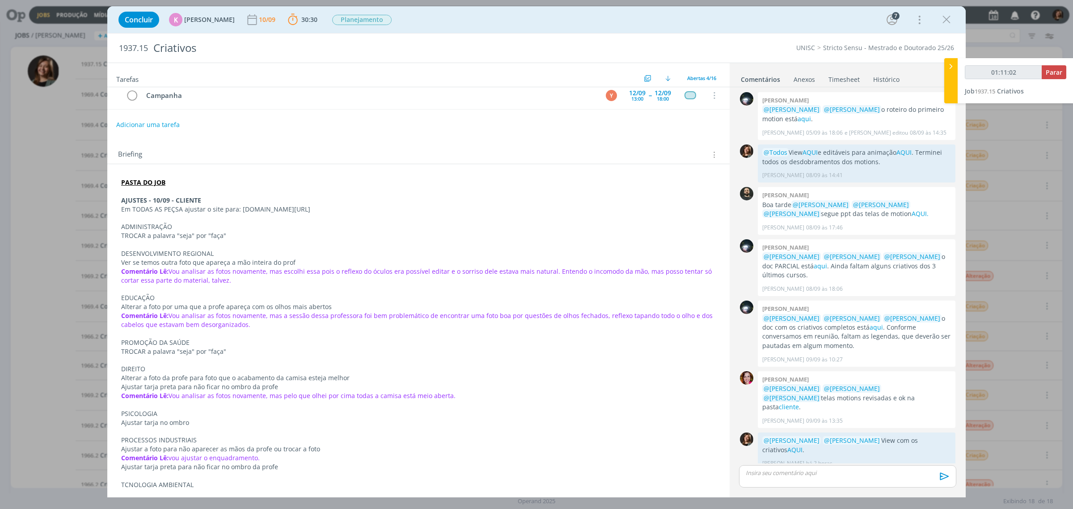
scroll to position [0, 0]
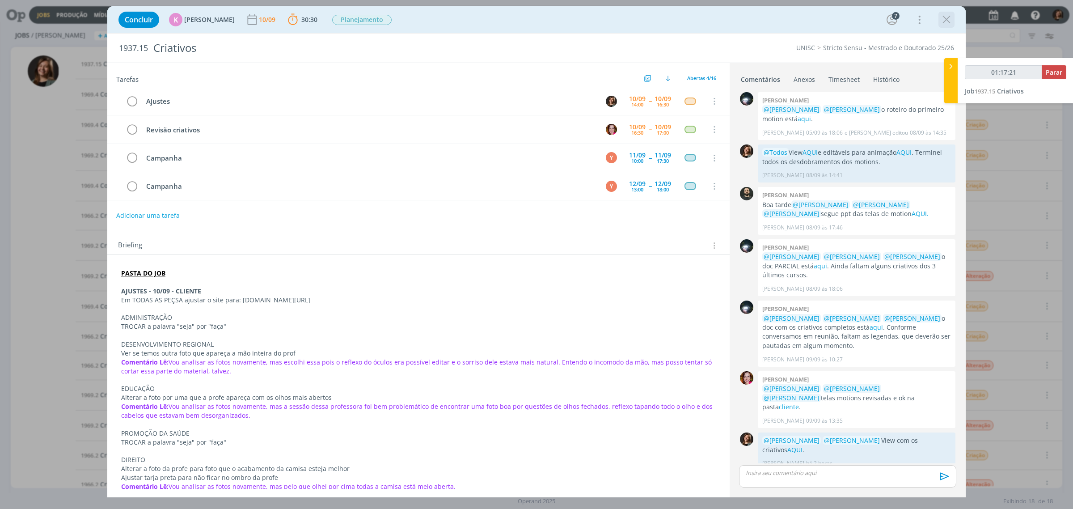
click at [950, 19] on icon "dialog" at bounding box center [946, 19] width 13 height 13
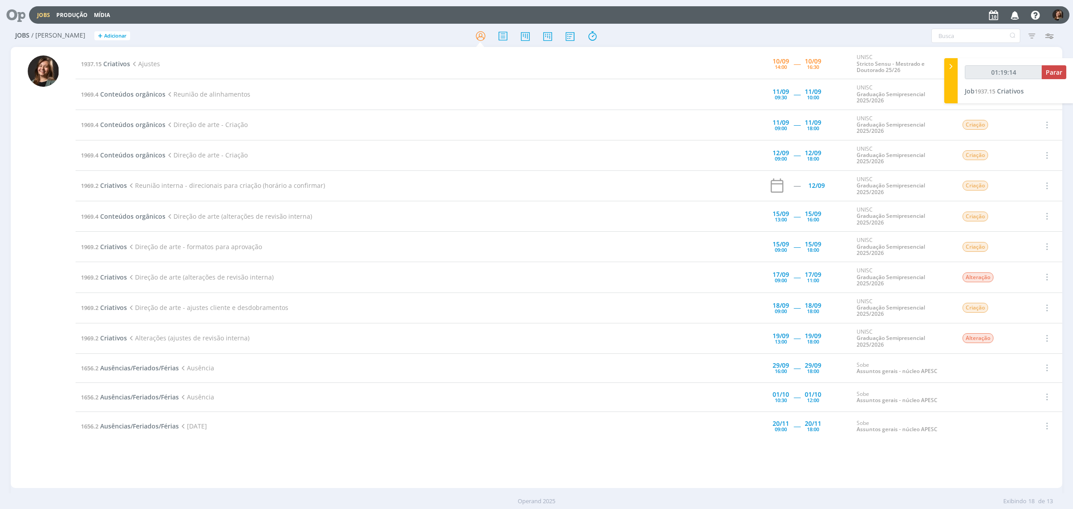
click at [106, 58] on td "1937.15 Criativos Ajustes" at bounding box center [382, 64] width 613 height 30
click at [122, 97] on span "Conteúdos orgânicos" at bounding box center [132, 94] width 65 height 8
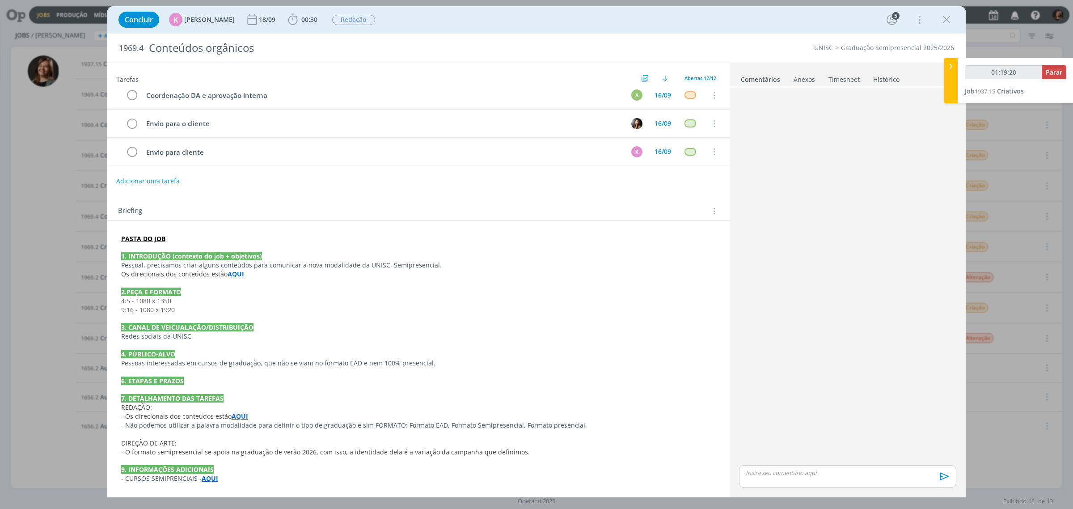
scroll to position [114, 0]
click at [231, 275] on strong "AQUI" at bounding box center [236, 273] width 17 height 8
click at [237, 291] on link "https://sobeae.sharepoint.com/:w:/s/SOBEAE/EQe6m3xtM-dLly3Ki9FvEU4Bs_BXEKm-cmr3…" at bounding box center [207, 290] width 68 height 12
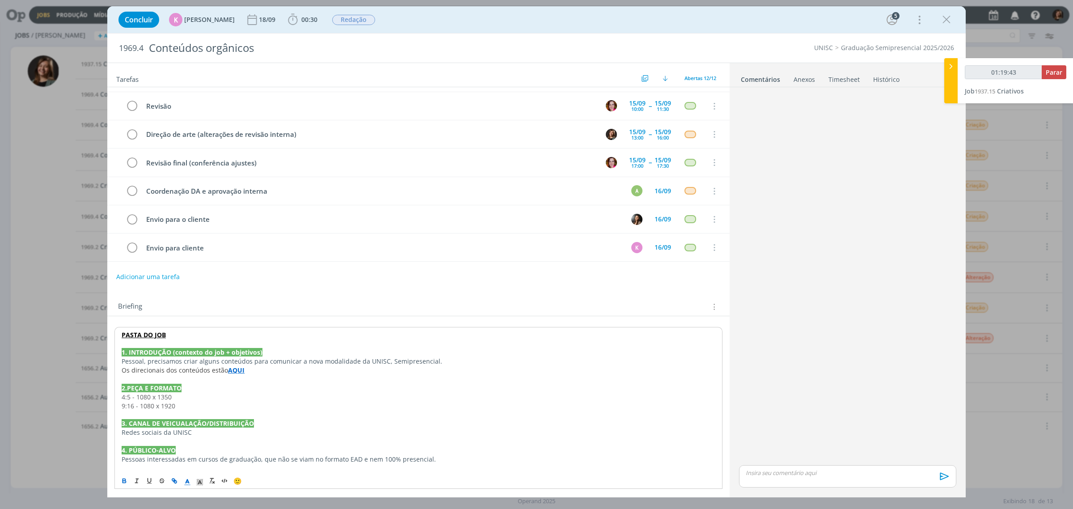
scroll to position [0, 0]
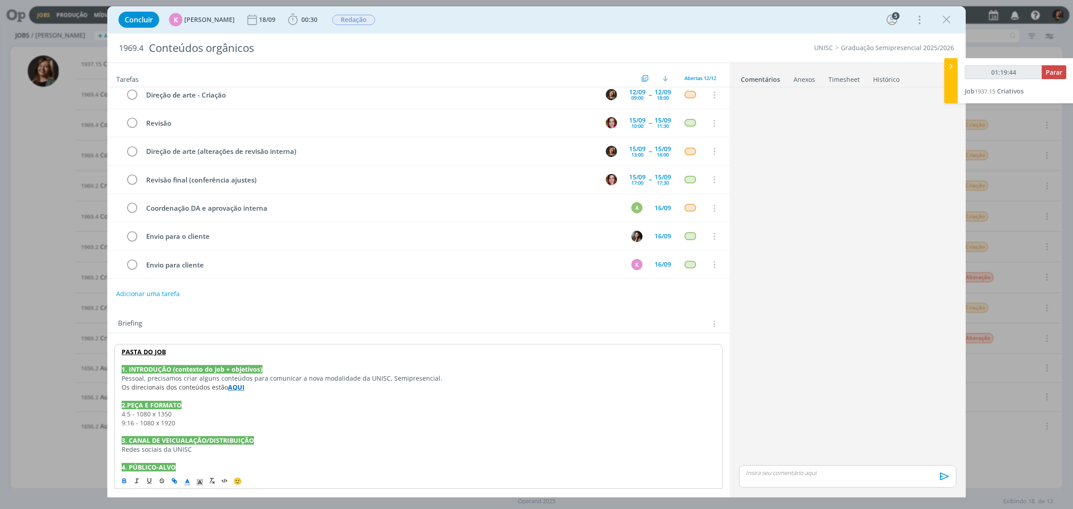
click at [838, 226] on div "dialog" at bounding box center [847, 277] width 224 height 372
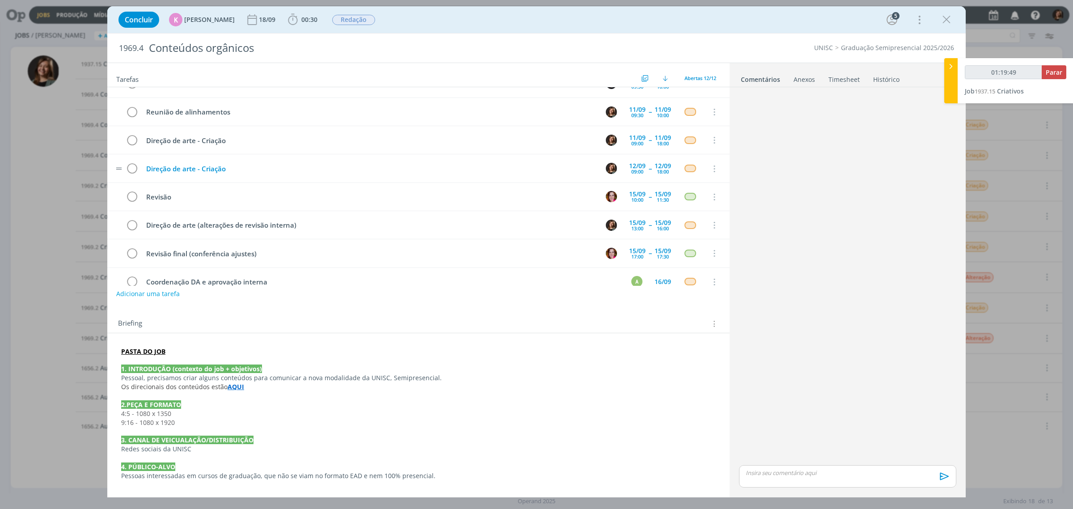
scroll to position [112, 0]
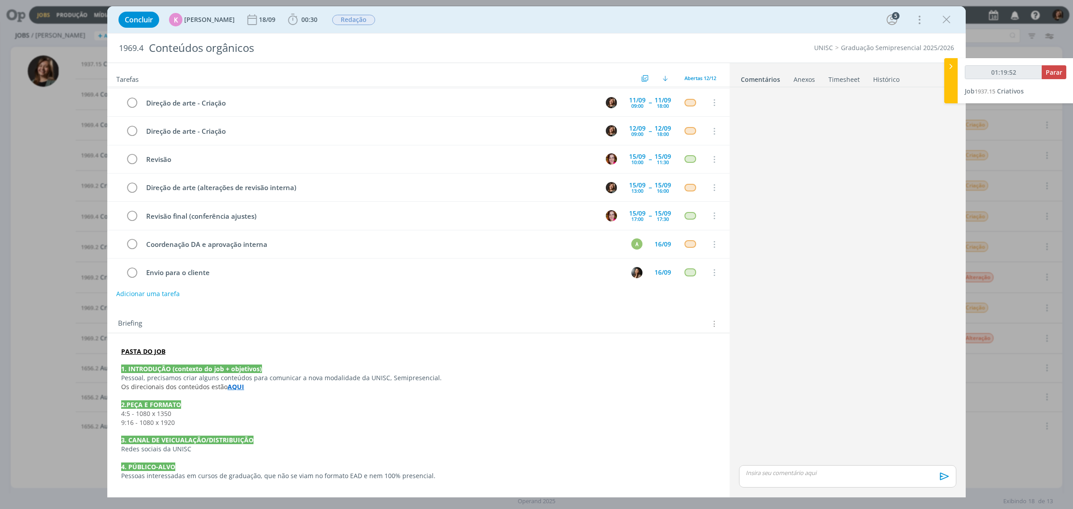
click at [940, 24] on icon "dialog" at bounding box center [946, 19] width 13 height 13
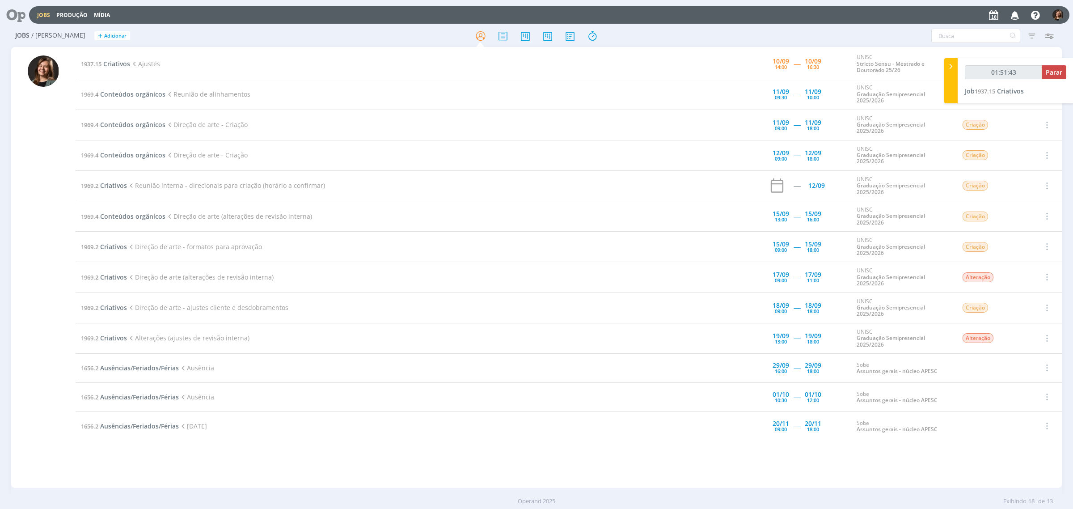
type input "01:52:43"
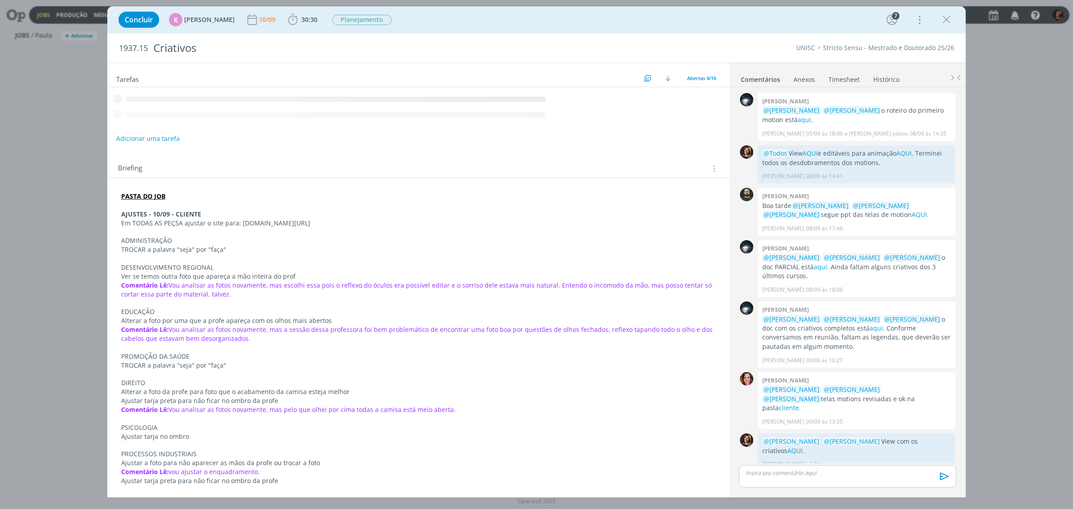
scroll to position [1, 0]
